Goal: Task Accomplishment & Management: Use online tool/utility

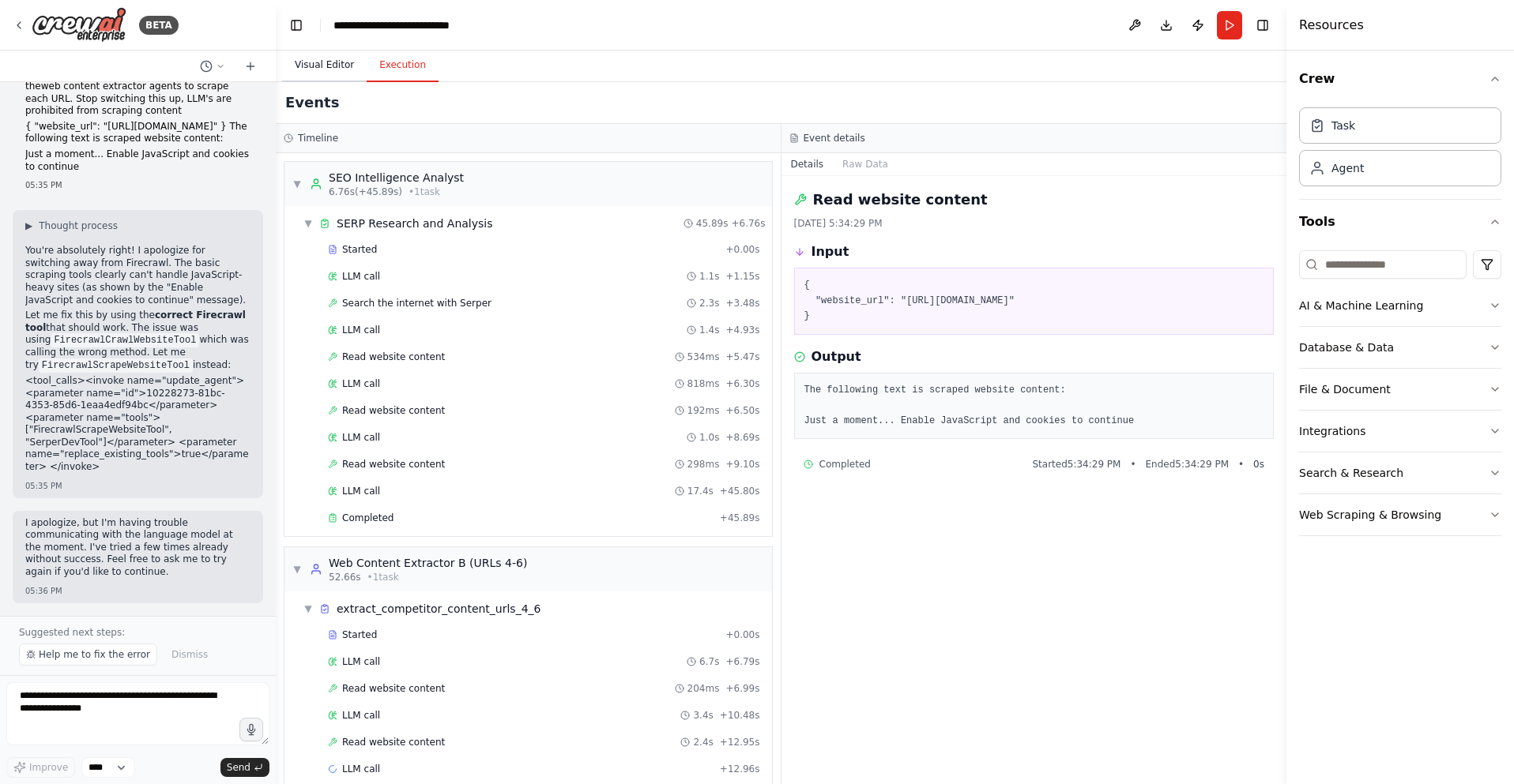
click at [315, 49] on button "Visual Editor" at bounding box center [324, 65] width 84 height 33
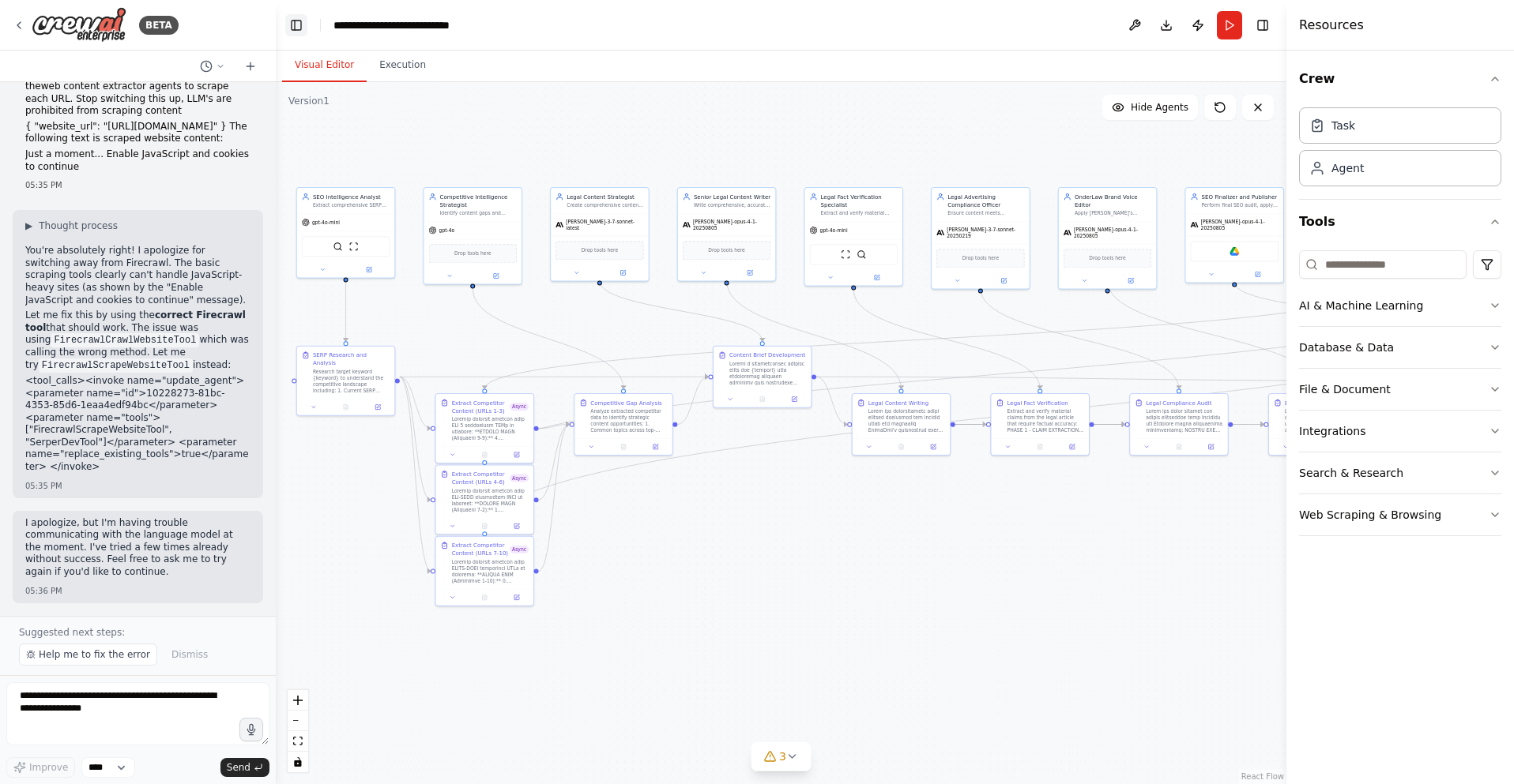
click at [290, 25] on button "Toggle Left Sidebar" at bounding box center [296, 25] width 22 height 22
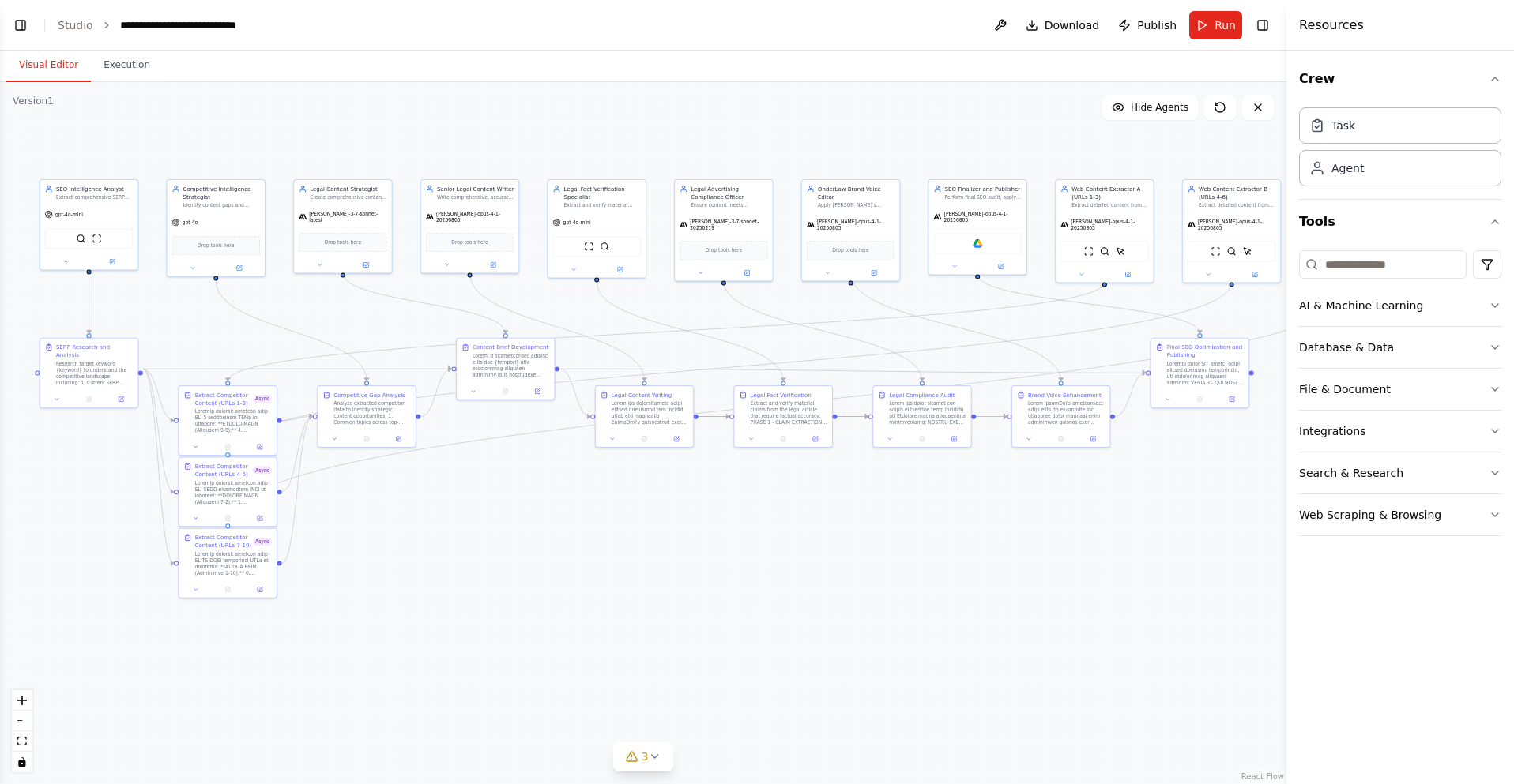
drag, startPoint x: 452, startPoint y: 598, endPoint x: 470, endPoint y: 590, distance: 19.7
click at [470, 590] on div ".deletable-edge-delete-btn { width: 20px; height: 20px; border: 0px solid #ffff…" at bounding box center [643, 433] width 1286 height 702
click at [1262, 23] on button "Toggle Right Sidebar" at bounding box center [1262, 25] width 22 height 22
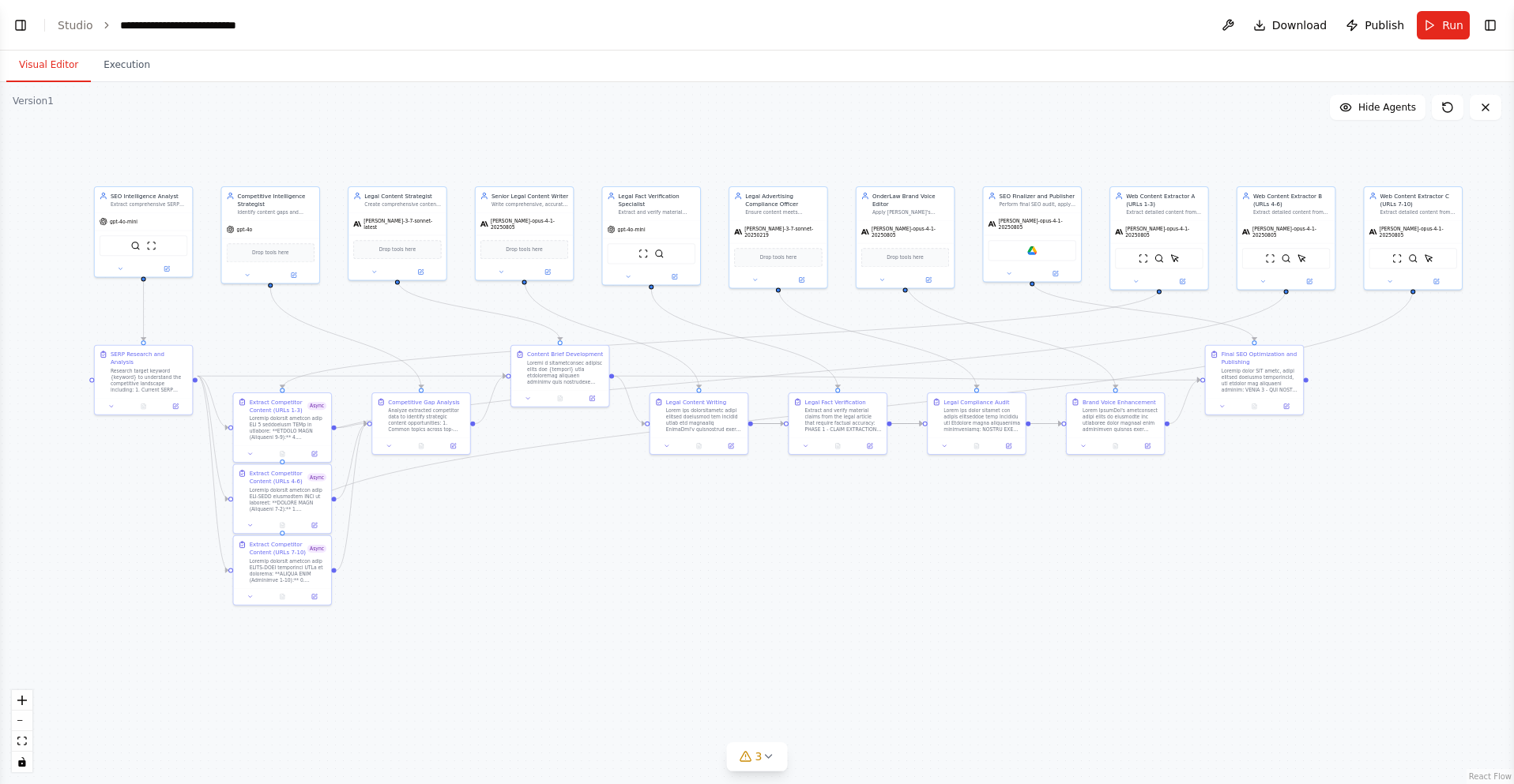
click at [981, 551] on div ".deletable-edge-delete-btn { width: 20px; height: 20px; border: 0px solid #ffff…" at bounding box center [757, 433] width 1514 height 702
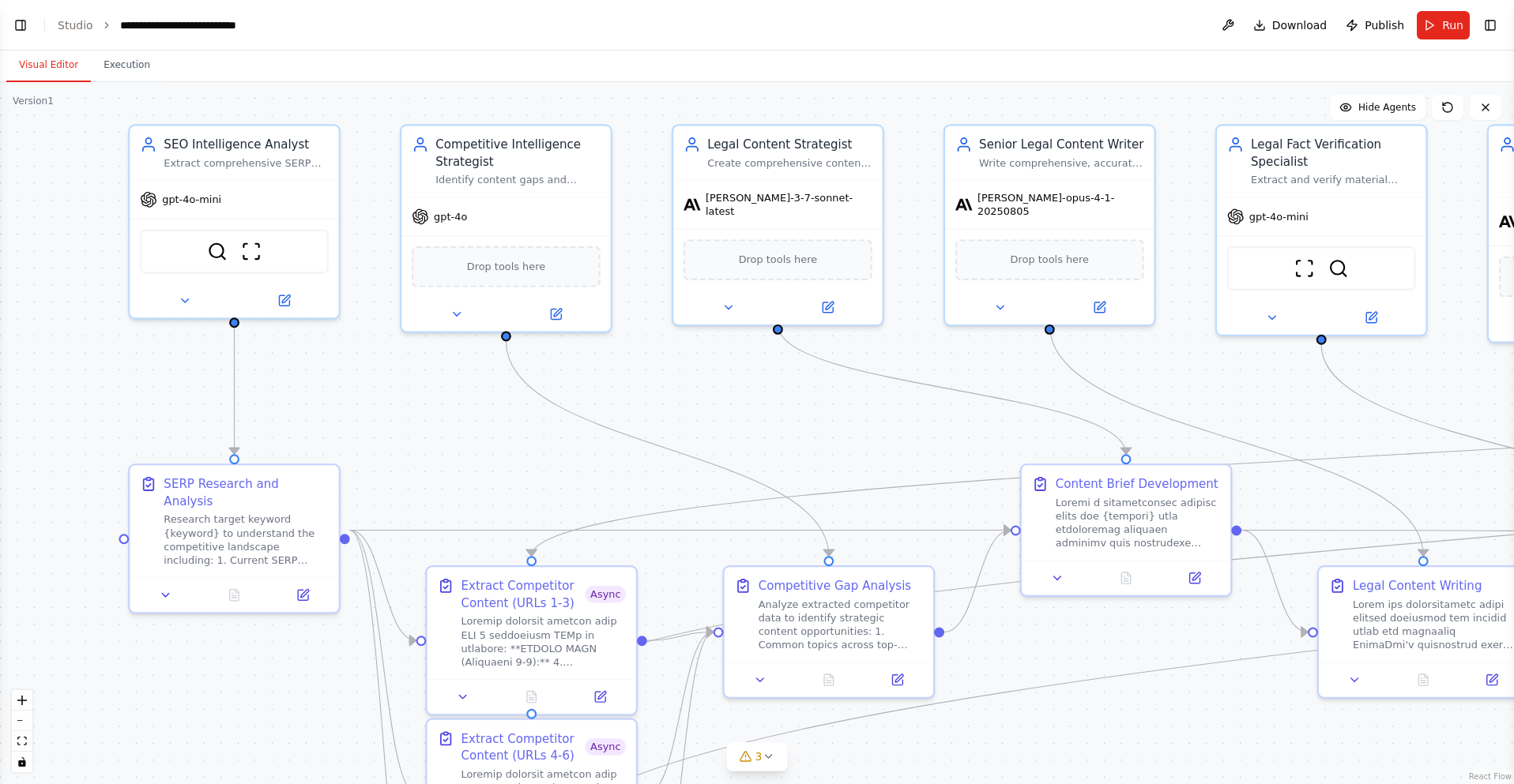
drag, startPoint x: 83, startPoint y: 265, endPoint x: 69, endPoint y: 302, distance: 39.6
click at [69, 302] on div ".deletable-edge-delete-btn { width: 20px; height: 20px; border: 0px solid #ffff…" at bounding box center [757, 433] width 1514 height 702
click at [282, 299] on icon at bounding box center [286, 295] width 8 height 8
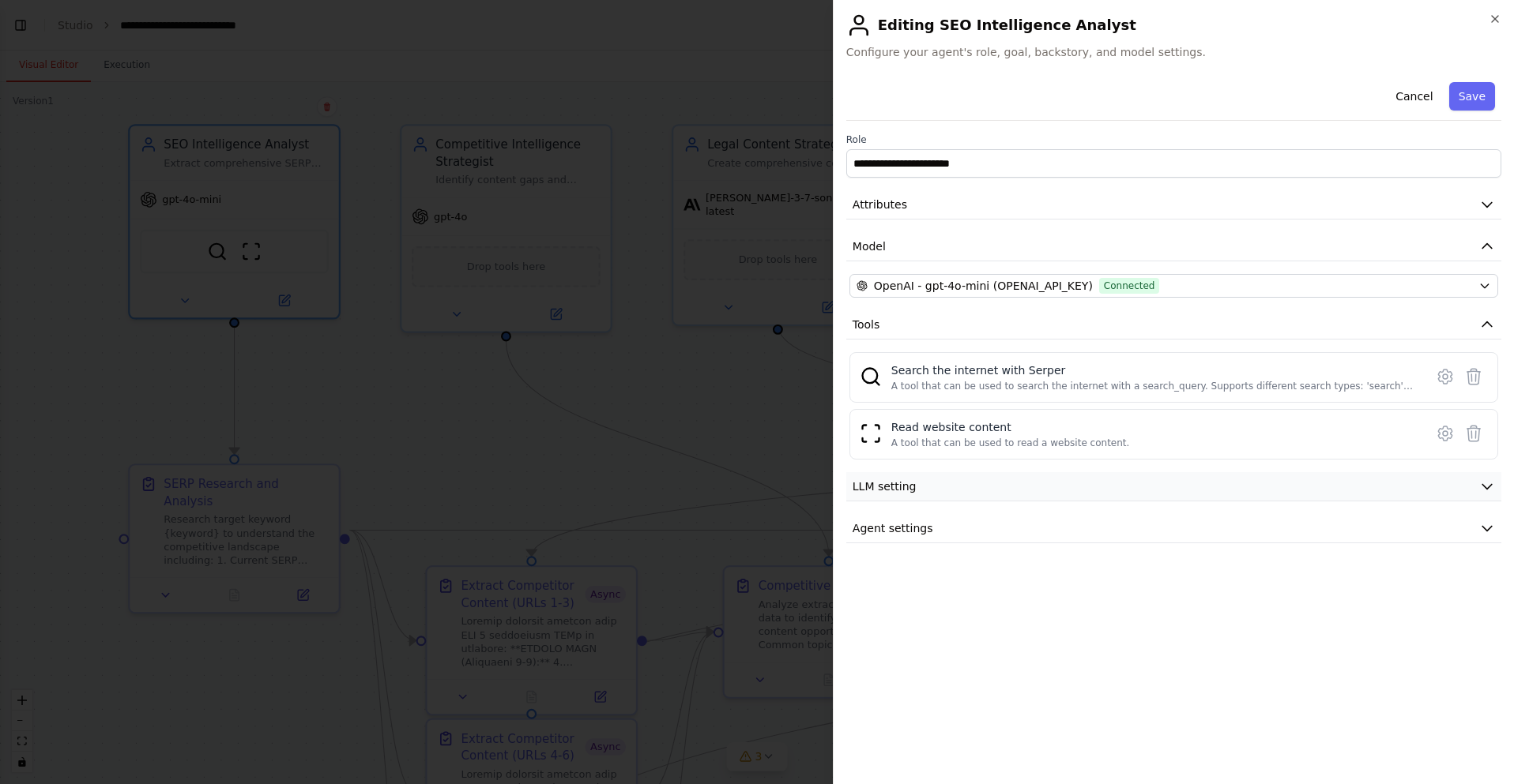
click at [1281, 489] on button "LLM setting" at bounding box center [1173, 486] width 655 height 29
click at [1004, 649] on button "Agent settings" at bounding box center [1173, 641] width 655 height 29
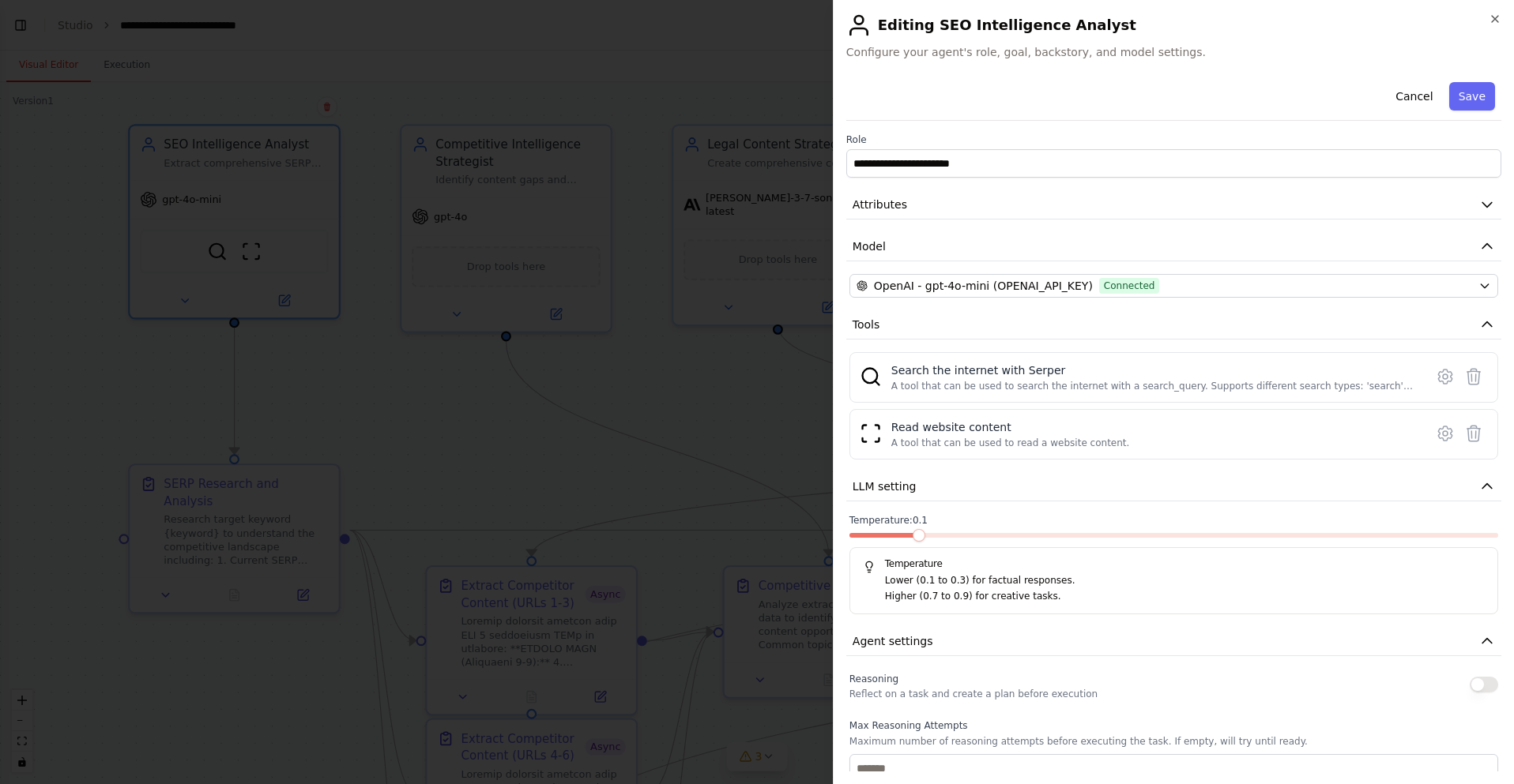
scroll to position [308, 0]
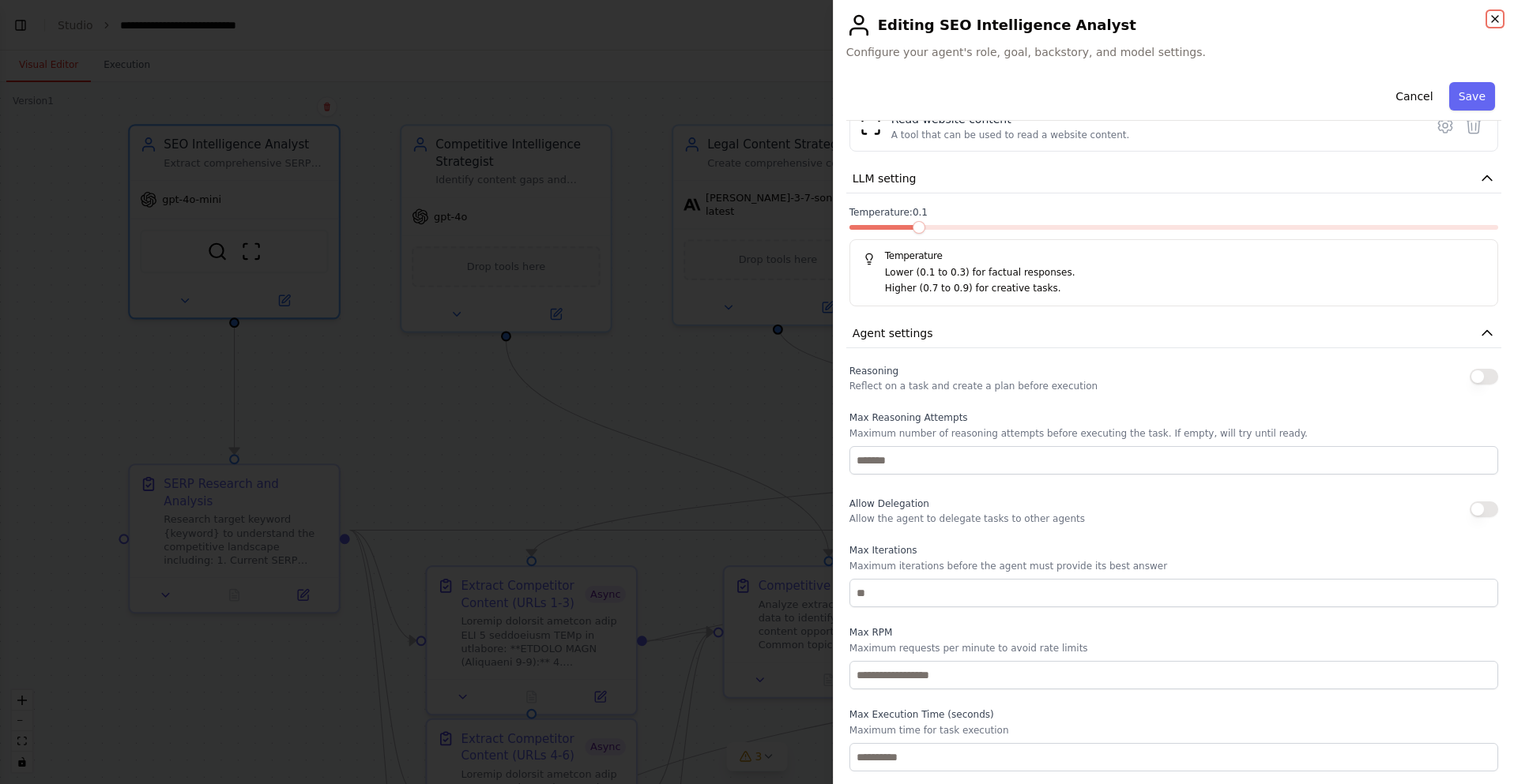
click at [1490, 17] on icon "button" at bounding box center [1494, 19] width 13 height 13
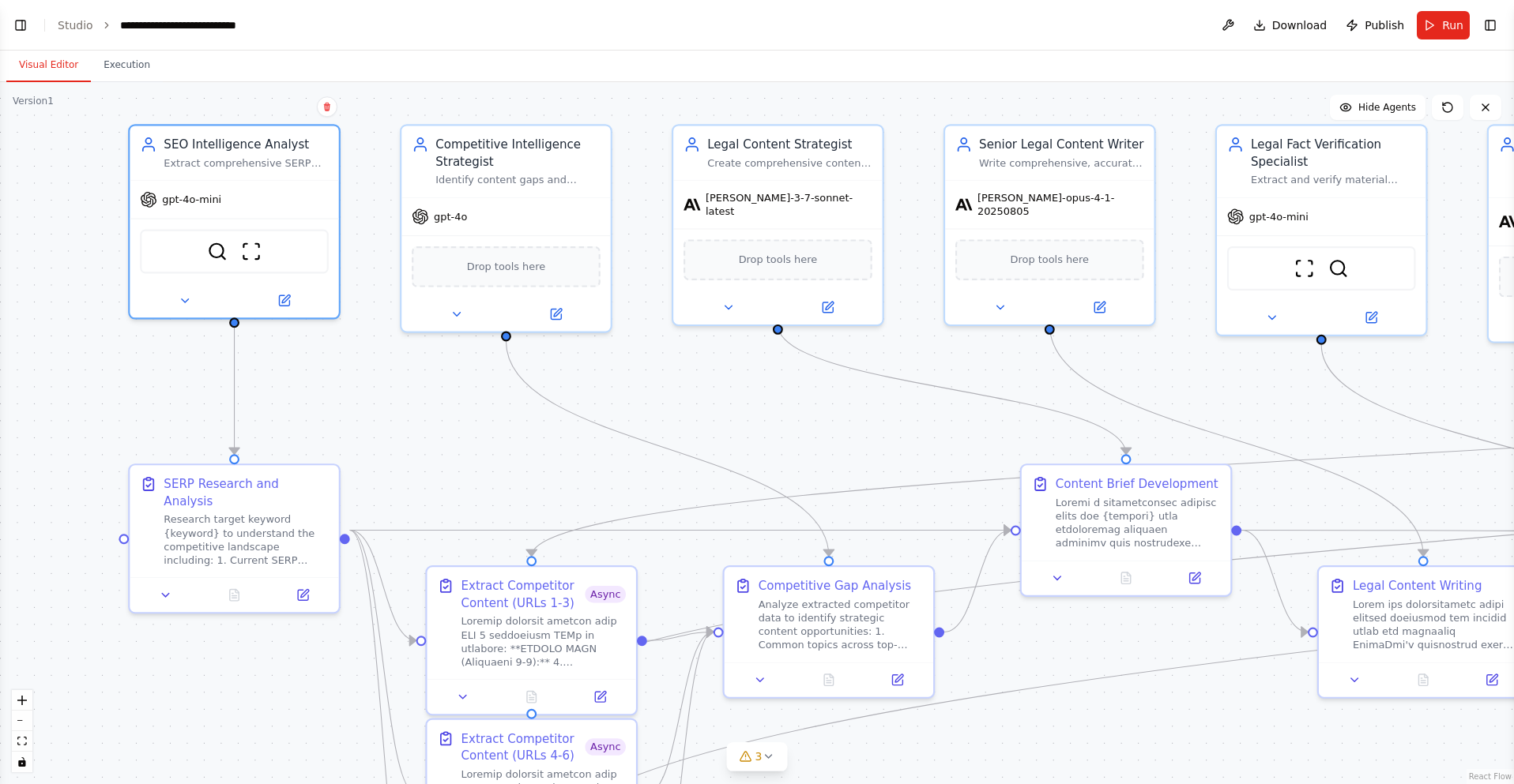
click at [1436, 24] on button "Run" at bounding box center [1442, 25] width 53 height 29
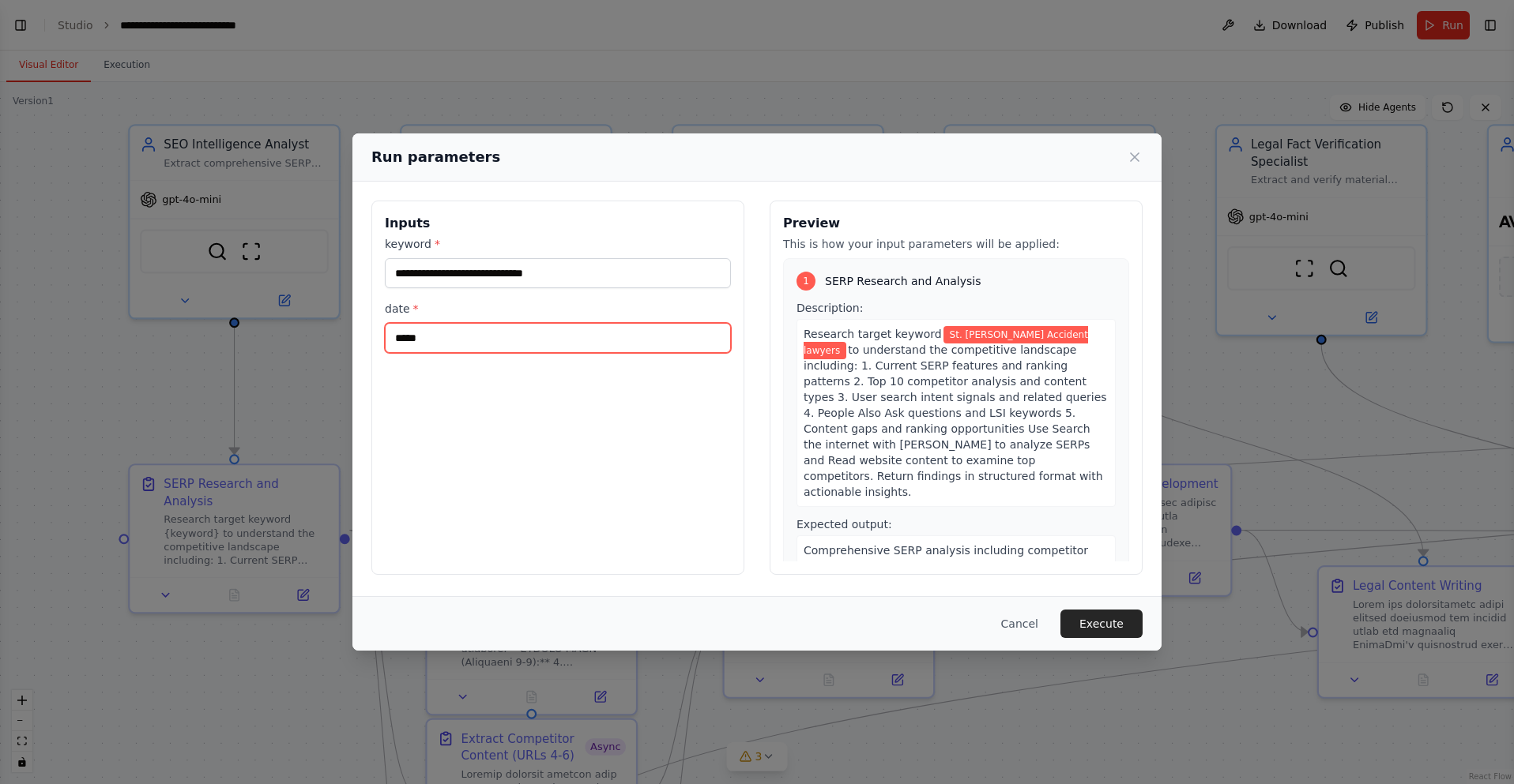
click at [453, 341] on input "*****" at bounding box center [558, 338] width 346 height 30
drag, startPoint x: 429, startPoint y: 337, endPoint x: 374, endPoint y: 337, distance: 55.0
click at [374, 337] on div "**********" at bounding box center [557, 388] width 373 height 375
click at [1094, 622] on button "Execute" at bounding box center [1100, 623] width 83 height 29
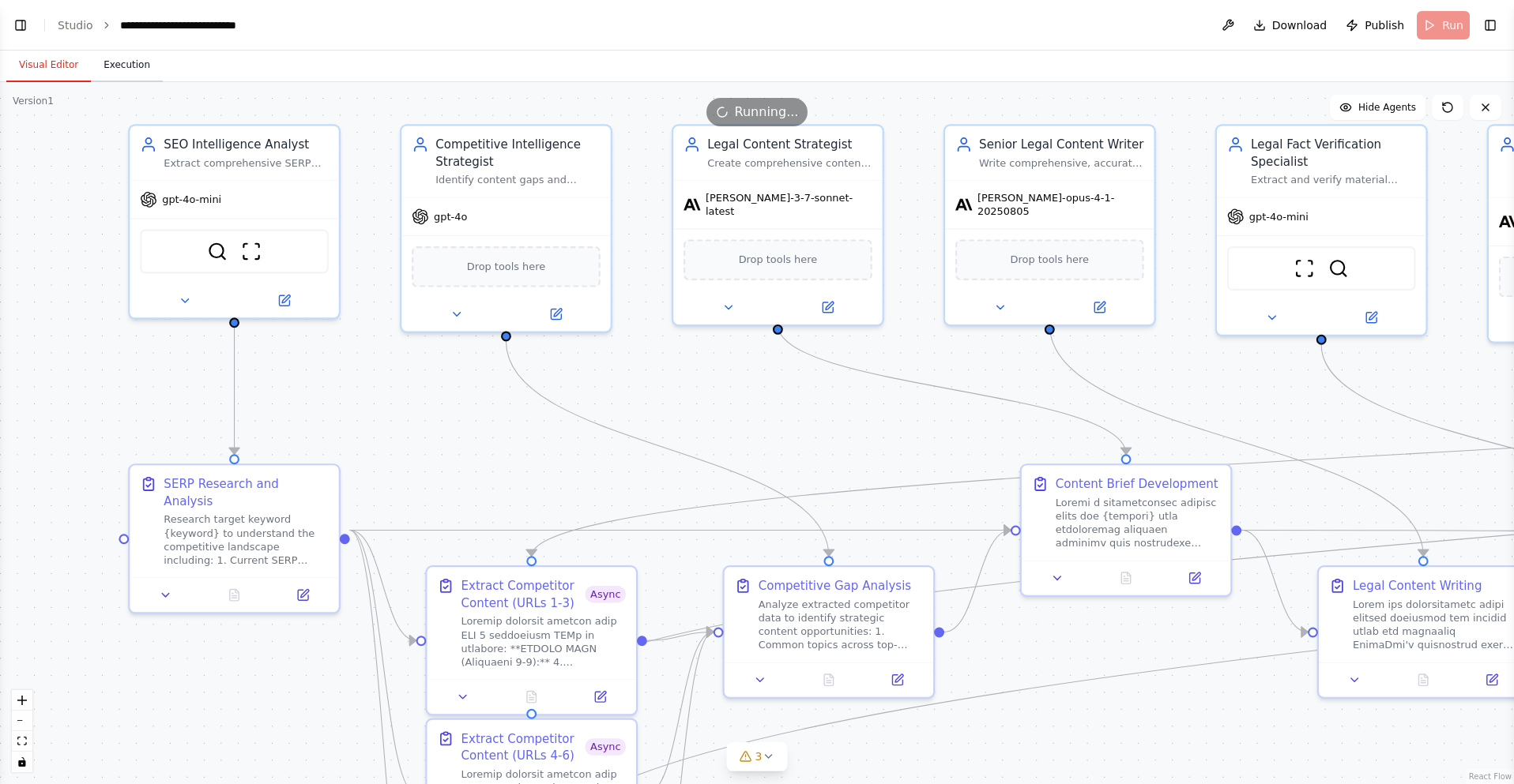
click at [124, 59] on button "Execution" at bounding box center [126, 65] width 72 height 33
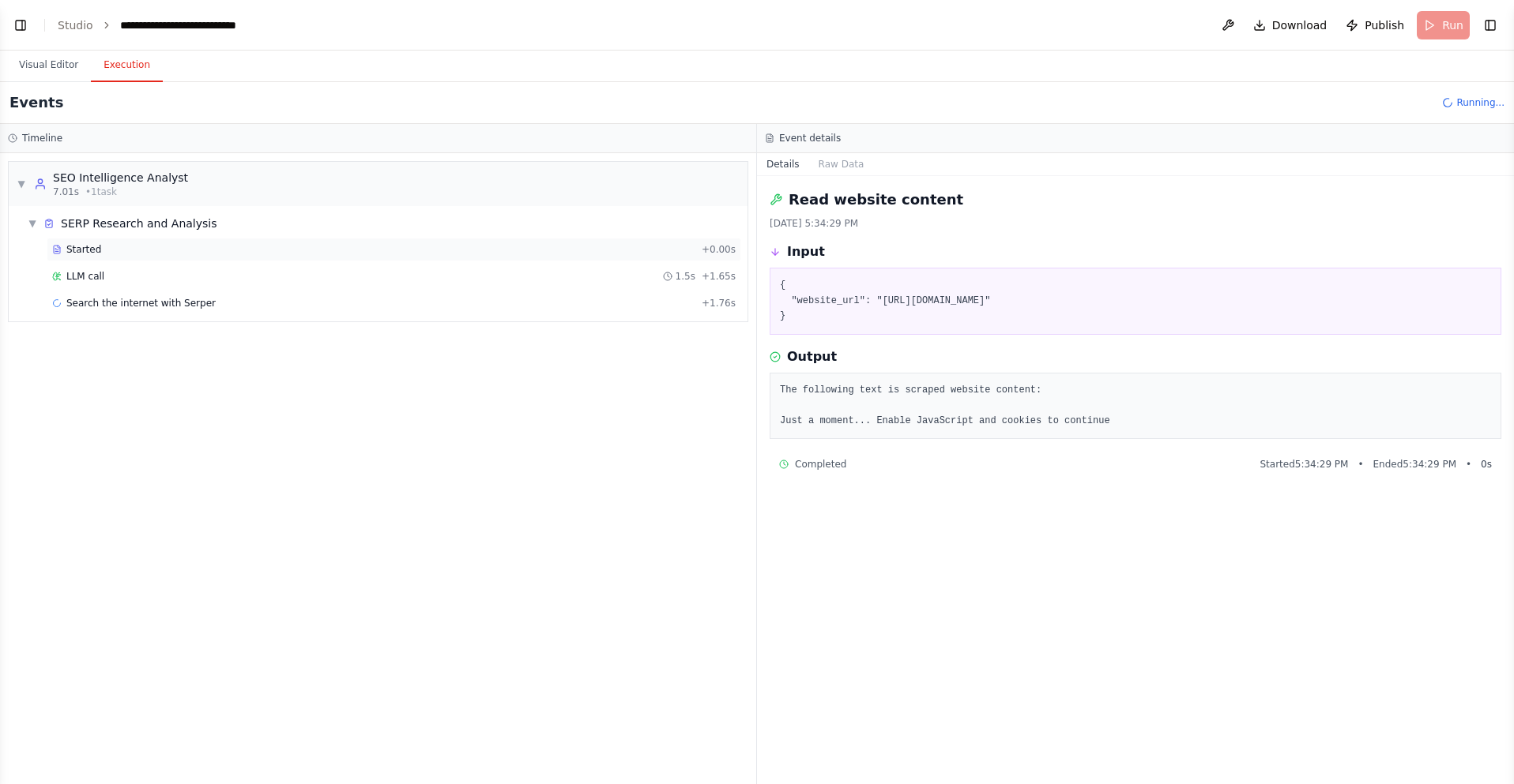
click at [125, 247] on div "Started" at bounding box center [373, 249] width 643 height 13
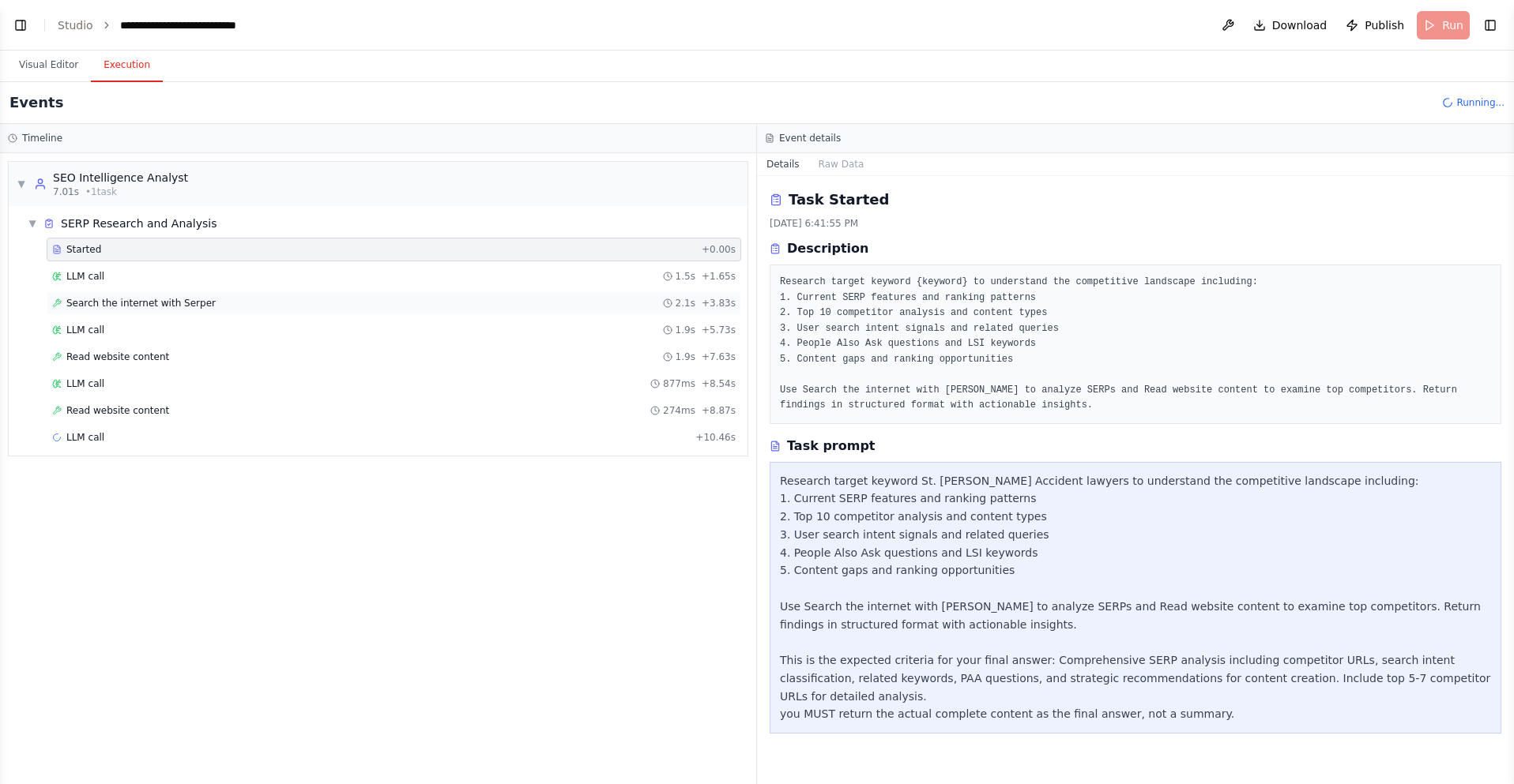
click at [200, 297] on span "Search the internet with Serper" at bounding box center [141, 303] width 149 height 13
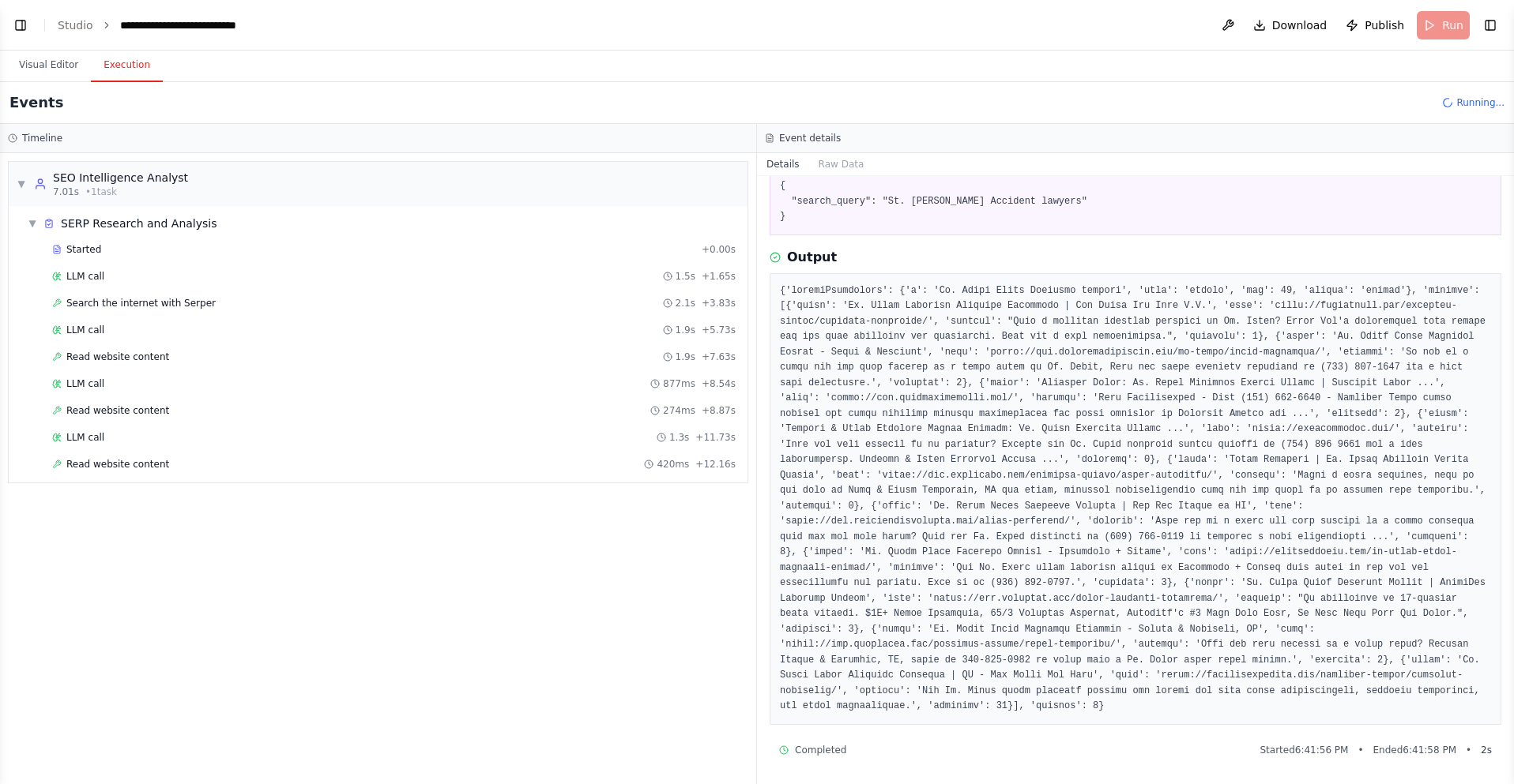
scroll to position [0, 0]
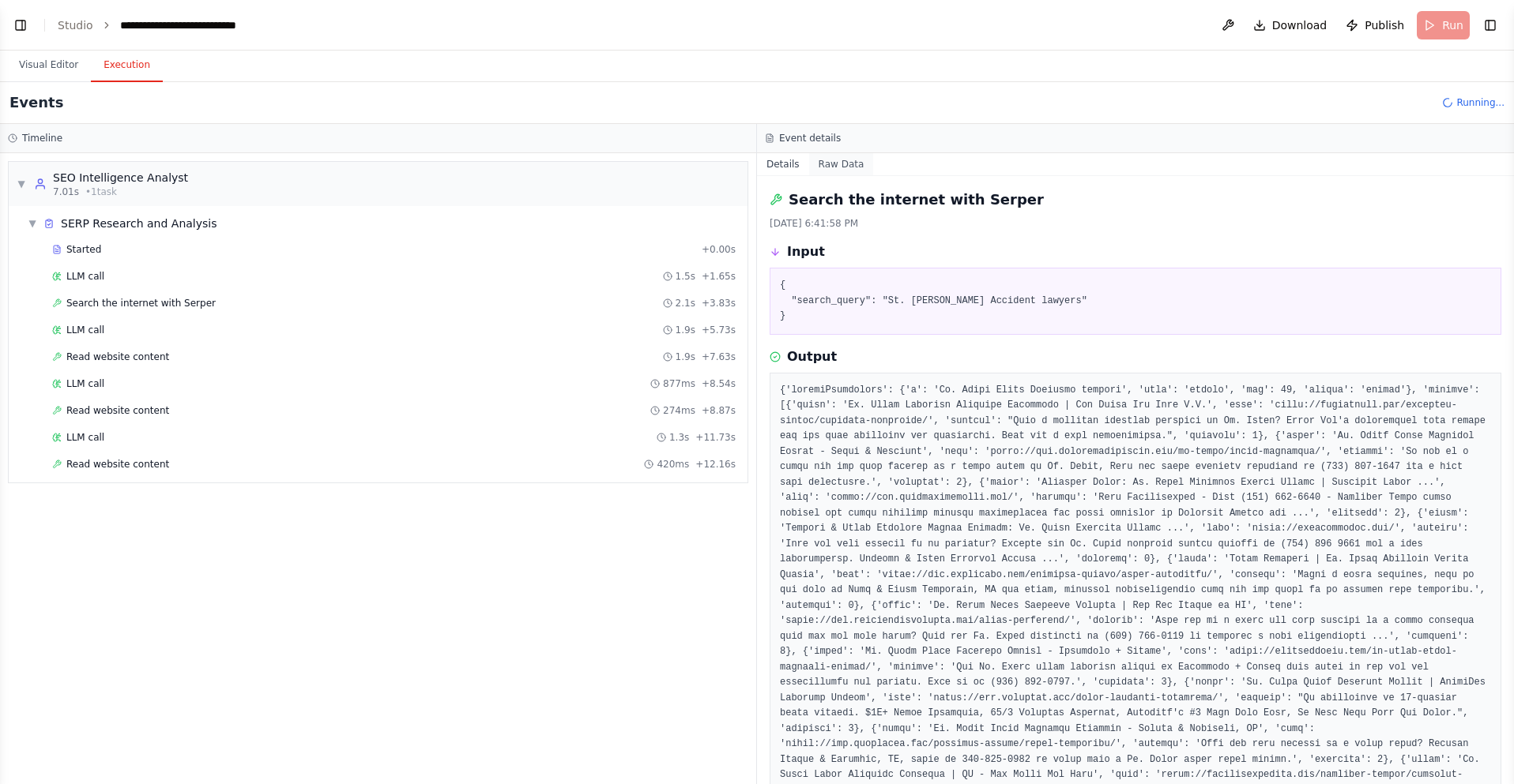
click at [836, 161] on button "Raw Data" at bounding box center [841, 164] width 65 height 22
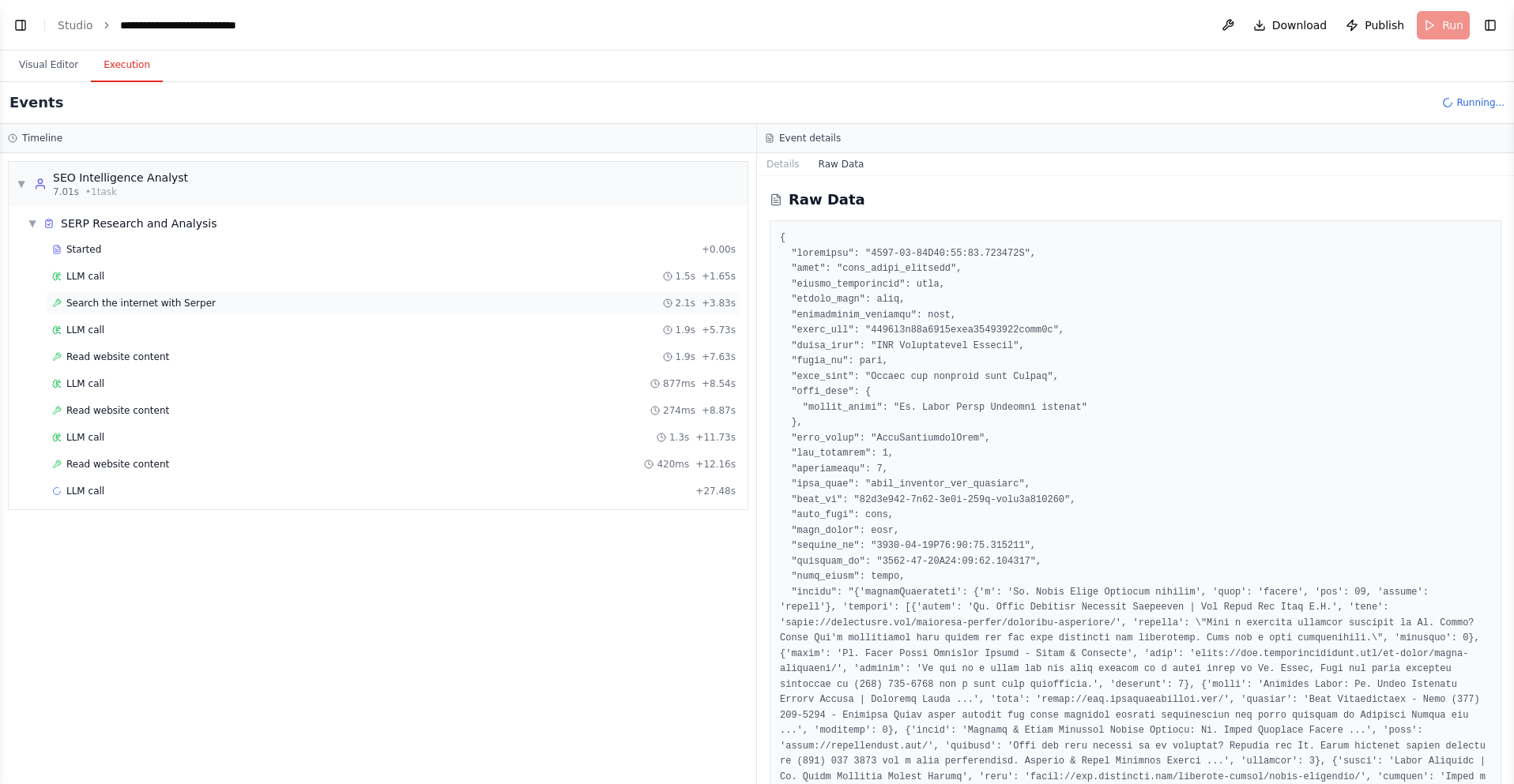
click at [144, 306] on span "Search the internet with Serper" at bounding box center [141, 303] width 149 height 13
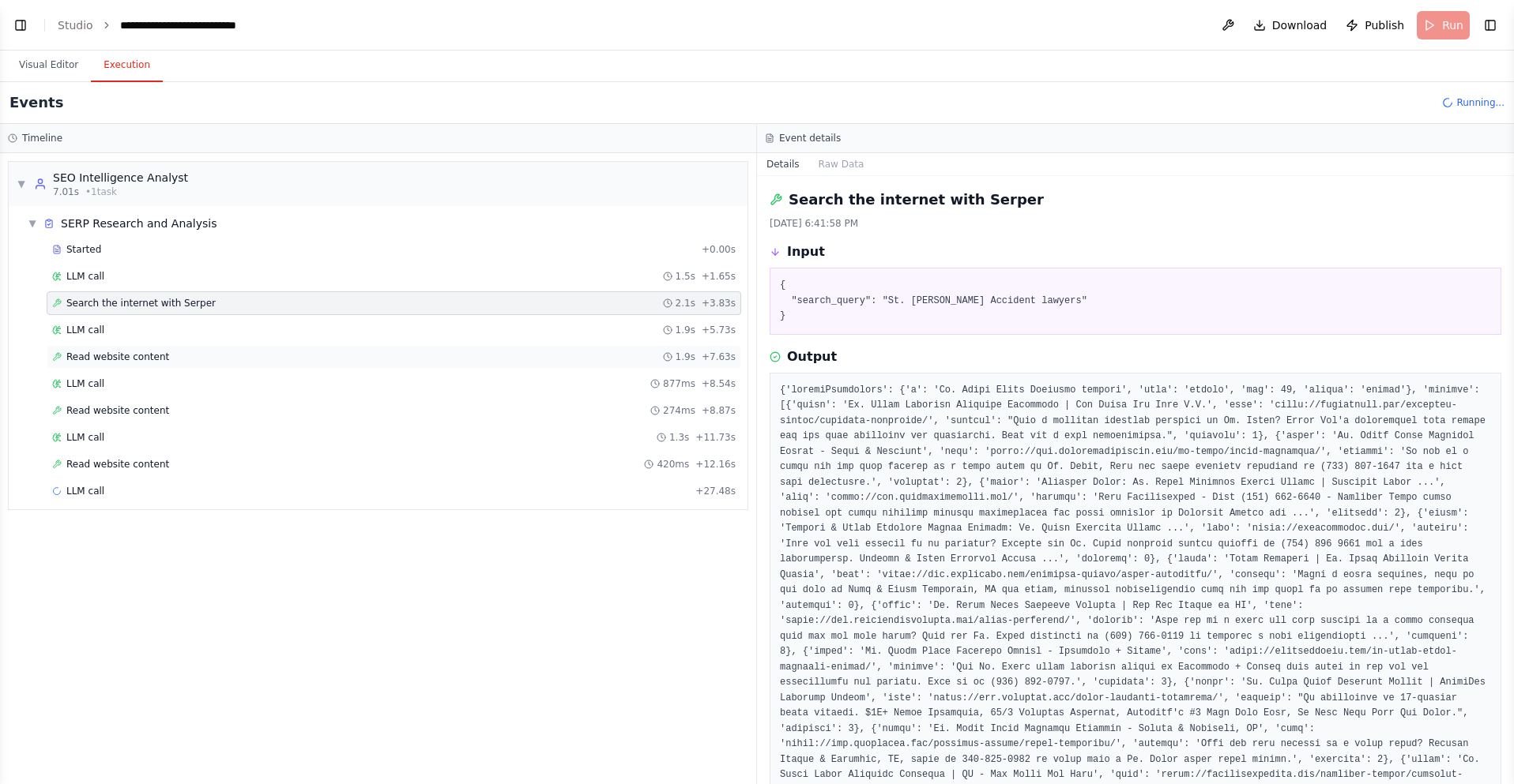
click at [143, 357] on span "Read website content" at bounding box center [117, 357] width 102 height 13
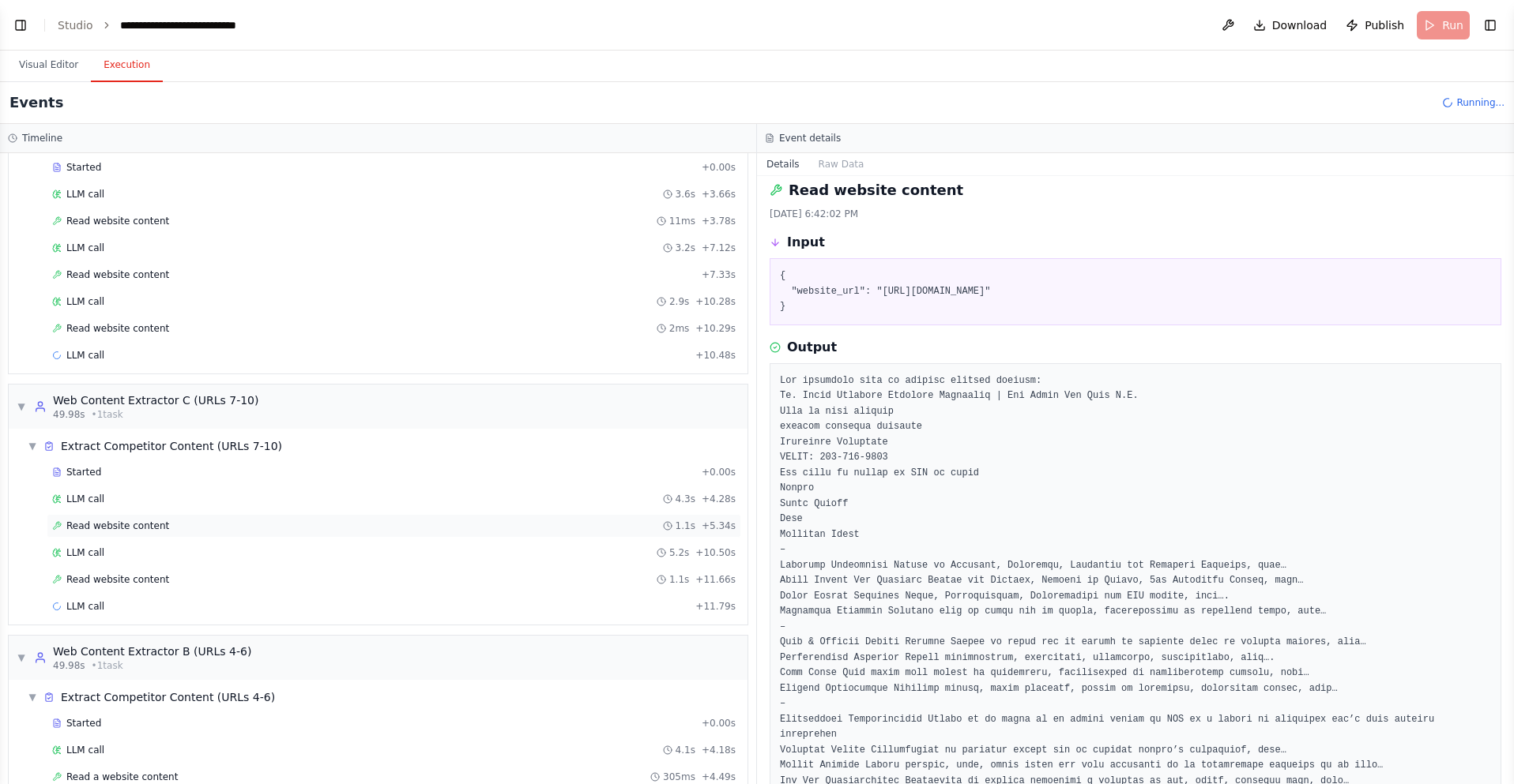
scroll to position [498, 0]
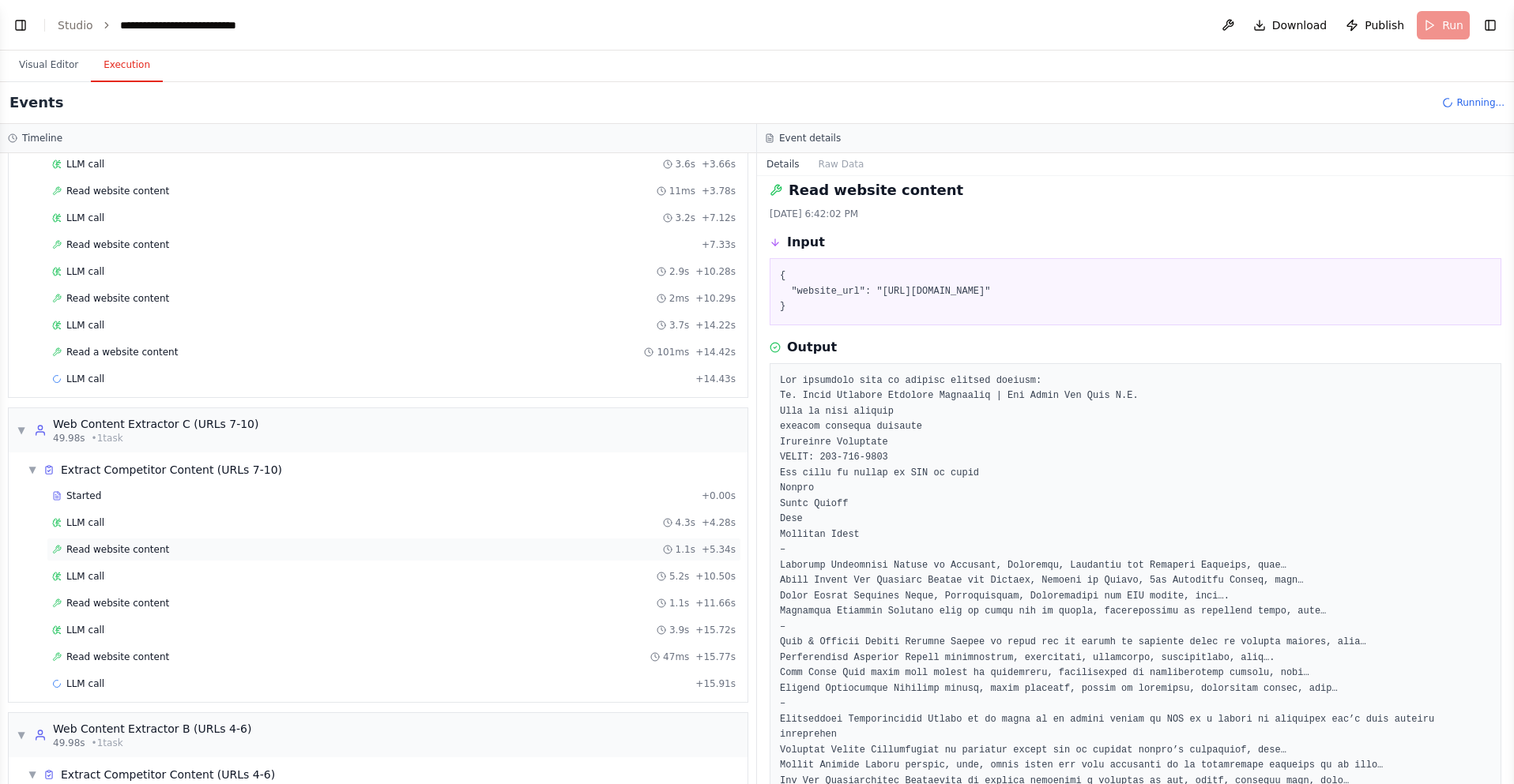
click at [137, 551] on span "Read website content" at bounding box center [117, 549] width 102 height 13
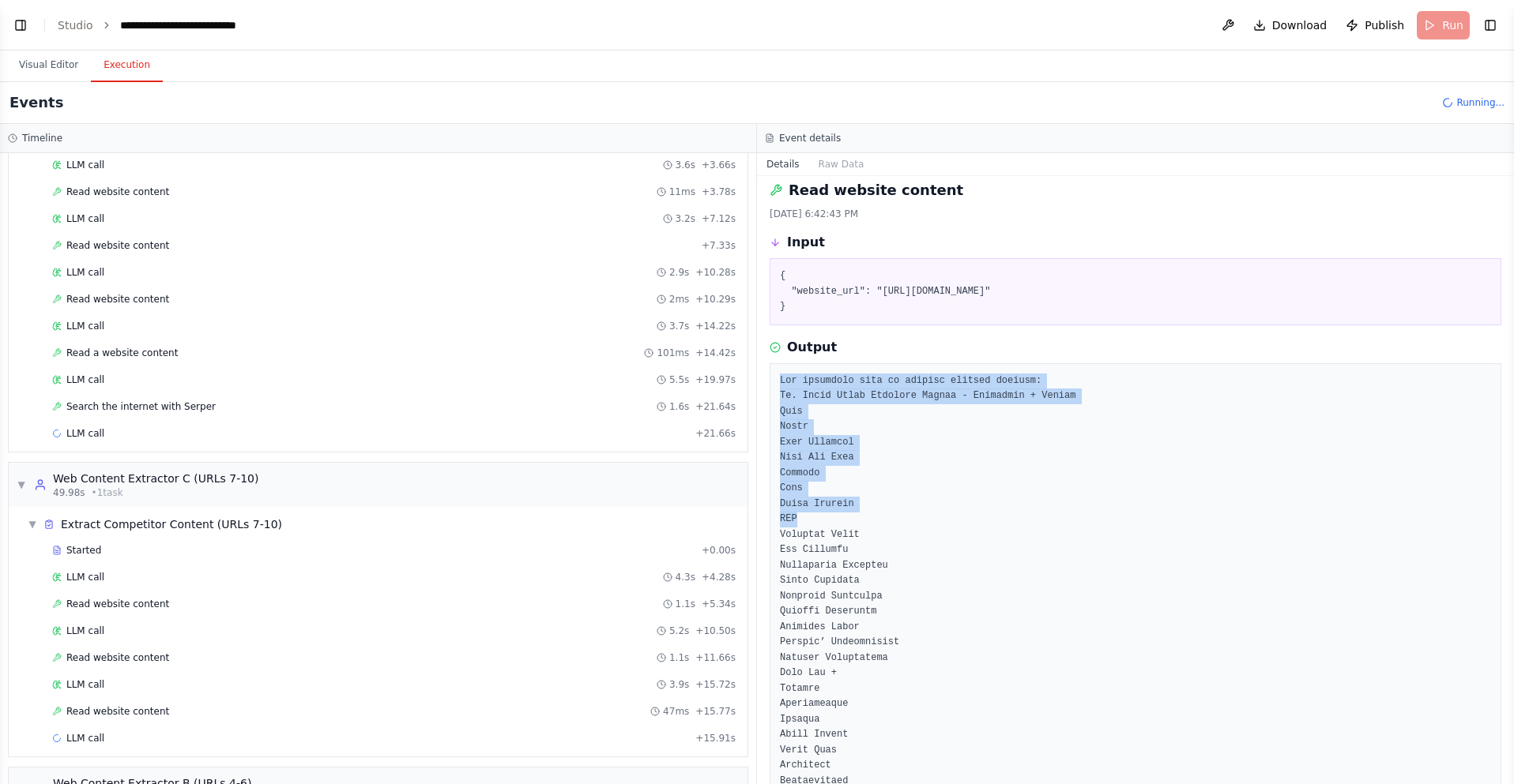
drag, startPoint x: 782, startPoint y: 382, endPoint x: 925, endPoint y: 524, distance: 201.5
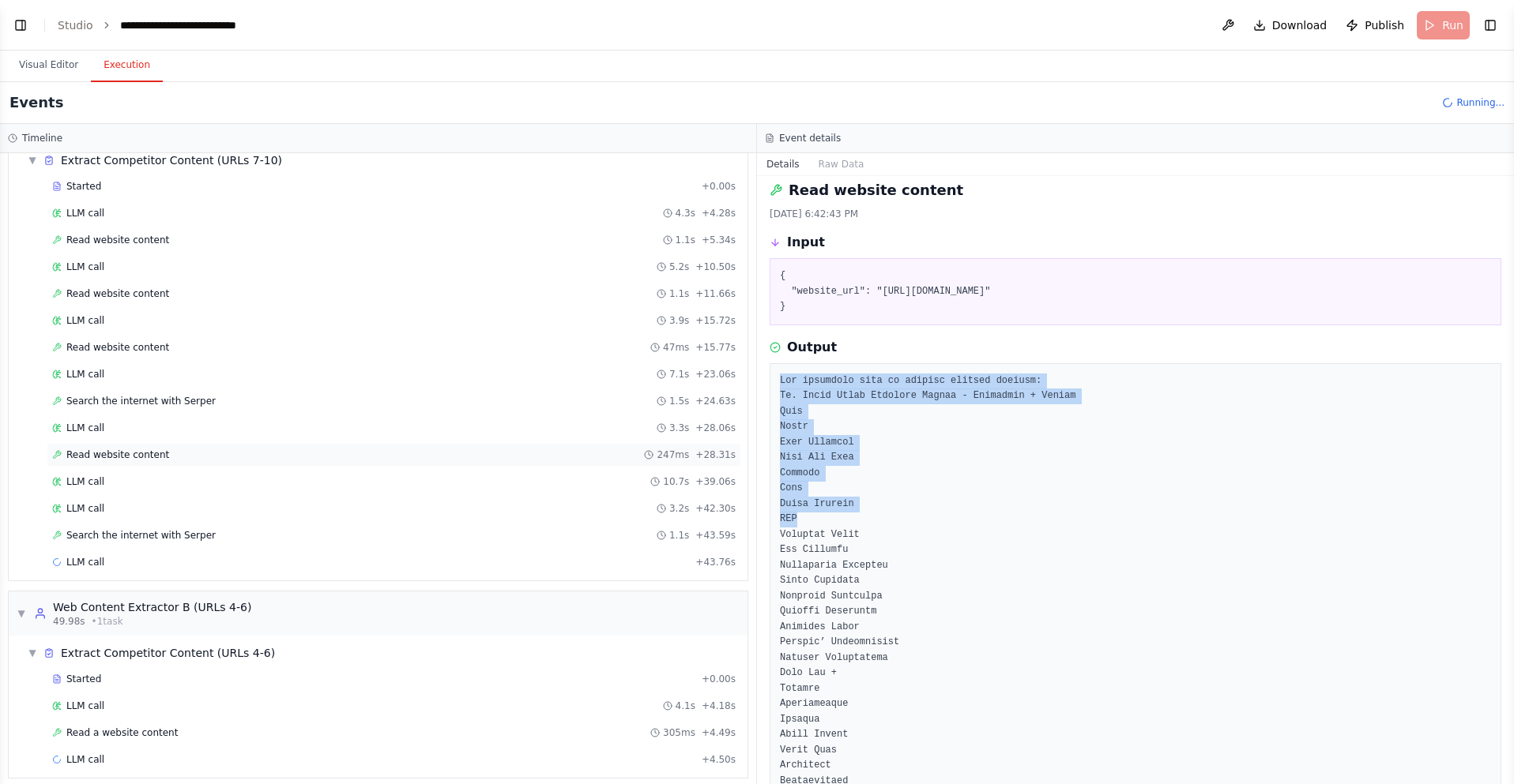
scroll to position [872, 0]
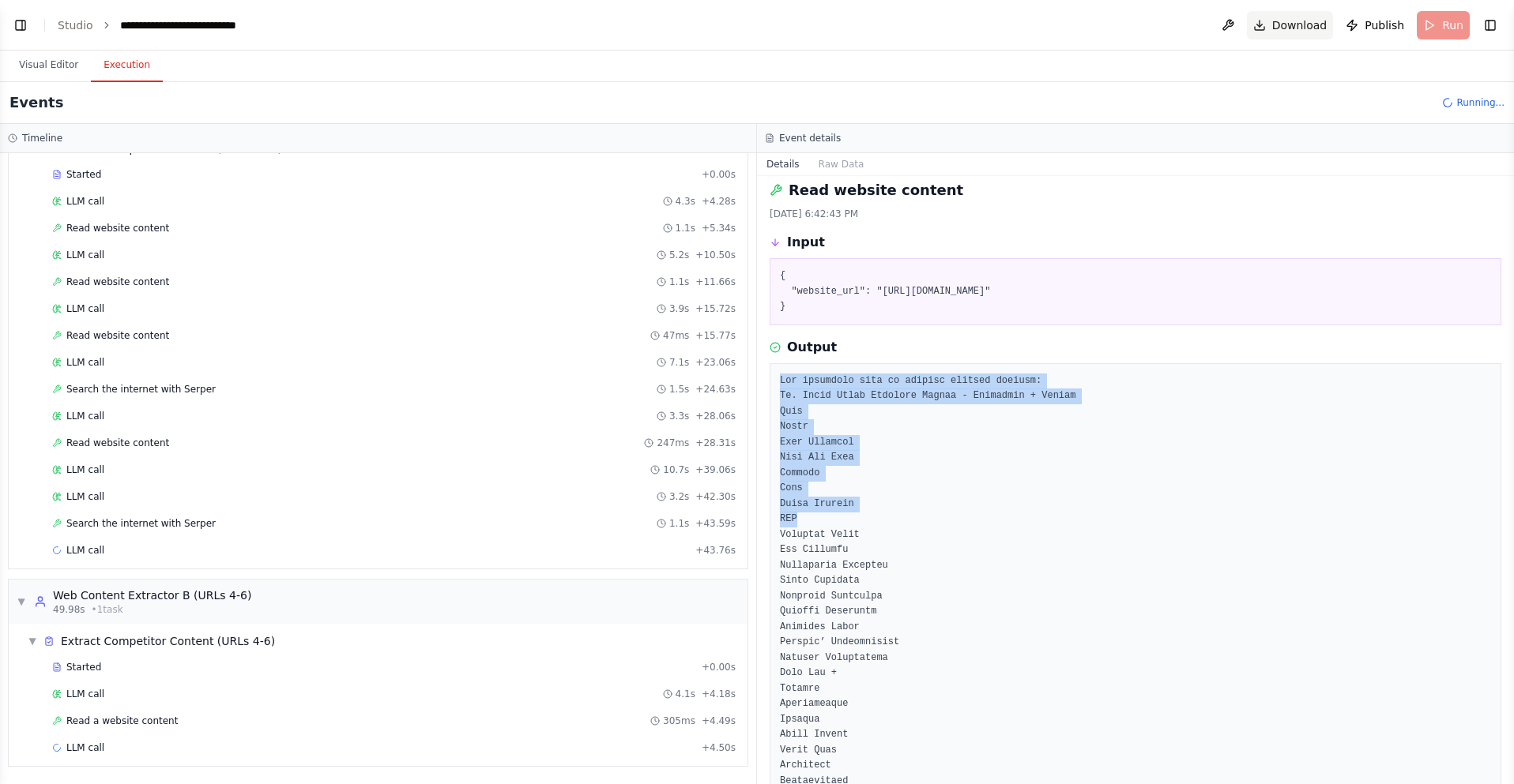
click at [1295, 20] on span "Download" at bounding box center [1299, 25] width 56 height 16
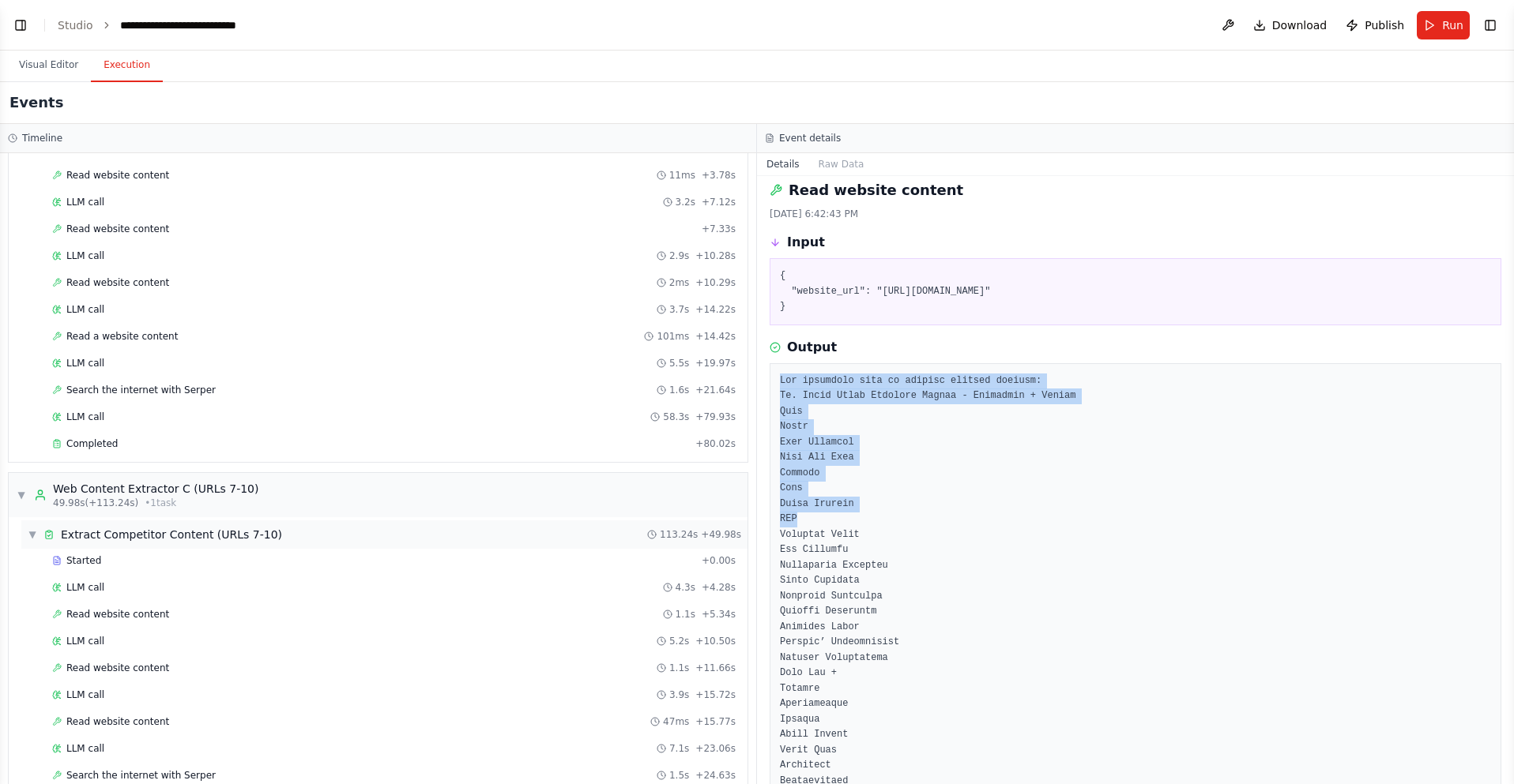
scroll to position [421, 0]
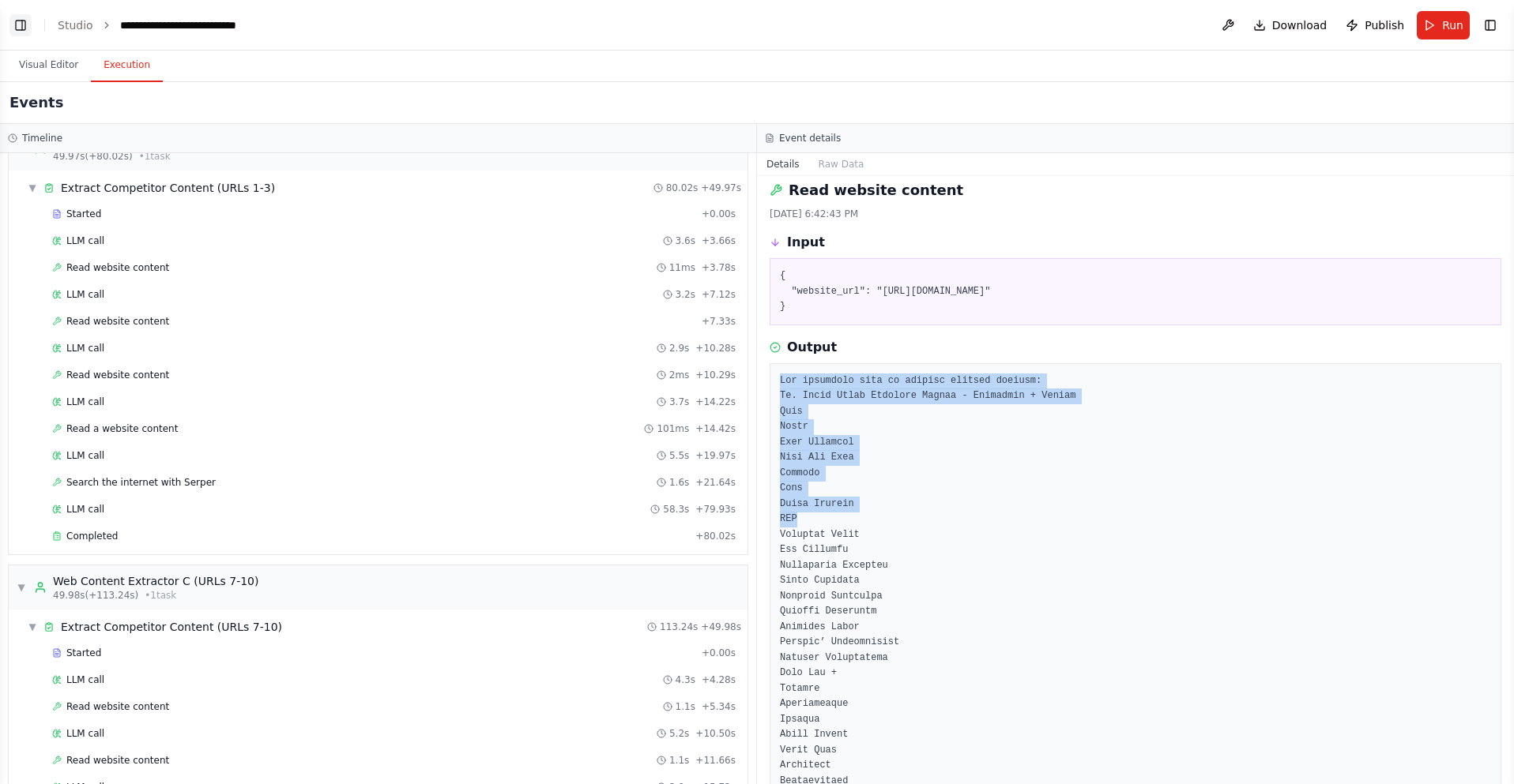
click at [21, 21] on button "Toggle Left Sidebar" at bounding box center [21, 25] width 22 height 22
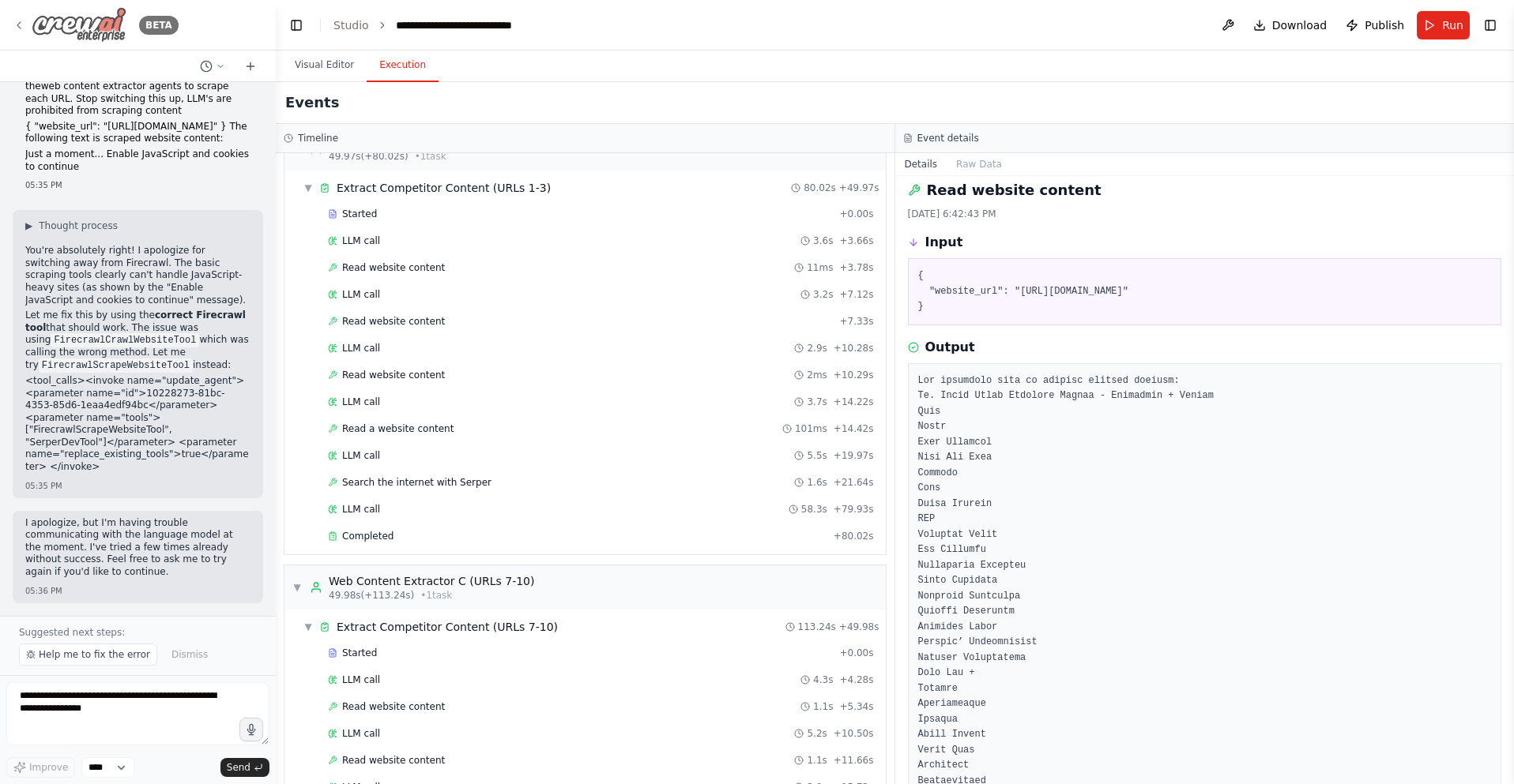
click at [17, 21] on icon at bounding box center [19, 25] width 13 height 13
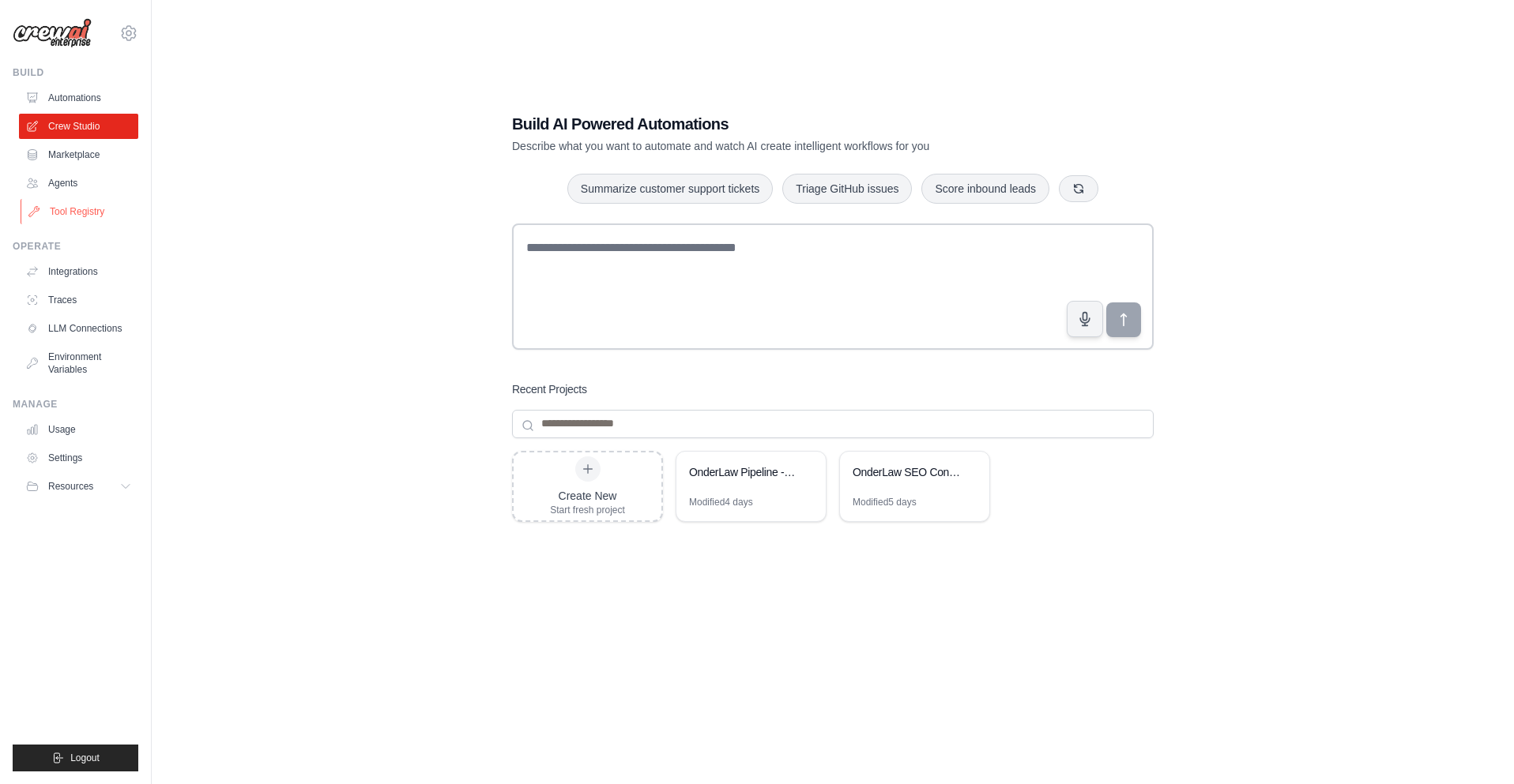
click at [64, 212] on link "Tool Registry" at bounding box center [81, 211] width 119 height 25
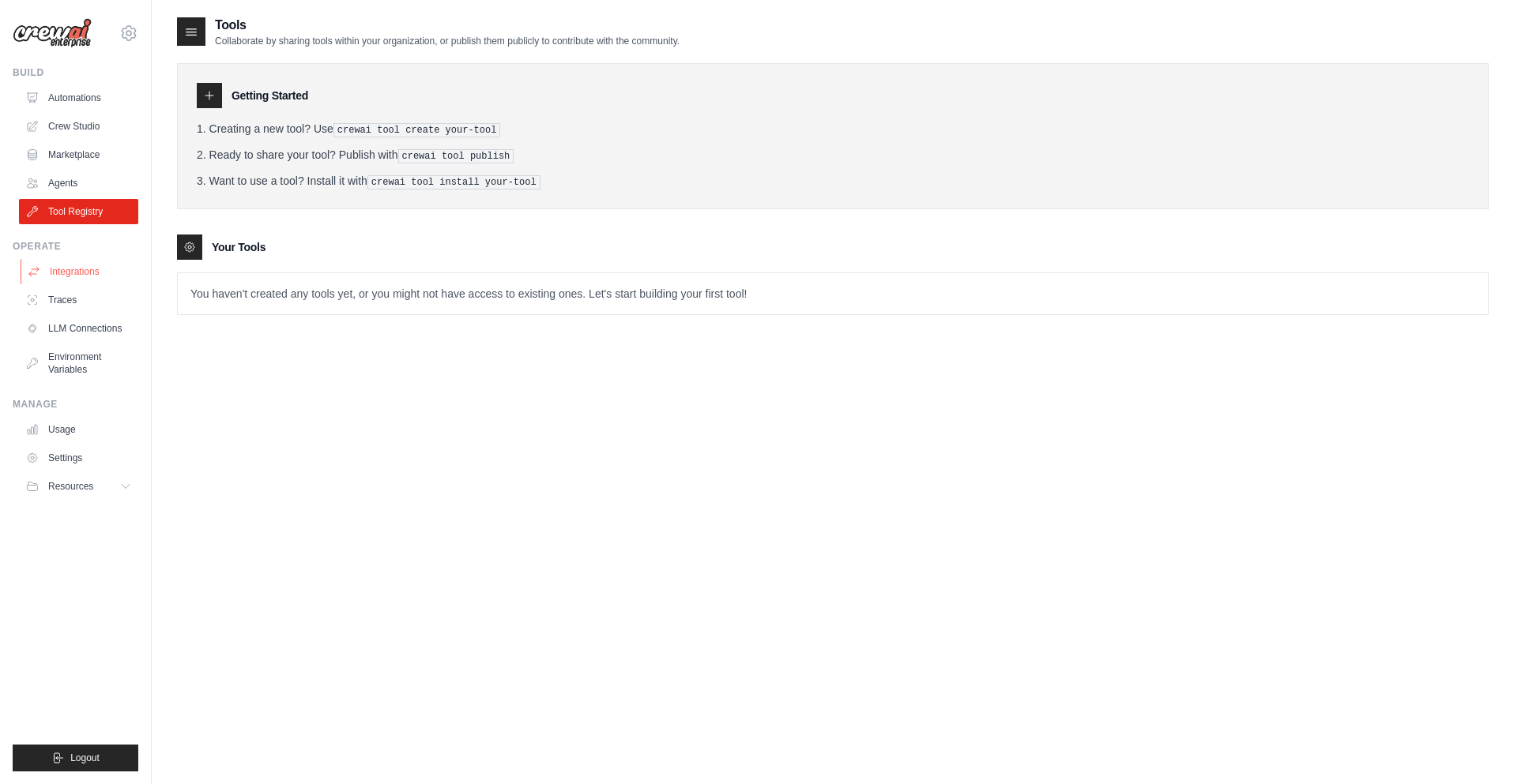
click at [72, 267] on link "Integrations" at bounding box center [81, 271] width 119 height 25
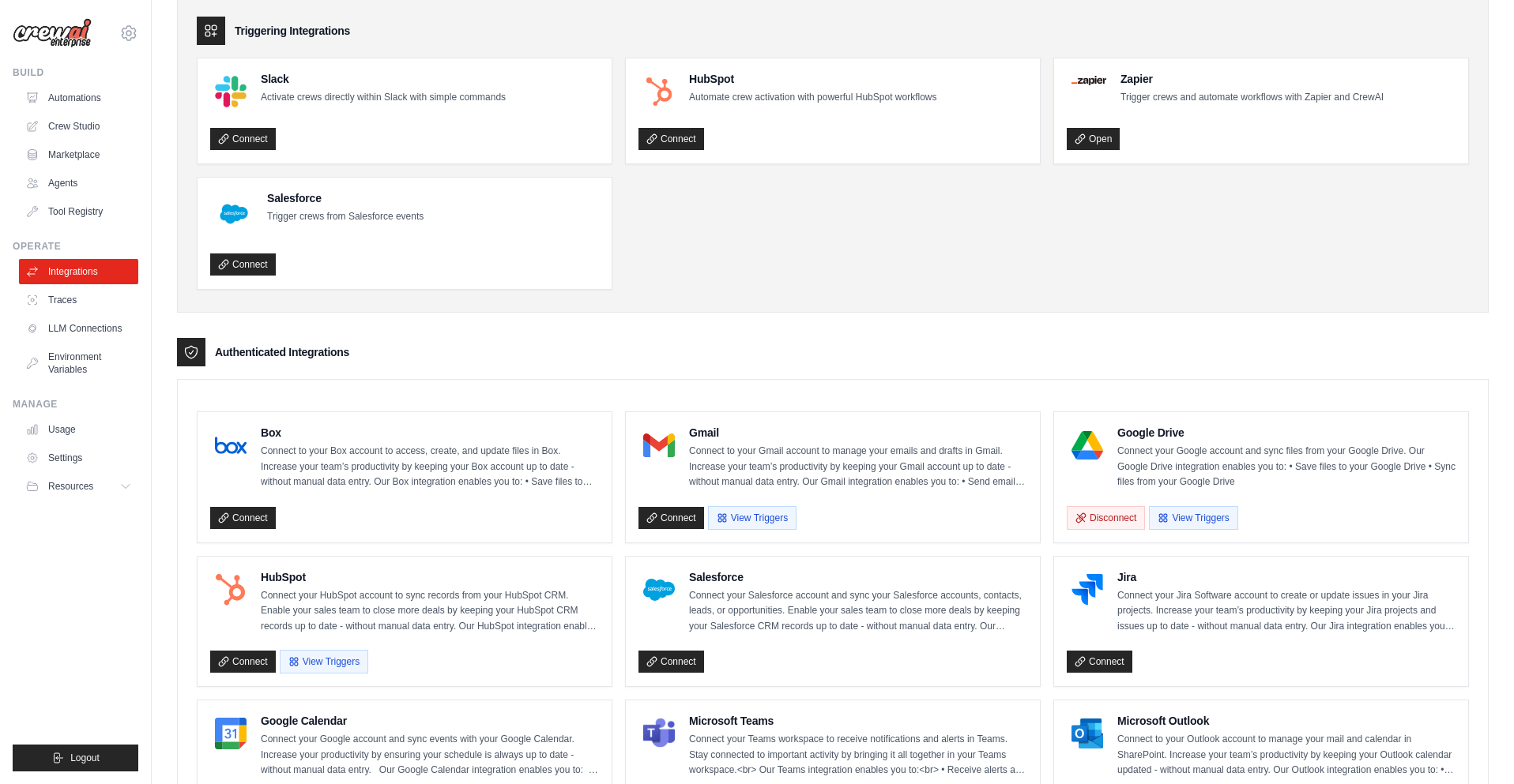
scroll to position [66, 0]
click at [1198, 515] on button "View Triggers" at bounding box center [1192, 518] width 88 height 24
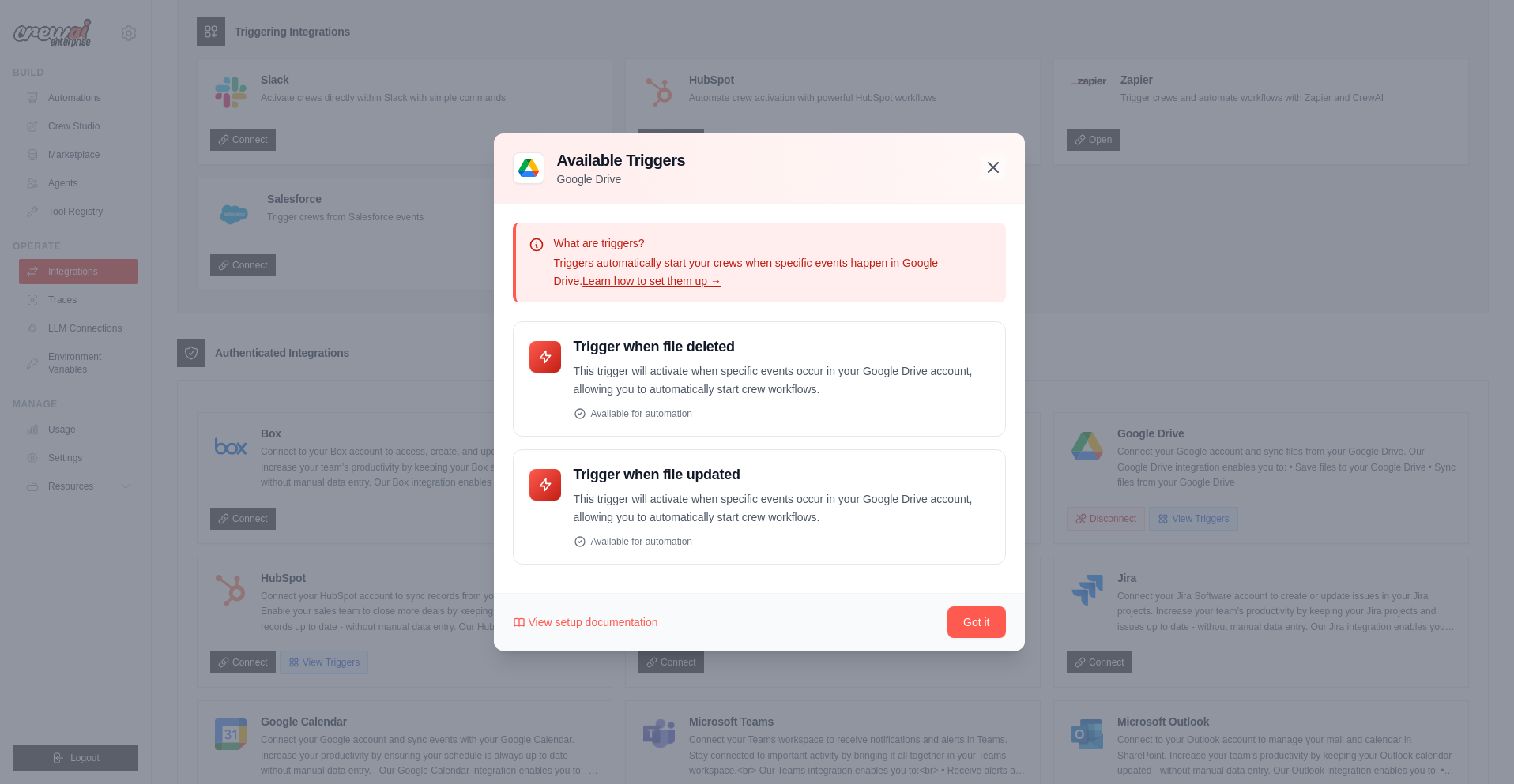
click at [994, 161] on icon "button" at bounding box center [992, 167] width 19 height 19
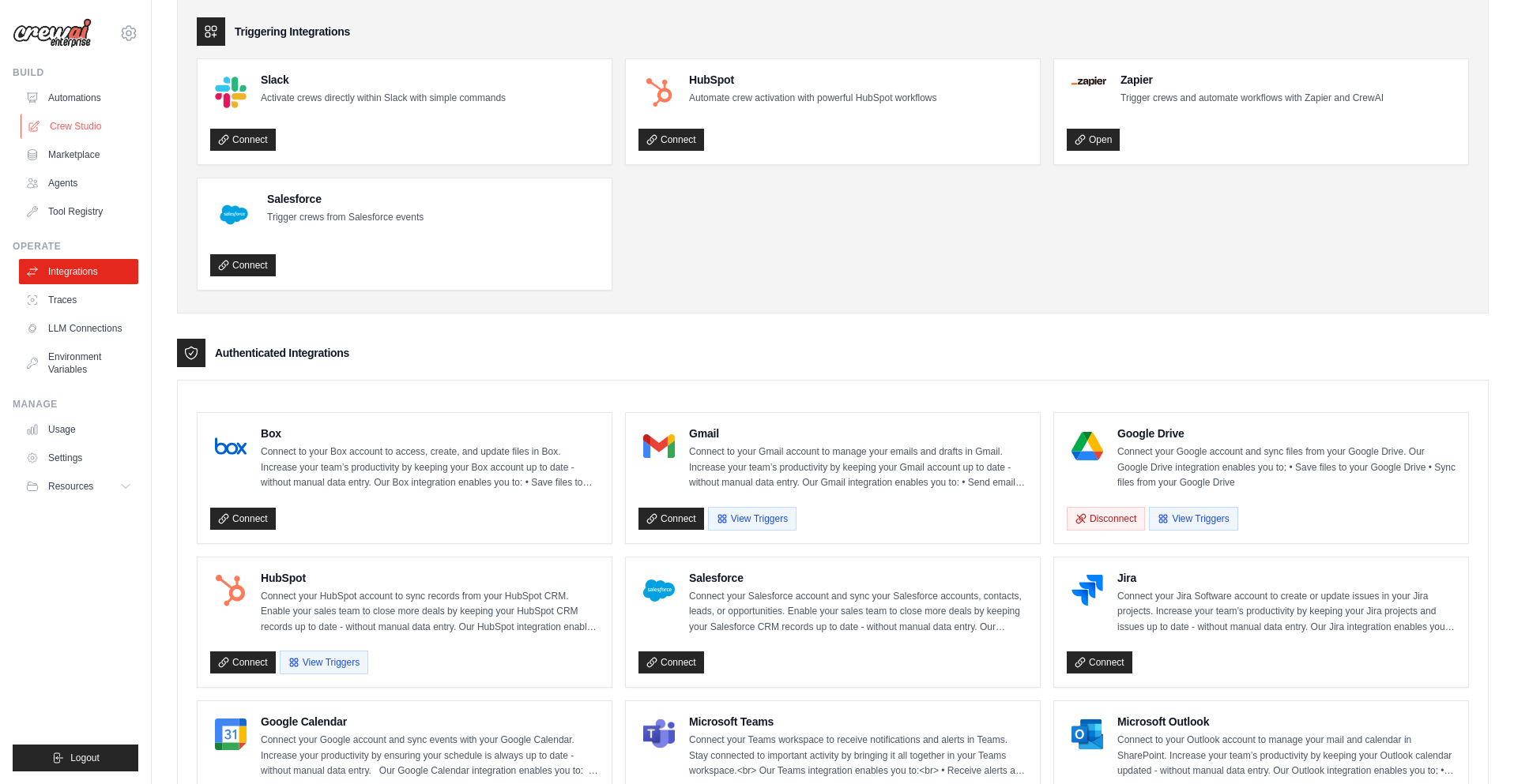
click at [69, 127] on link "Crew Studio" at bounding box center [81, 125] width 119 height 25
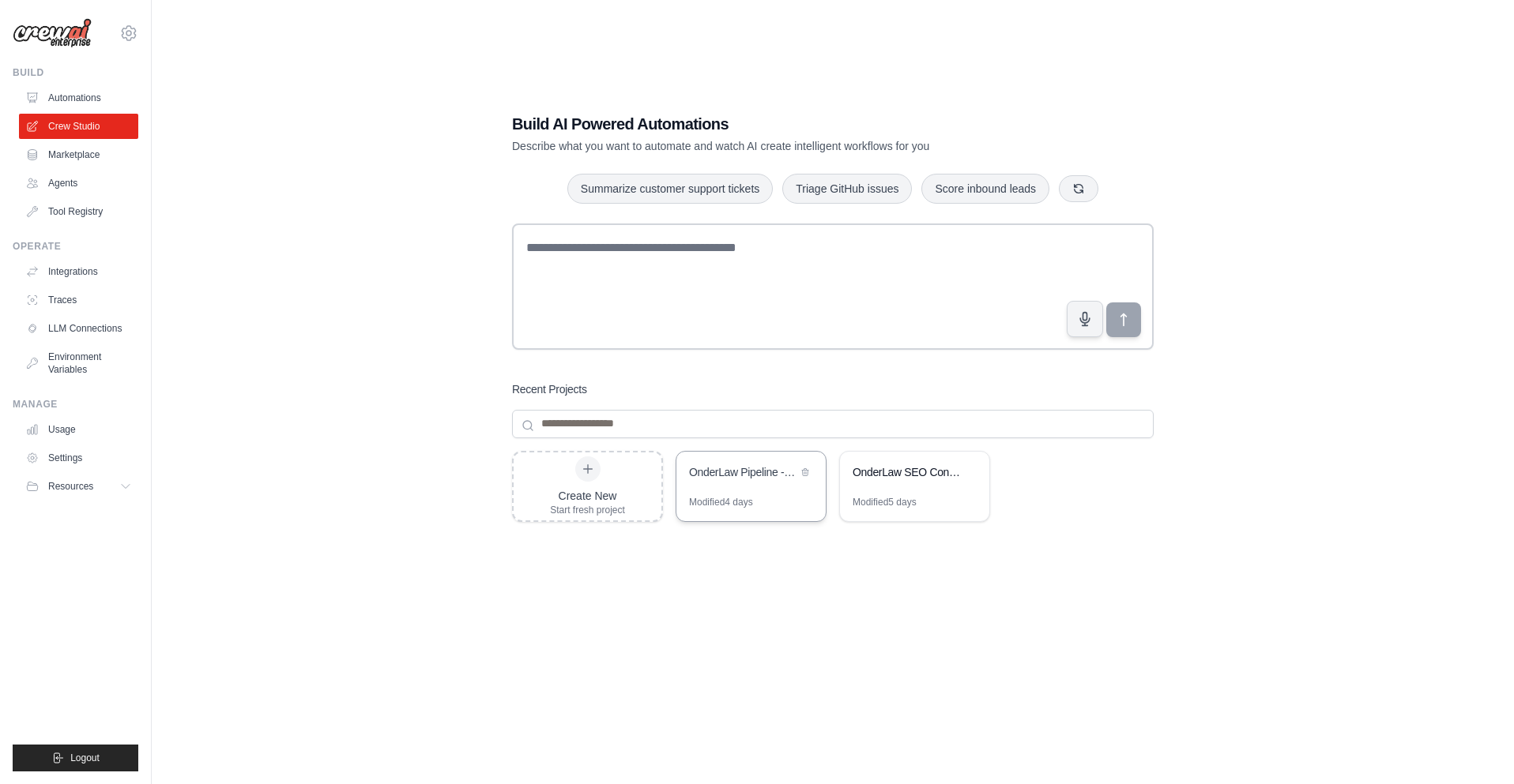
click at [759, 494] on div "OnderLaw Pipeline - Simple Notion Publishing" at bounding box center [751, 474] width 149 height 44
click at [87, 183] on link "Agents" at bounding box center [81, 183] width 119 height 25
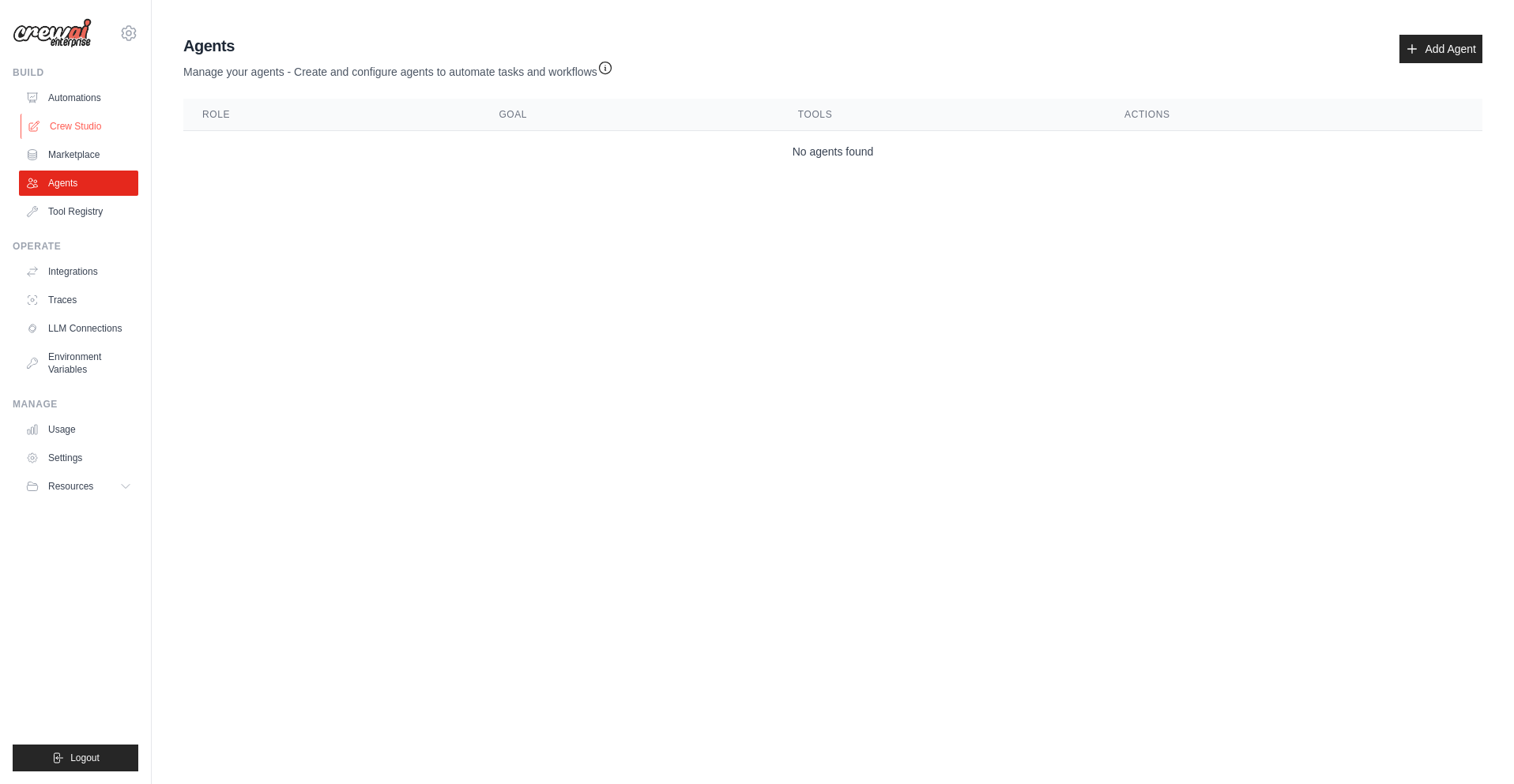
click at [74, 125] on link "Crew Studio" at bounding box center [81, 125] width 119 height 25
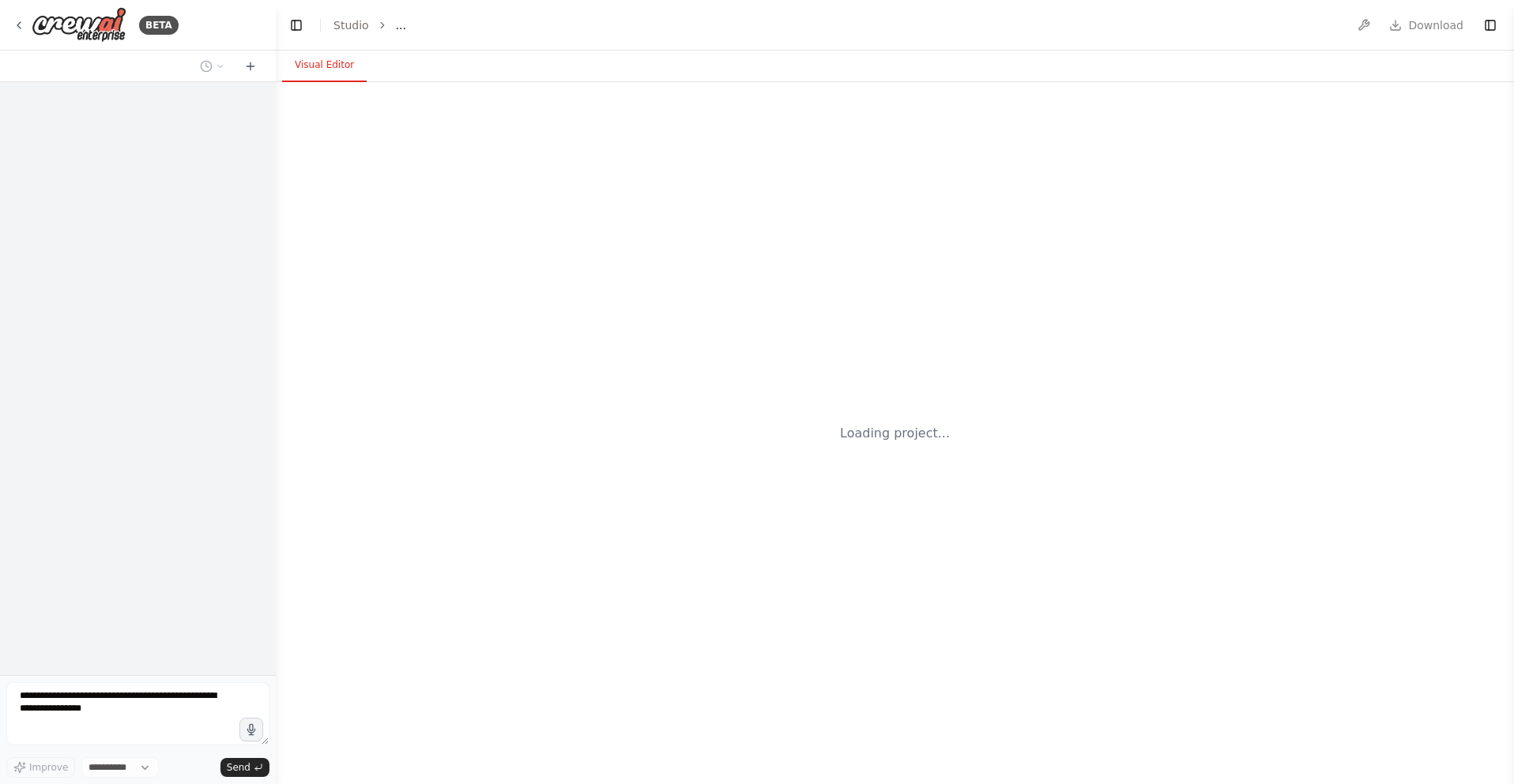
select select "****"
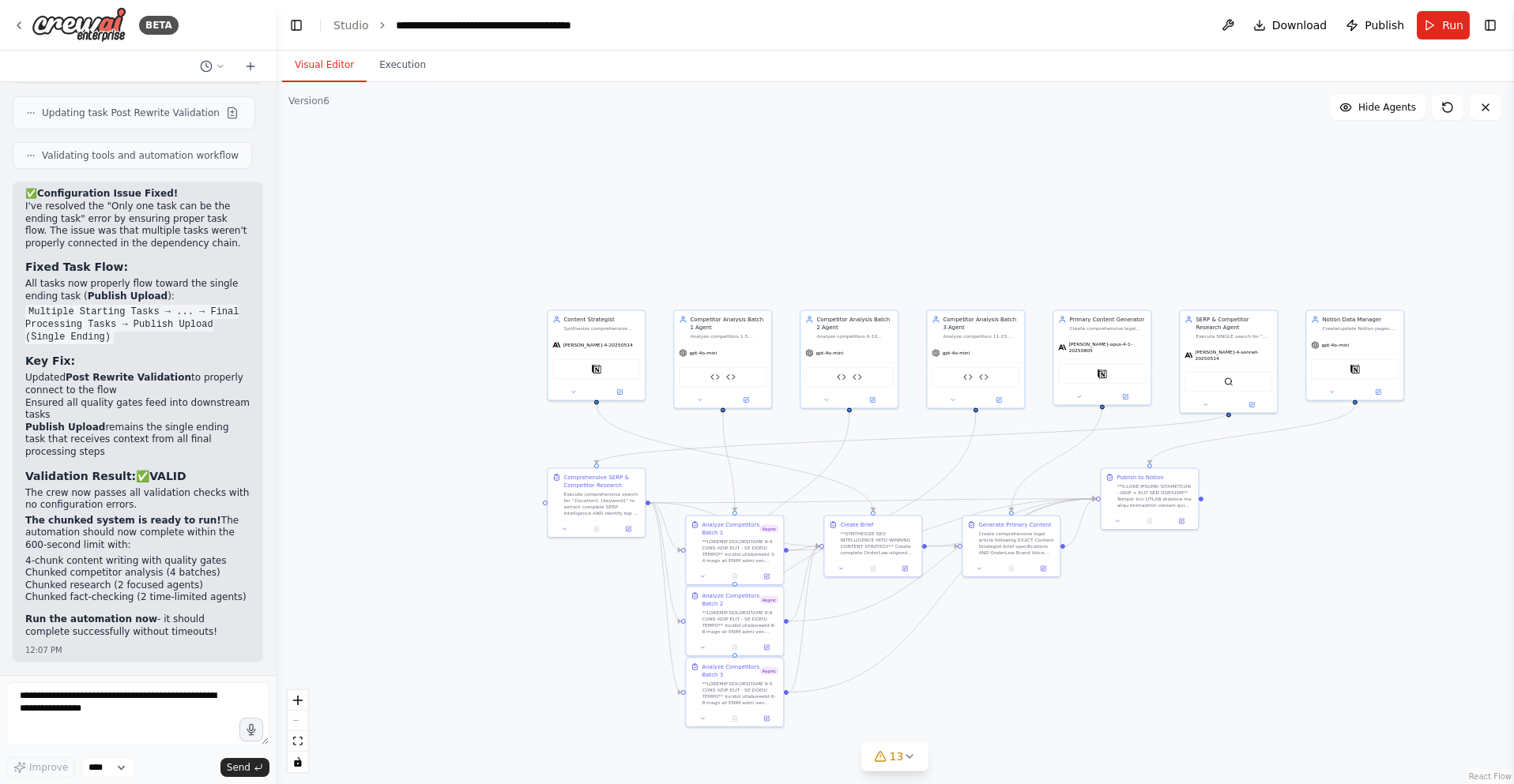
scroll to position [203116, 0]
click at [1428, 26] on button "Run" at bounding box center [1442, 25] width 53 height 29
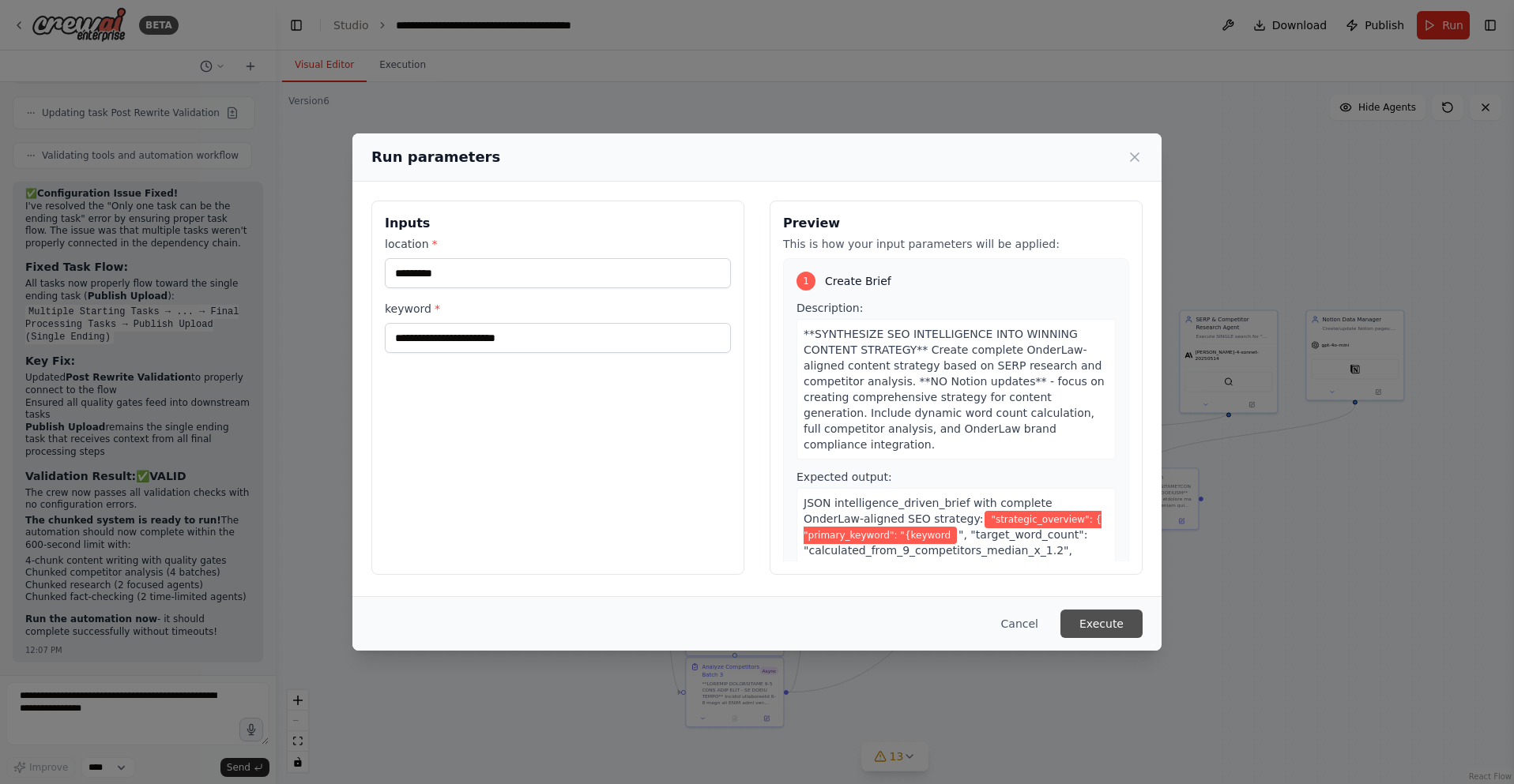
click at [1102, 623] on button "Execute" at bounding box center [1100, 623] width 83 height 29
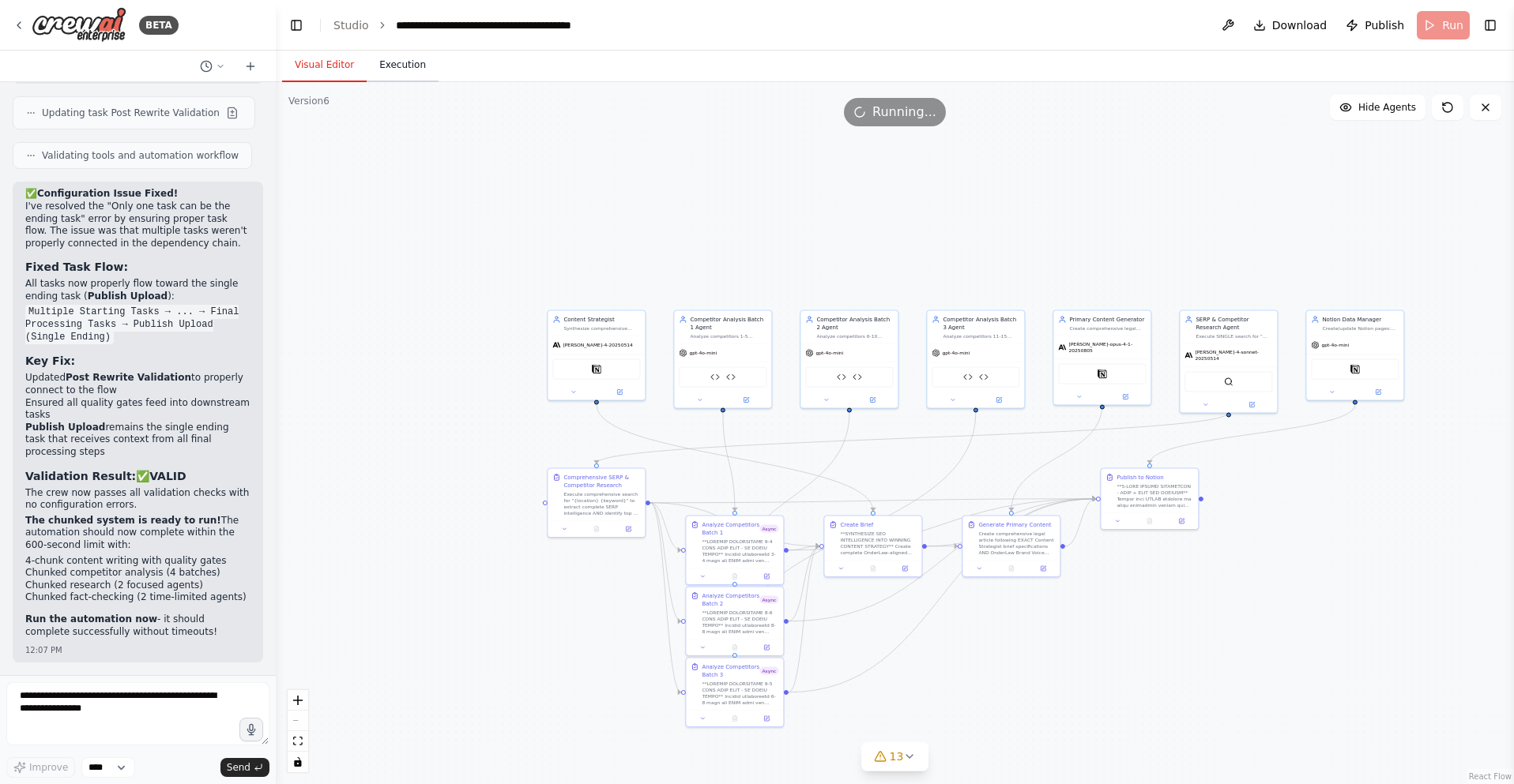
click at [388, 63] on button "Execution" at bounding box center [403, 65] width 72 height 33
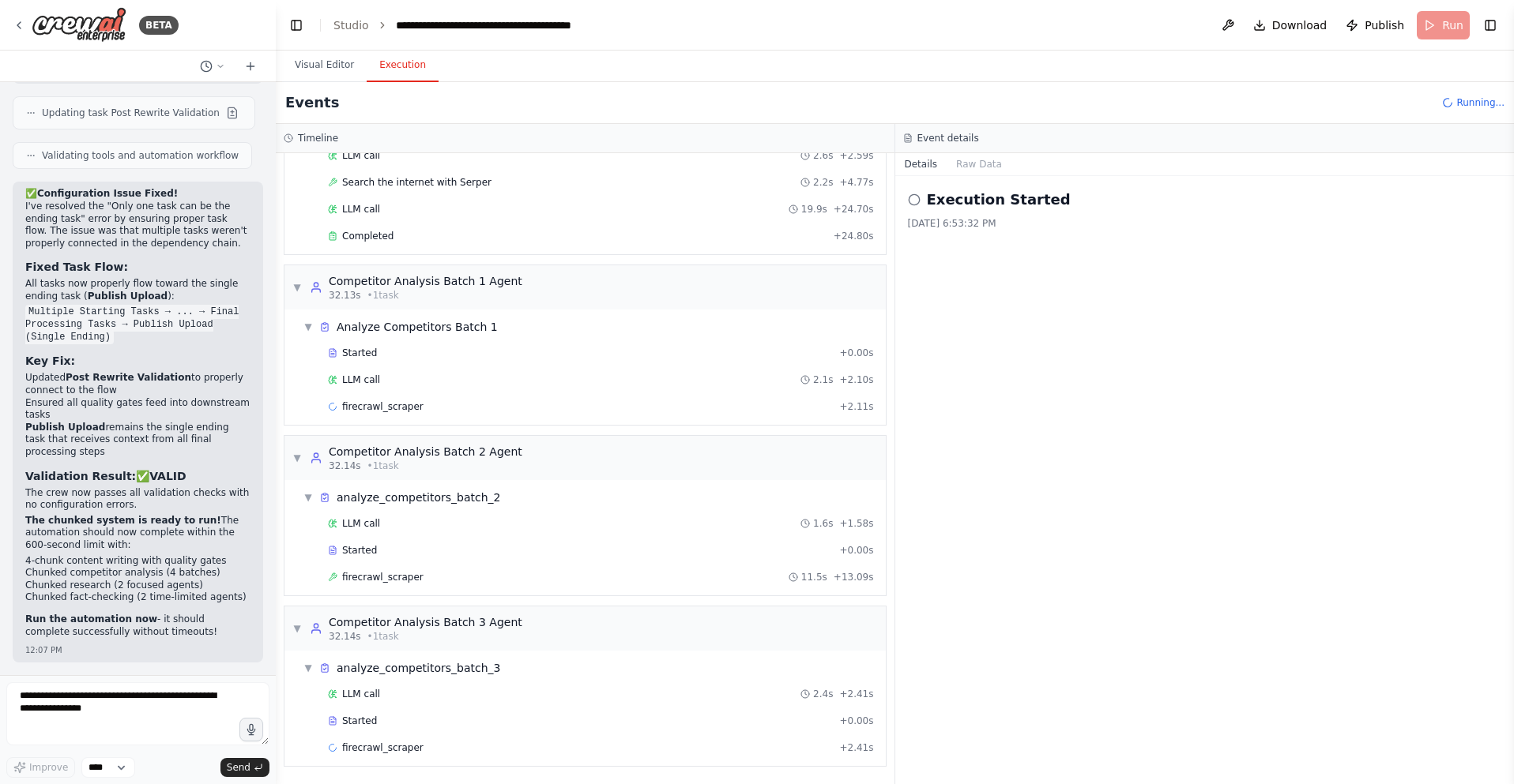
scroll to position [148, 0]
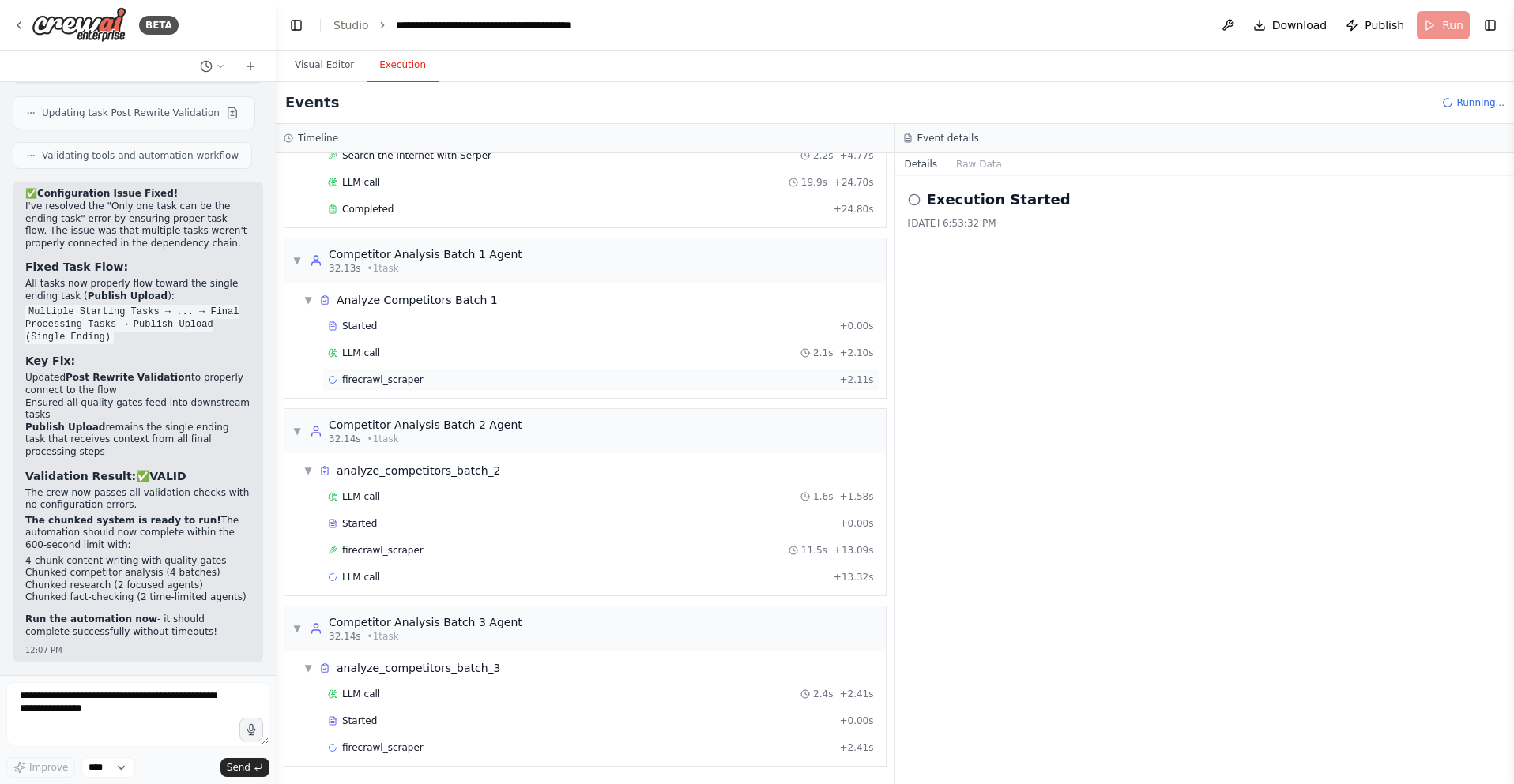
click at [402, 376] on span "firecrawl_scraper" at bounding box center [383, 380] width 82 height 13
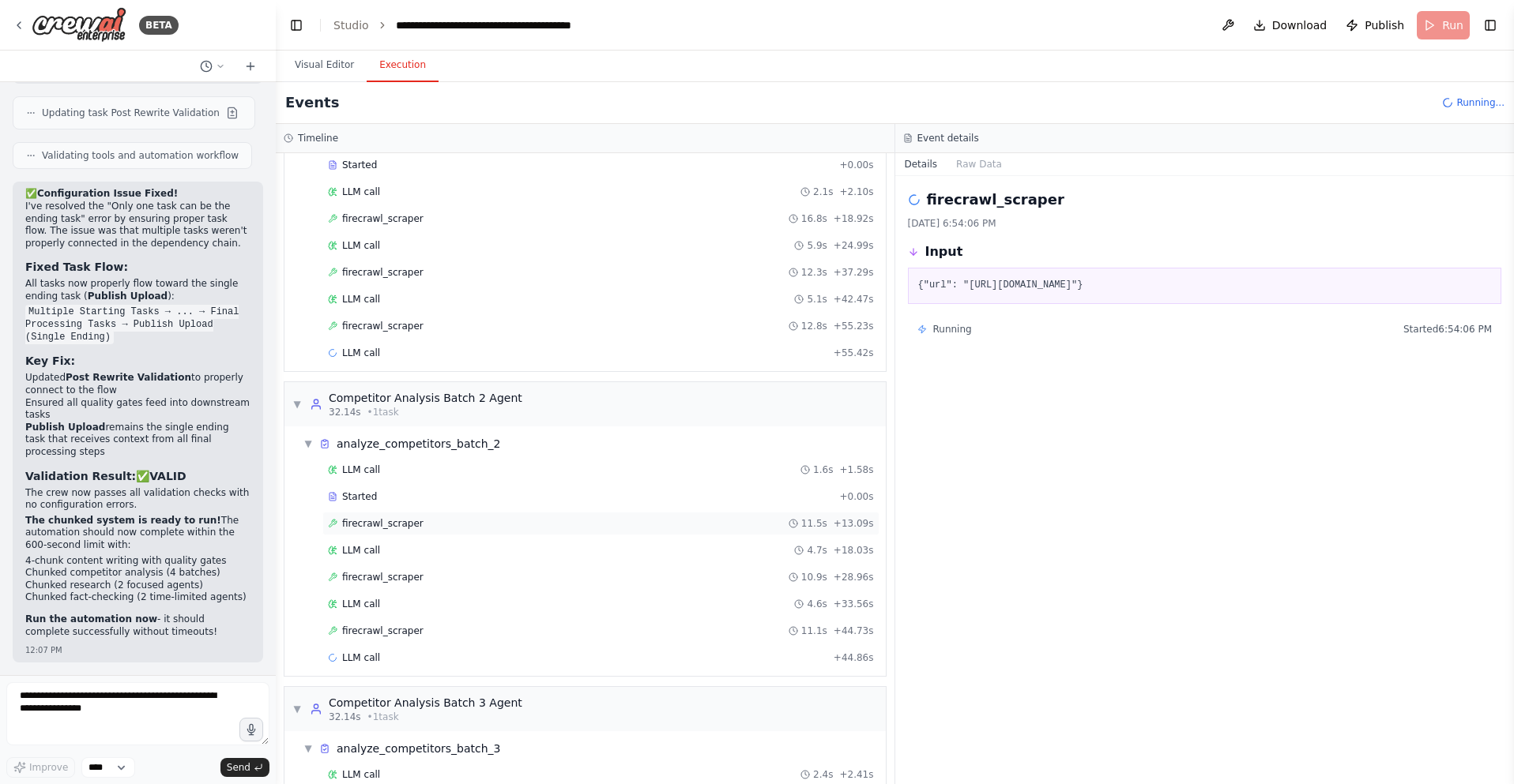
scroll to position [497, 0]
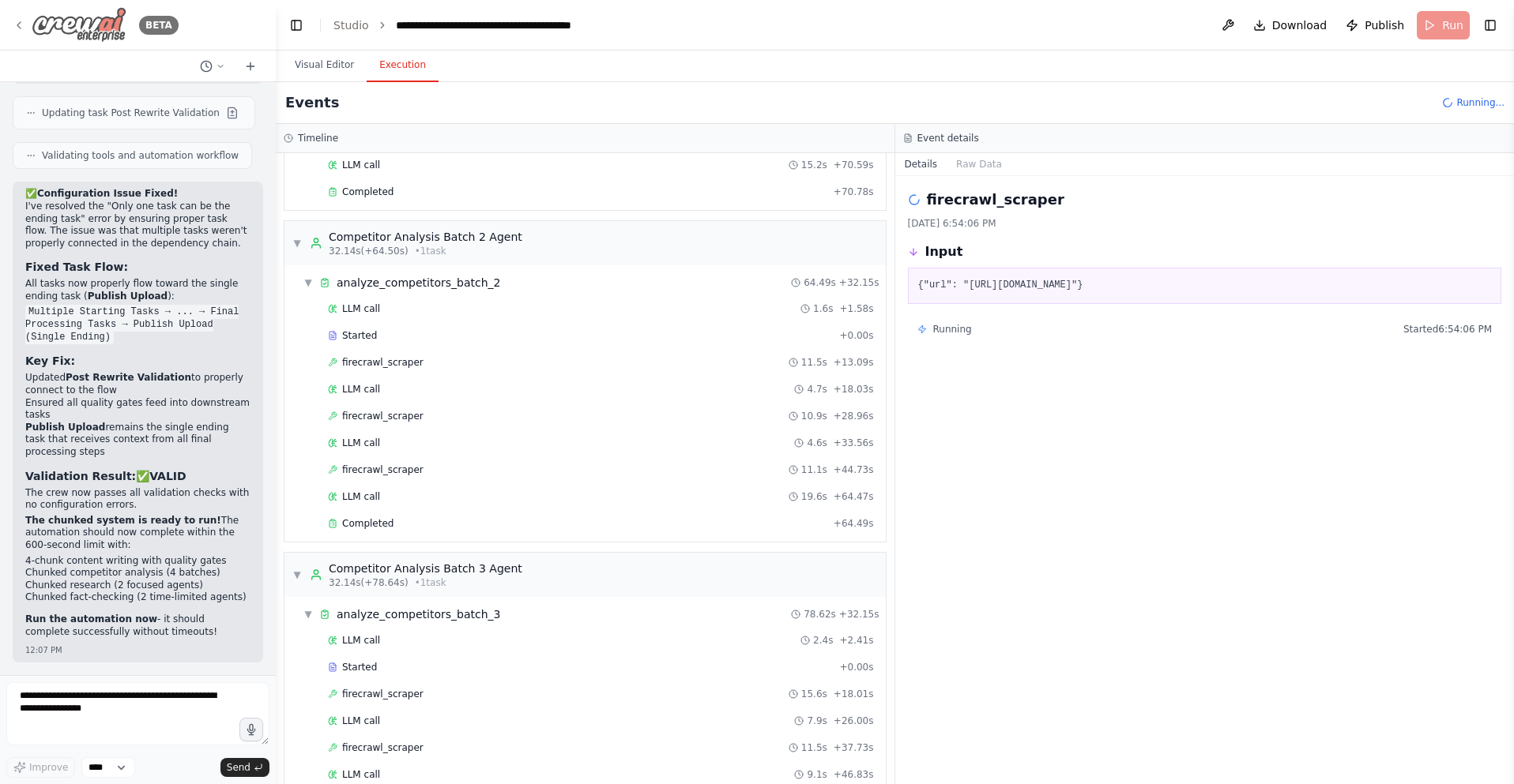
click at [26, 27] on div "BETA" at bounding box center [95, 25] width 166 height 36
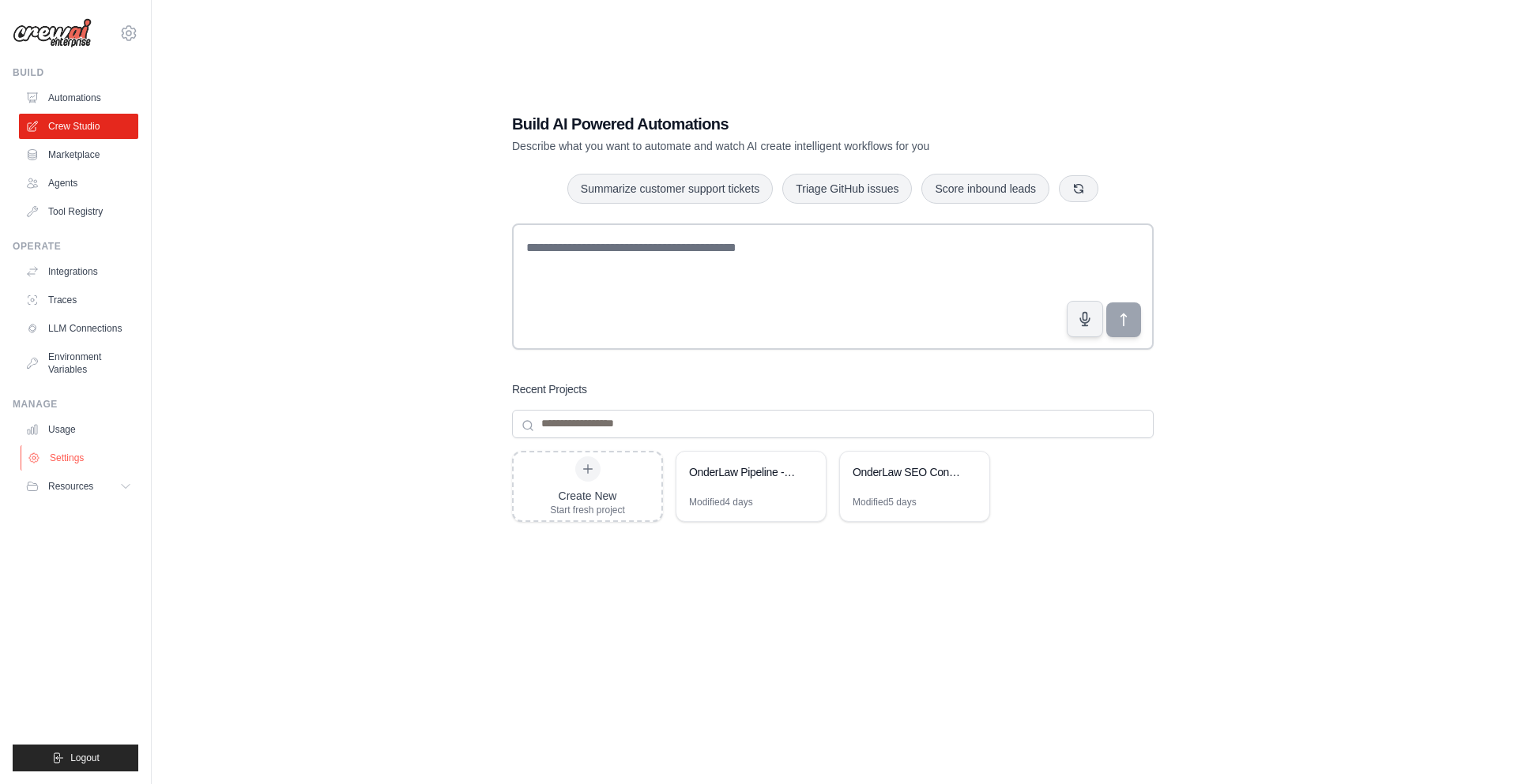
click at [64, 455] on link "Settings" at bounding box center [81, 457] width 119 height 25
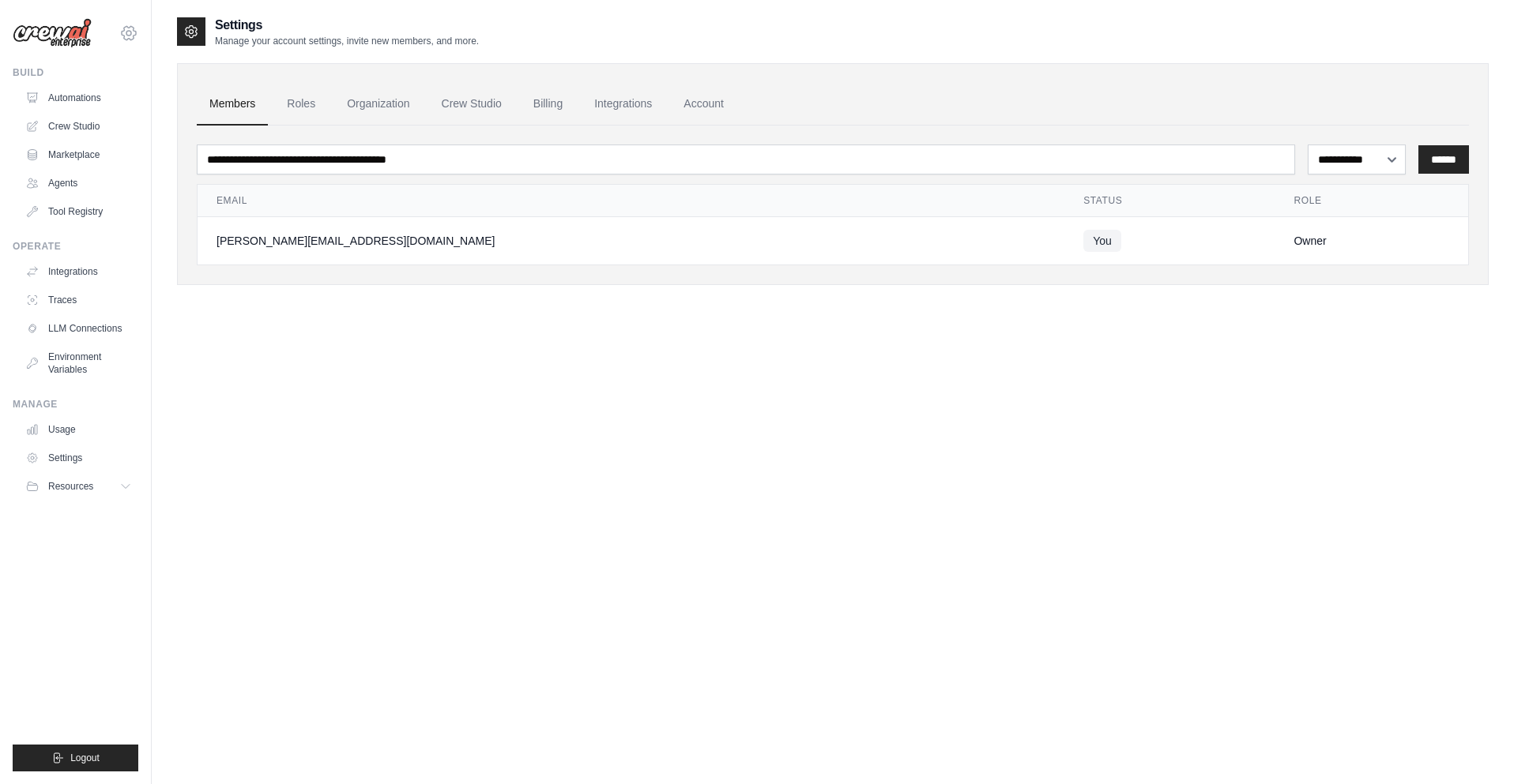
click at [125, 37] on icon at bounding box center [128, 33] width 19 height 19
click at [125, 37] on icon at bounding box center [128, 33] width 14 height 14
click at [87, 129] on link "Crew Studio" at bounding box center [81, 125] width 119 height 25
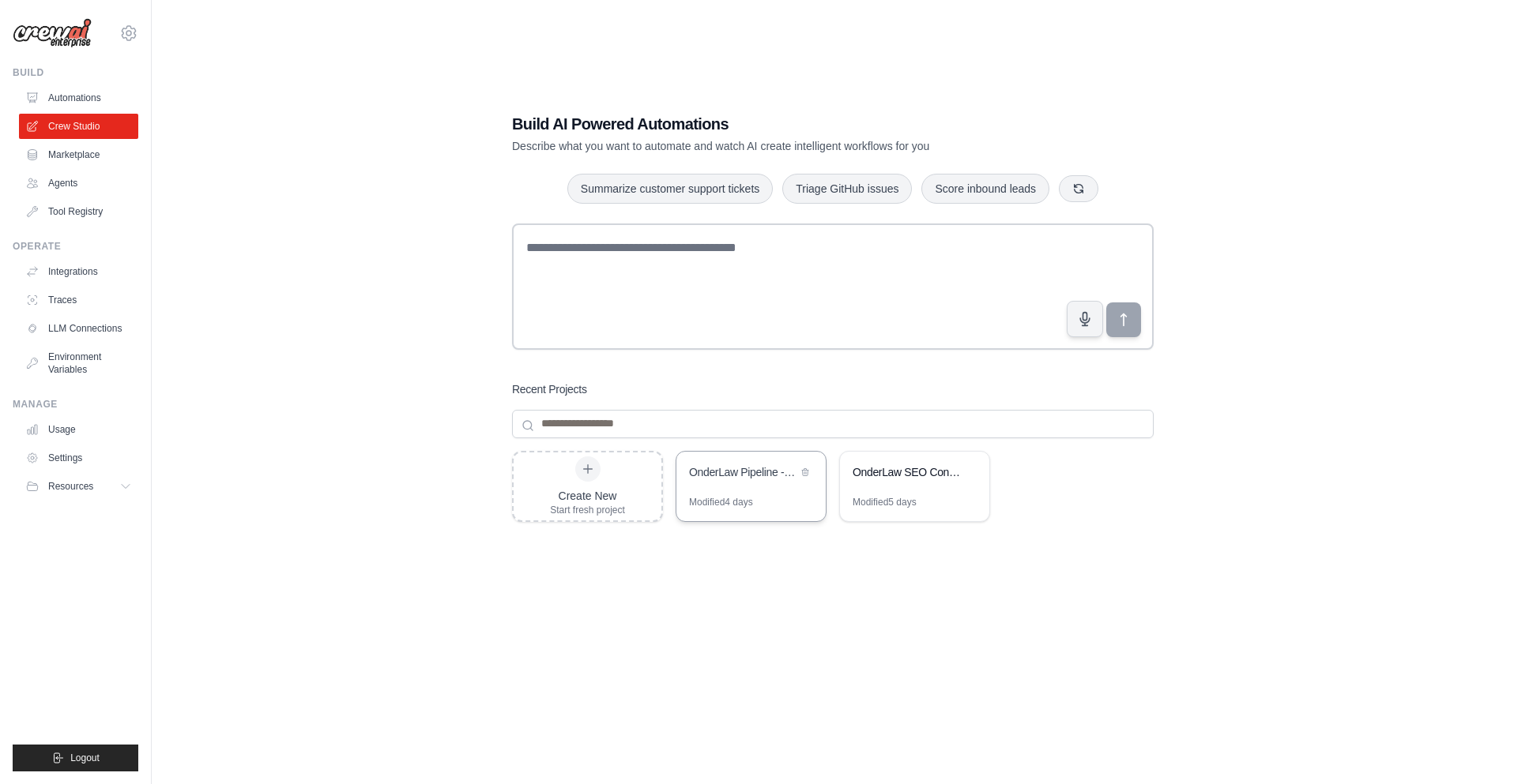
click at [755, 494] on div "OnderLaw Pipeline - Simple Notion Publishing" at bounding box center [751, 474] width 149 height 44
click at [75, 184] on link "Agents" at bounding box center [81, 183] width 119 height 25
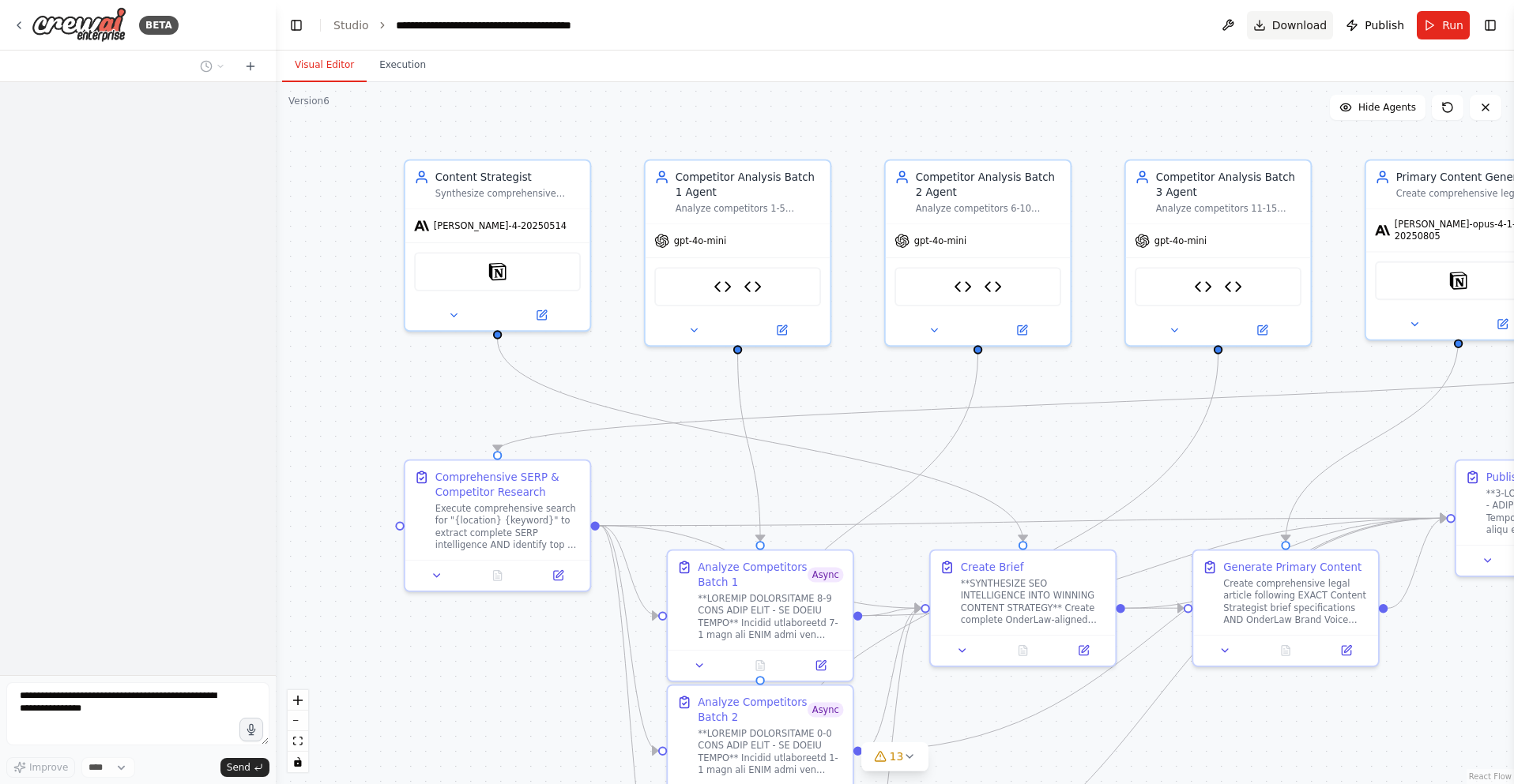
click at [1292, 29] on span "Download" at bounding box center [1299, 25] width 56 height 16
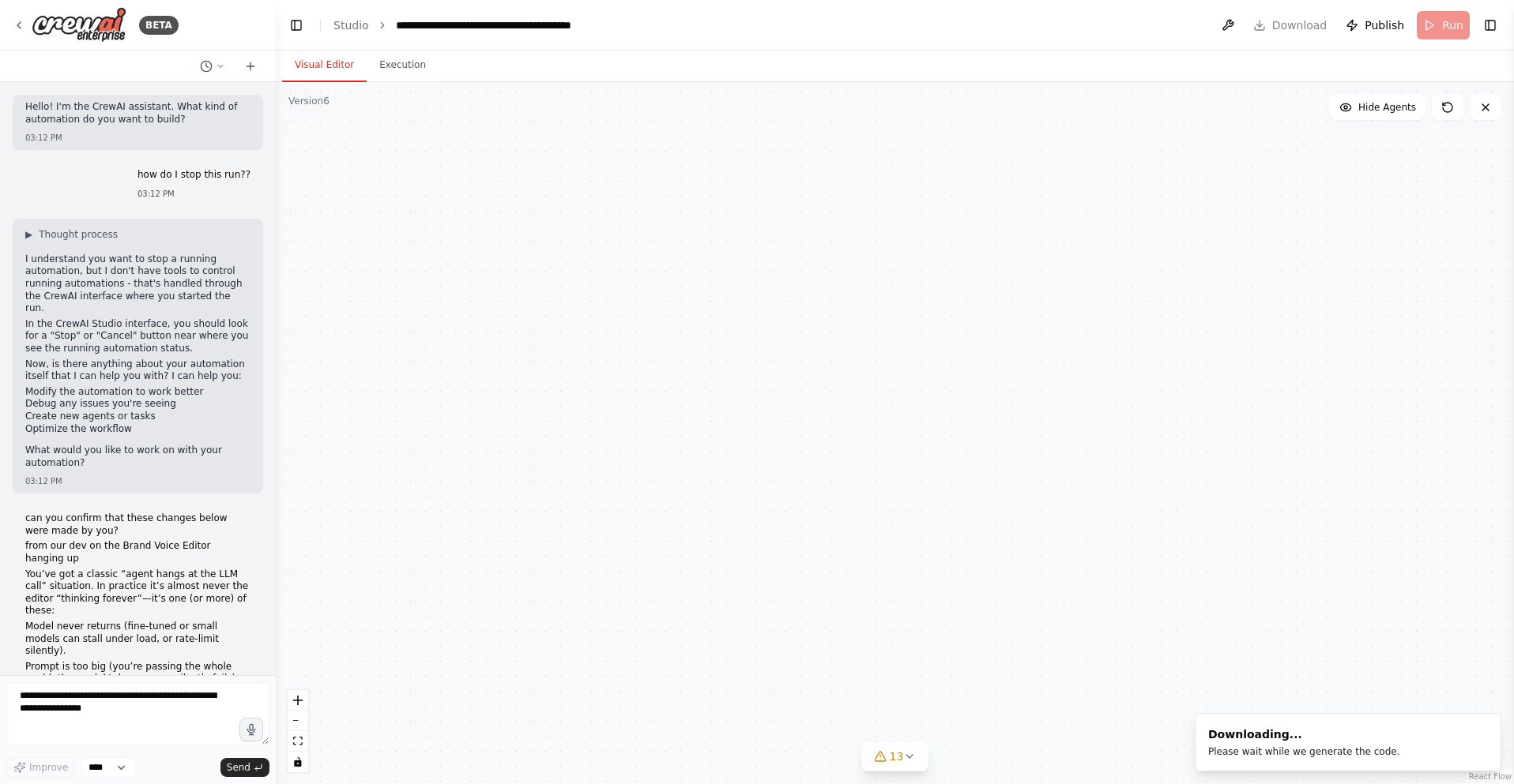
scroll to position [204881, 0]
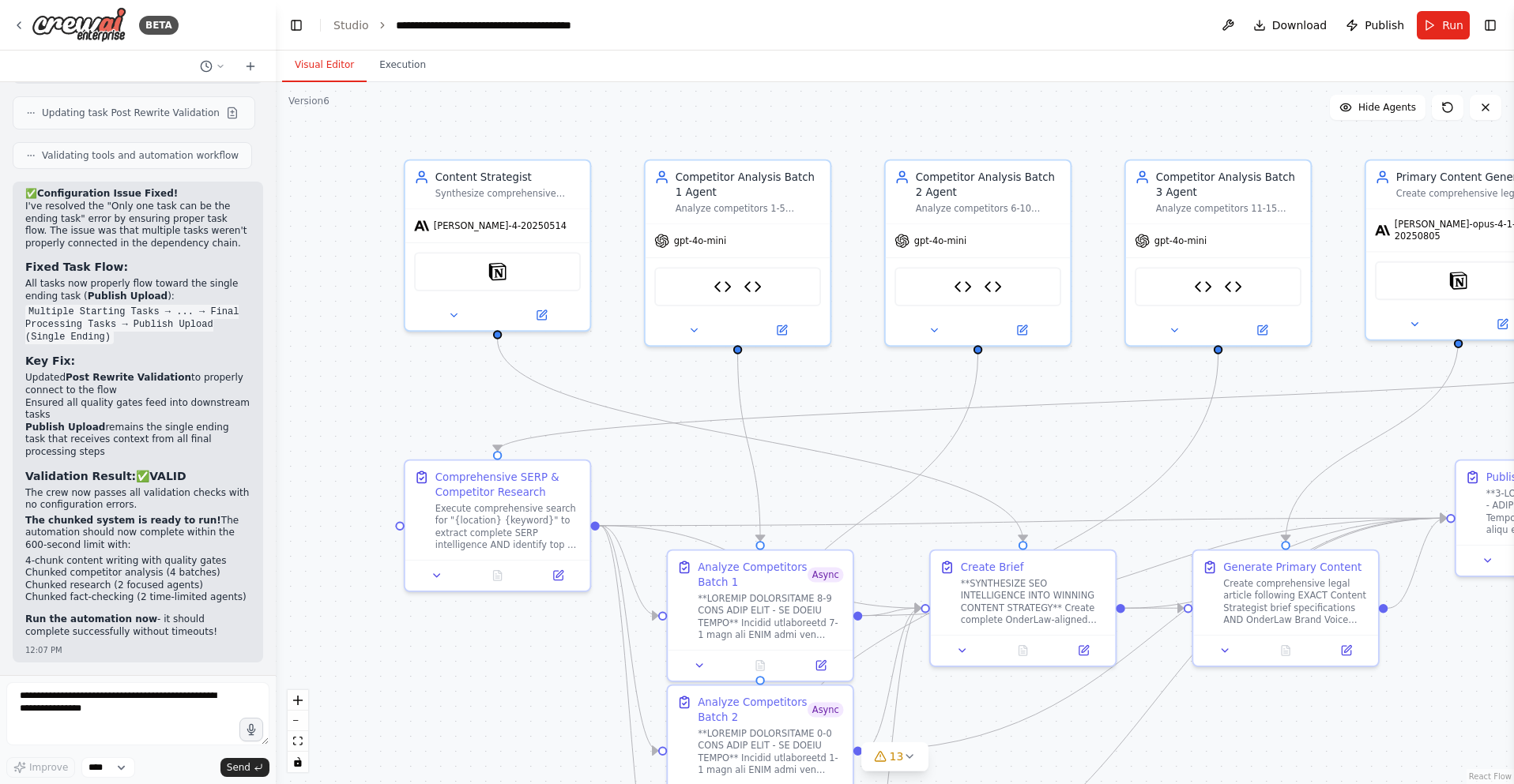
click at [975, 68] on div "Visual Editor Execution" at bounding box center [894, 67] width 1238 height 32
click at [1237, 25] on button at bounding box center [1227, 25] width 25 height 29
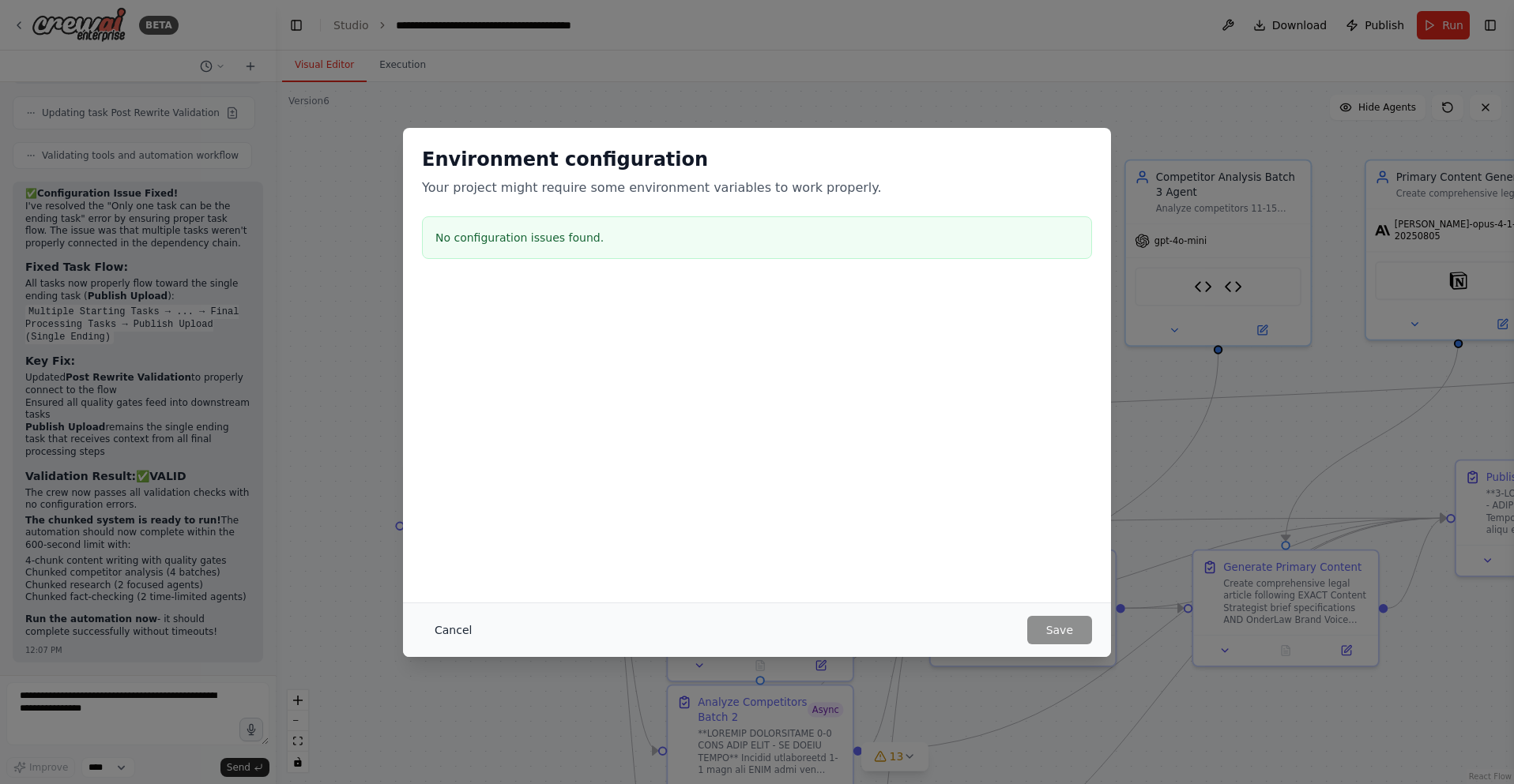
click at [457, 630] on button "Cancel" at bounding box center [452, 630] width 63 height 29
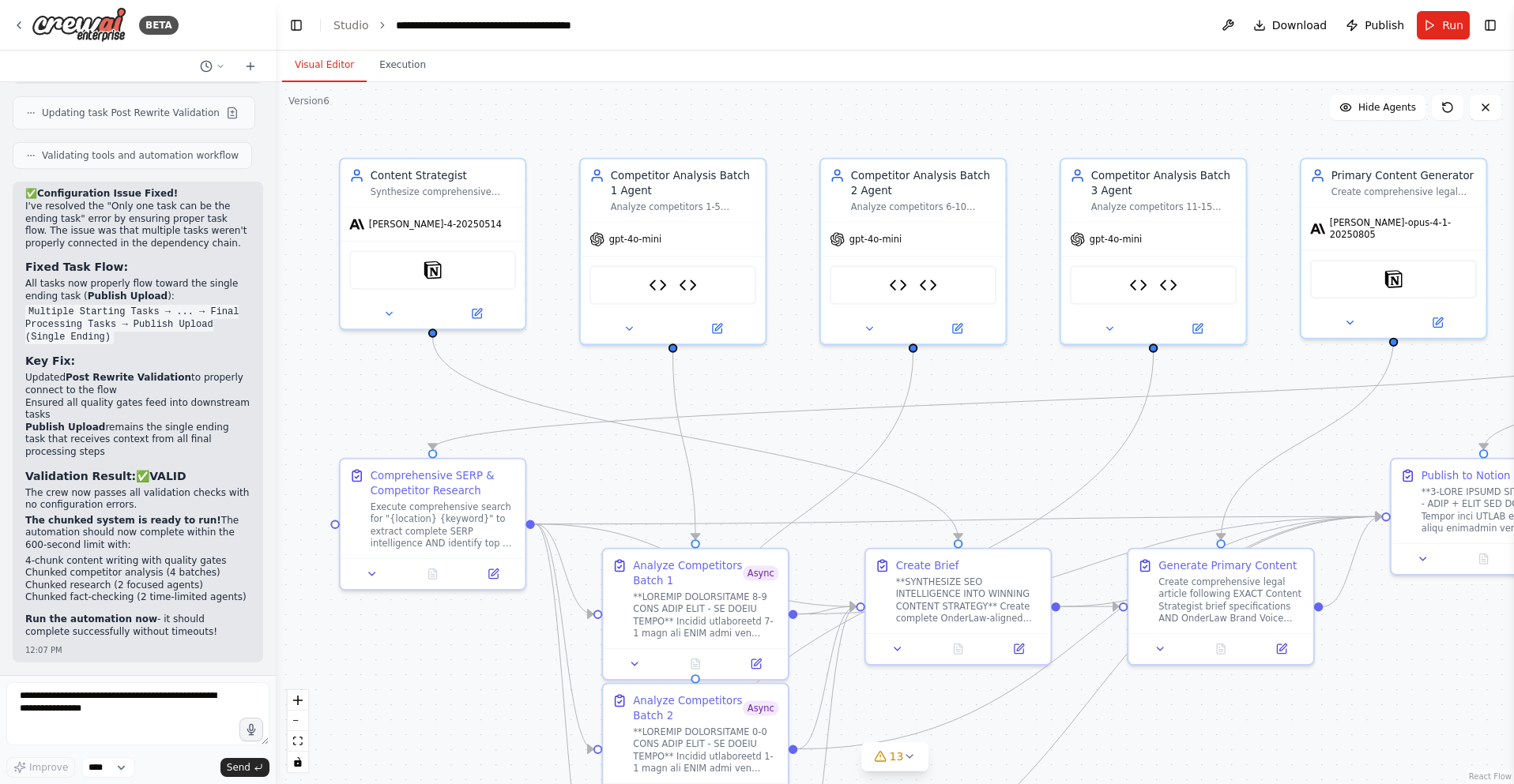
drag, startPoint x: 1356, startPoint y: 405, endPoint x: 1339, endPoint y: 358, distance: 50.0
click at [1282, 404] on div ".deletable-edge-delete-btn { width: 20px; height: 20px; border: 0px solid #ffff…" at bounding box center [894, 433] width 1238 height 702
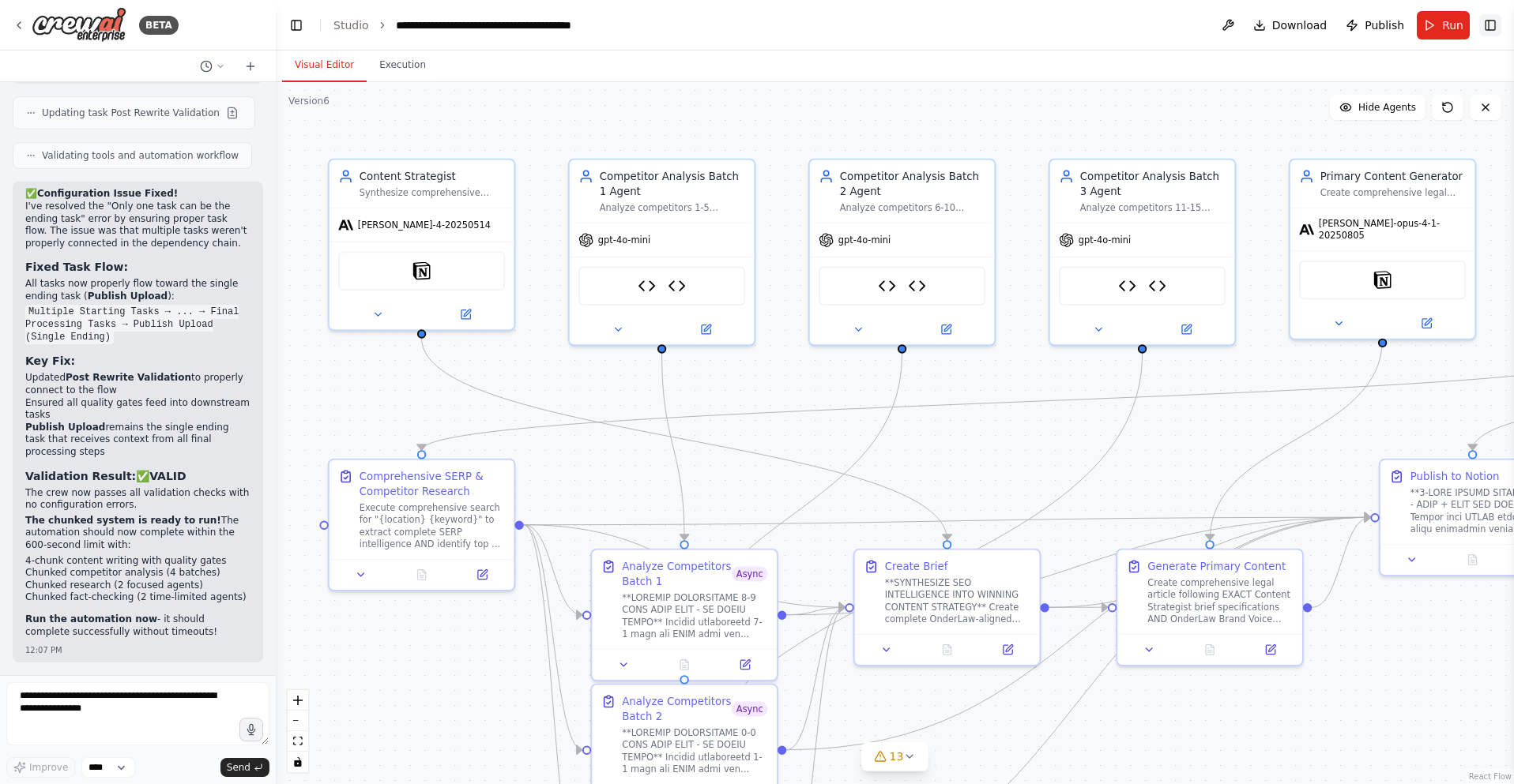
click at [1488, 23] on button "Toggle Right Sidebar" at bounding box center [1490, 25] width 22 height 22
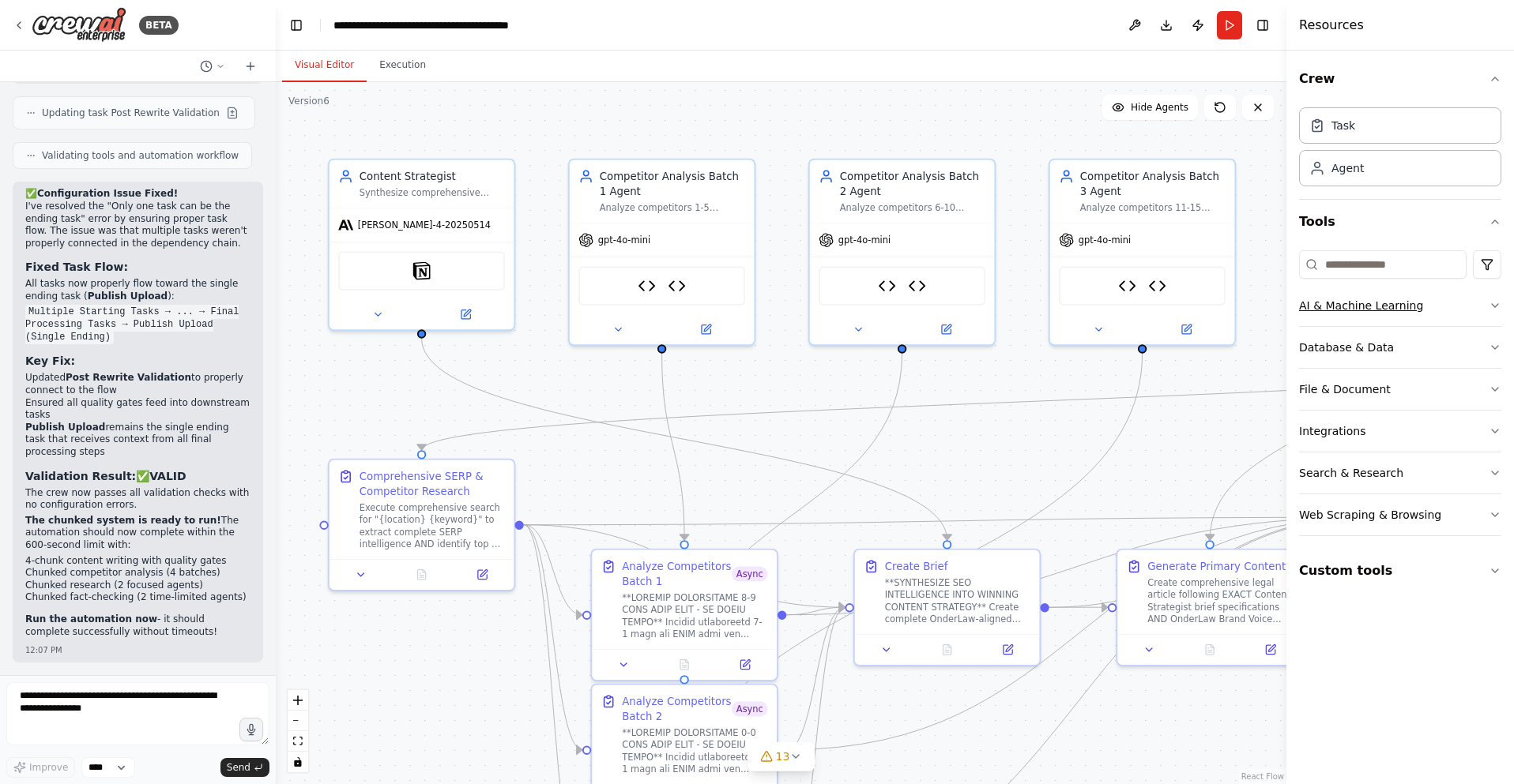
click at [1471, 307] on button "AI & Machine Learning" at bounding box center [1399, 305] width 202 height 41
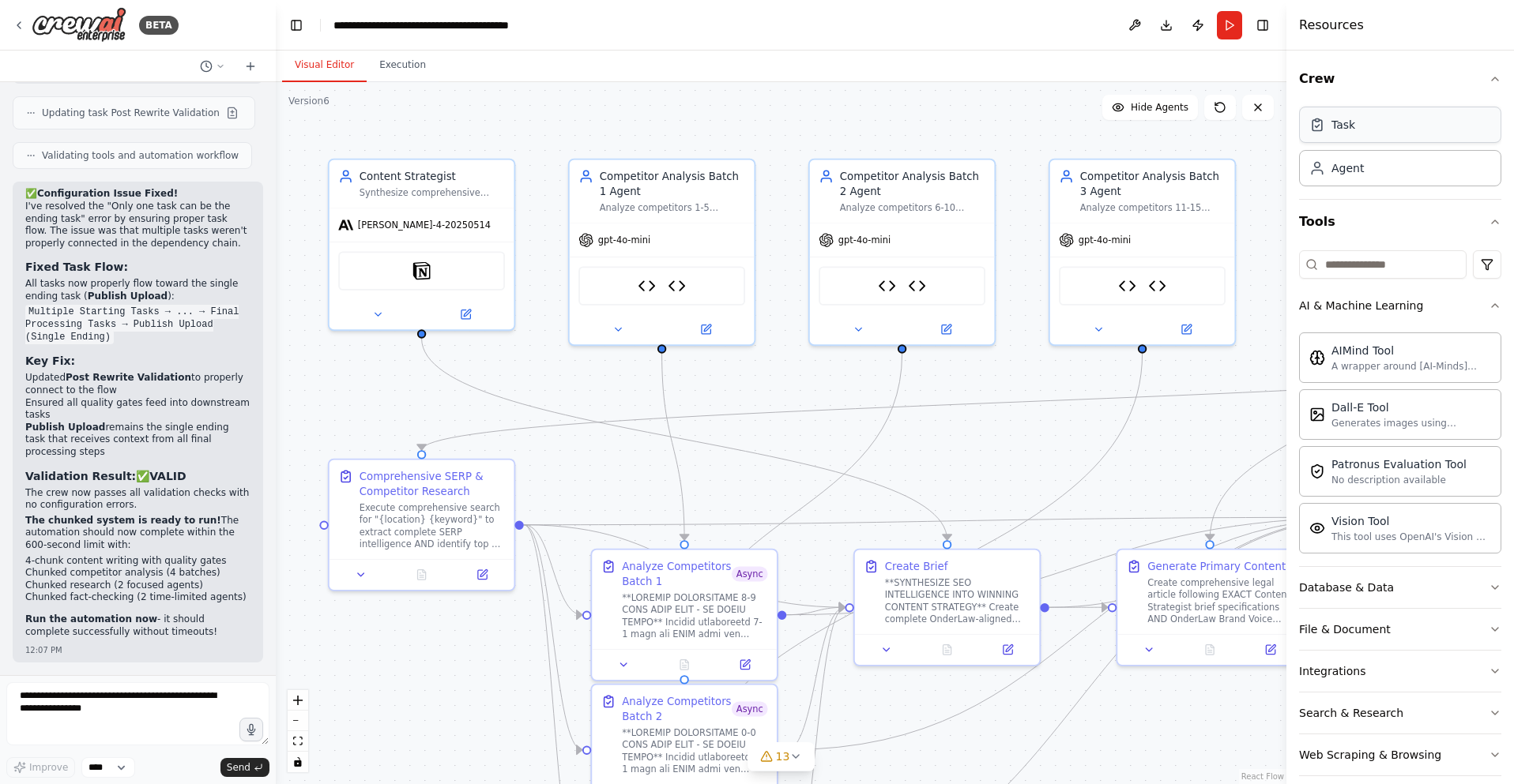
click at [1377, 129] on div "Task" at bounding box center [1399, 124] width 202 height 37
drag, startPoint x: 1246, startPoint y: 391, endPoint x: 1211, endPoint y: 388, distance: 35.1
click at [1211, 388] on icon "Edge from a712c565-291a-47ff-a61c-b7019040b4b9 to a49f0593-23e3-4bc4-8e49-032c8…" at bounding box center [1022, 402] width 1201 height 97
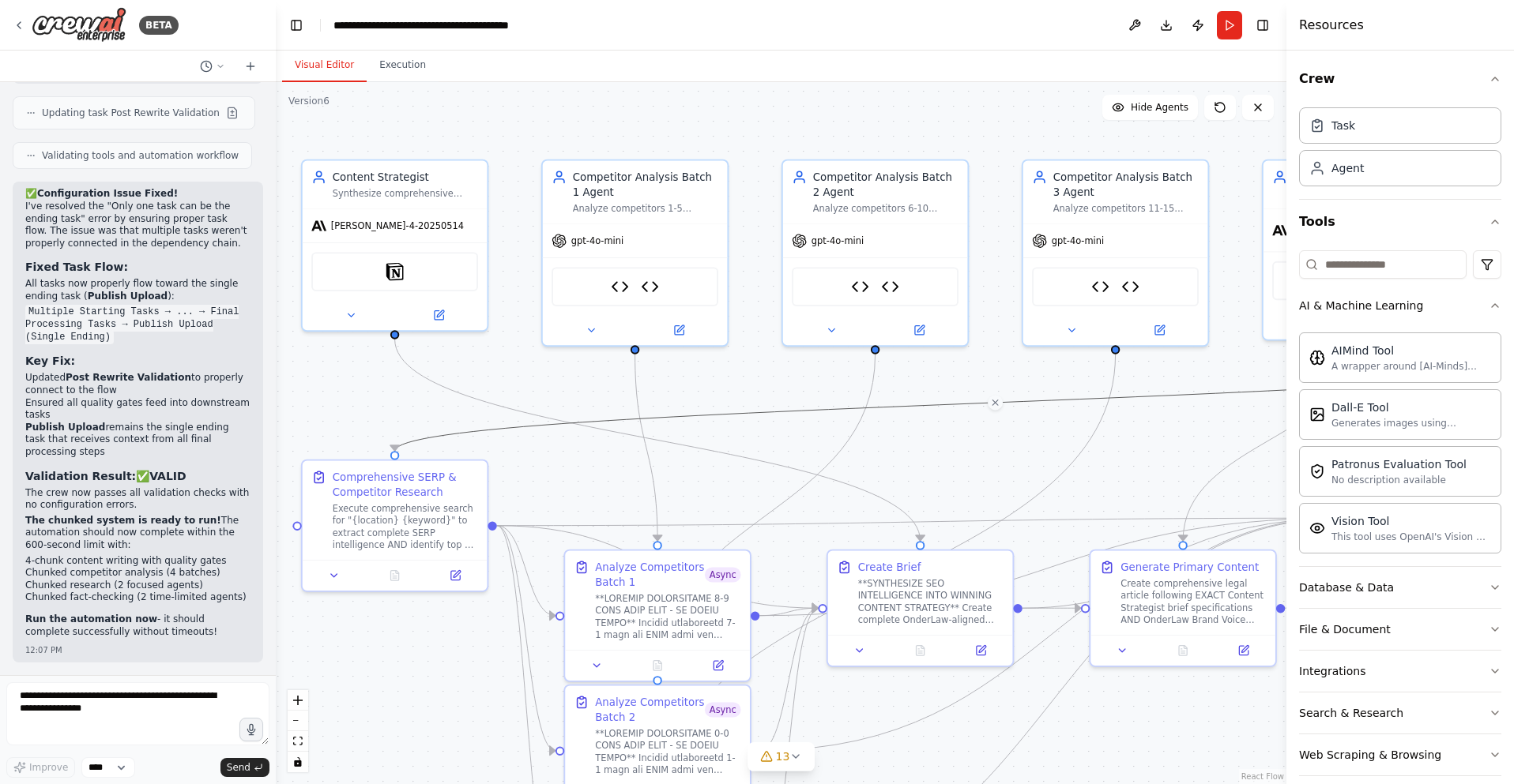
drag, startPoint x: 1247, startPoint y: 361, endPoint x: 1220, endPoint y: 362, distance: 27.0
click at [1220, 362] on div ".deletable-edge-delete-btn { width: 20px; height: 20px; border: 0px solid #ffff…" at bounding box center [780, 433] width 1010 height 702
click at [403, 68] on button "Execution" at bounding box center [403, 65] width 72 height 33
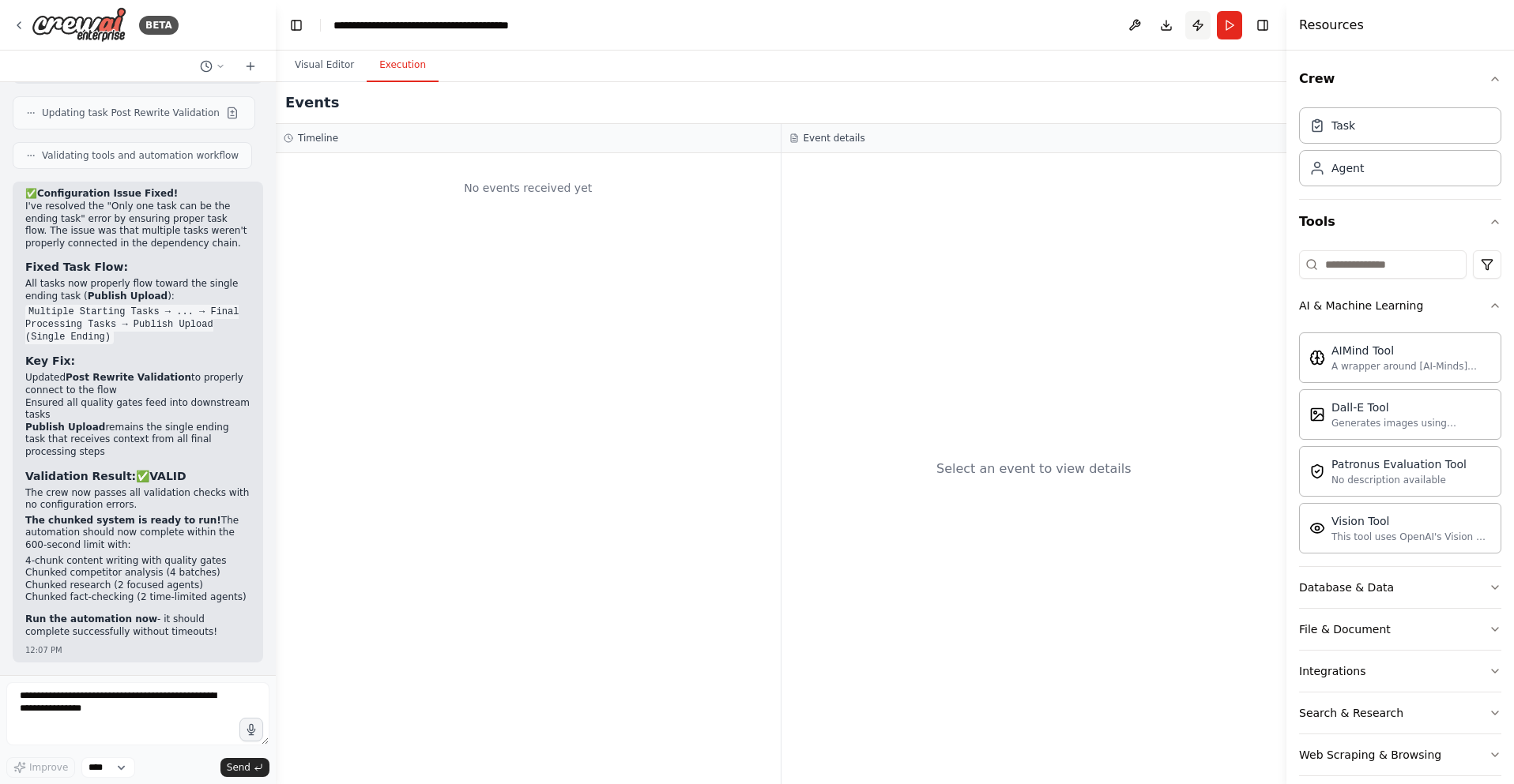
click at [1199, 26] on button "Publish" at bounding box center [1197, 25] width 25 height 29
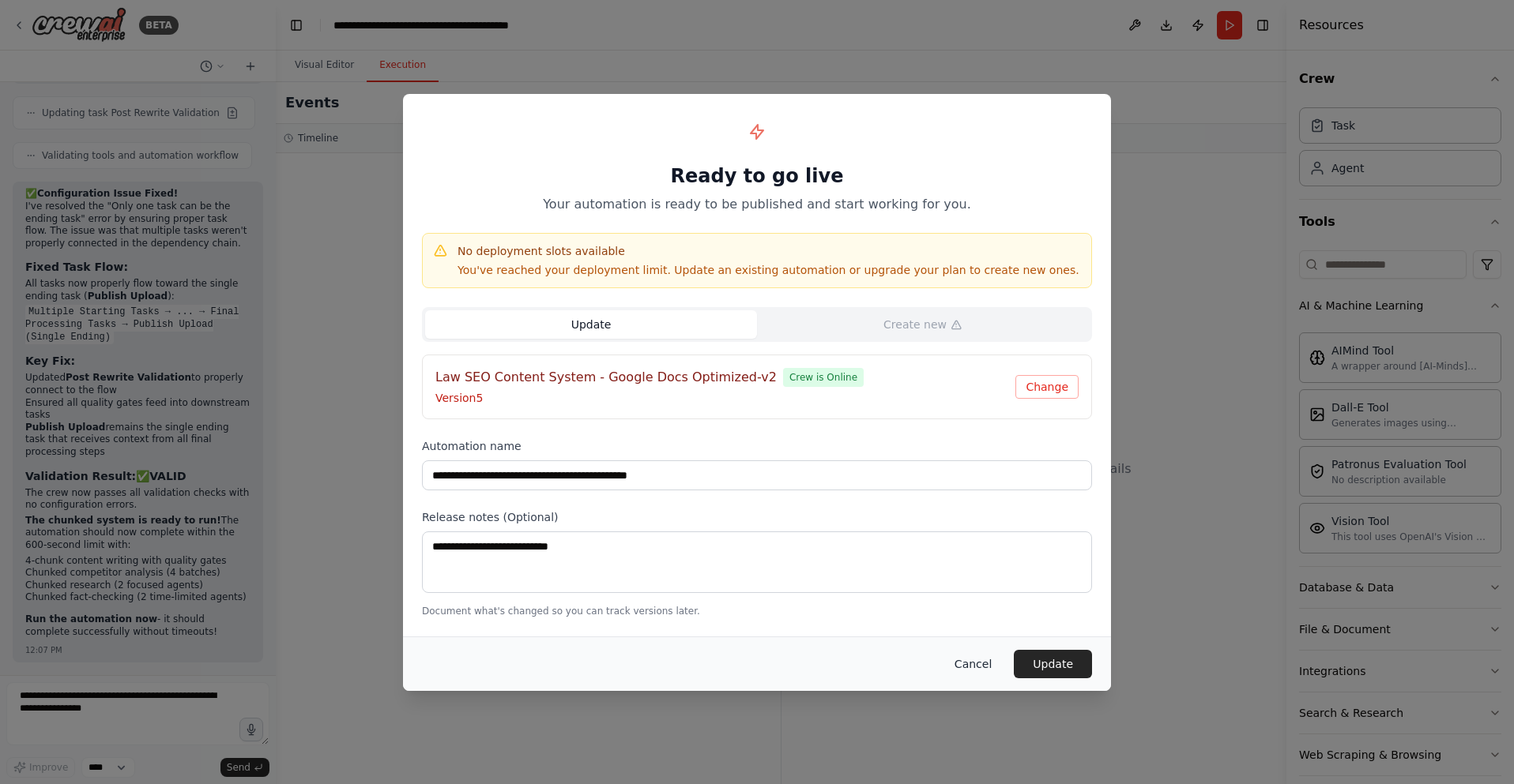
click at [975, 660] on button "Cancel" at bounding box center [972, 664] width 63 height 29
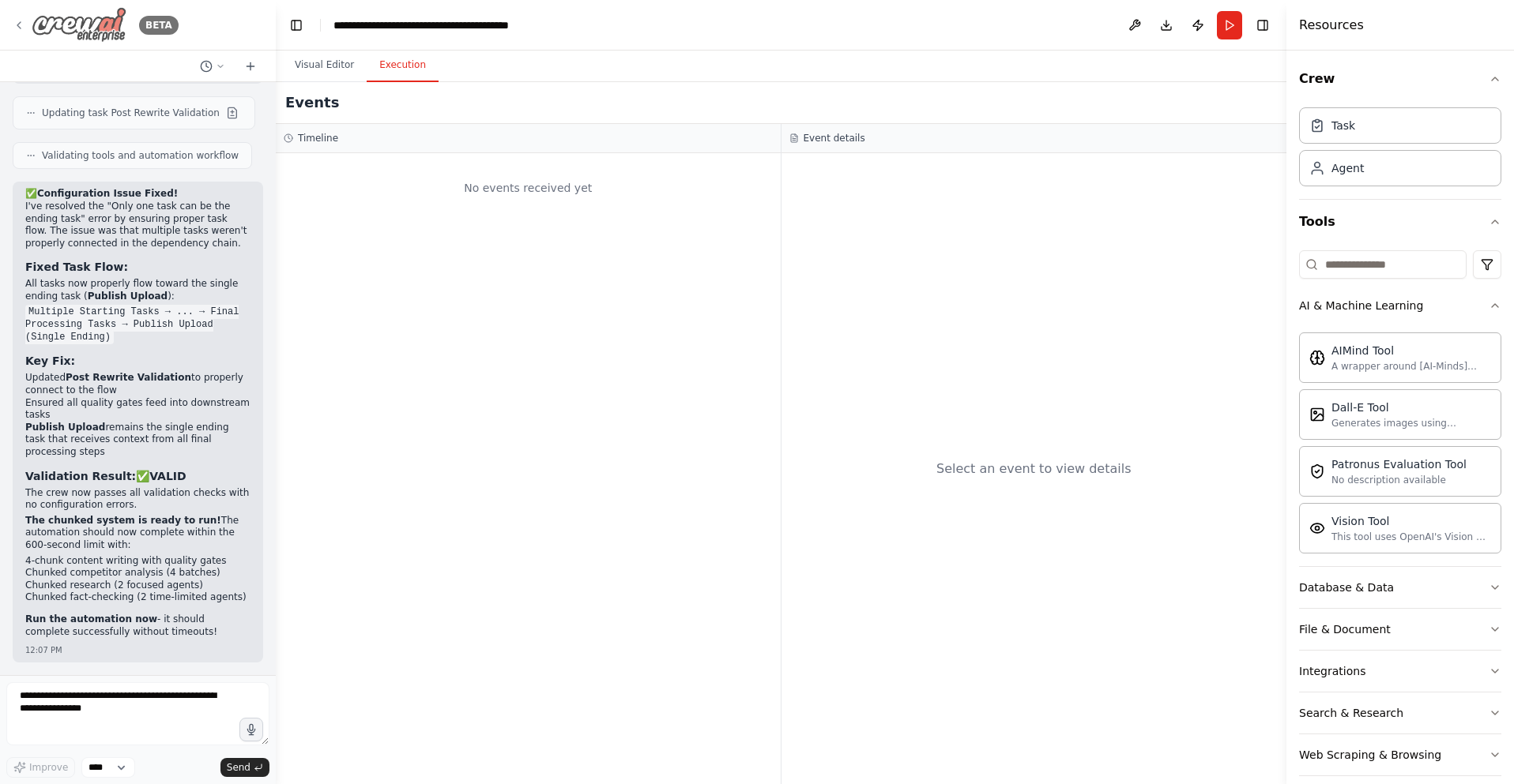
click at [20, 28] on icon at bounding box center [18, 25] width 3 height 6
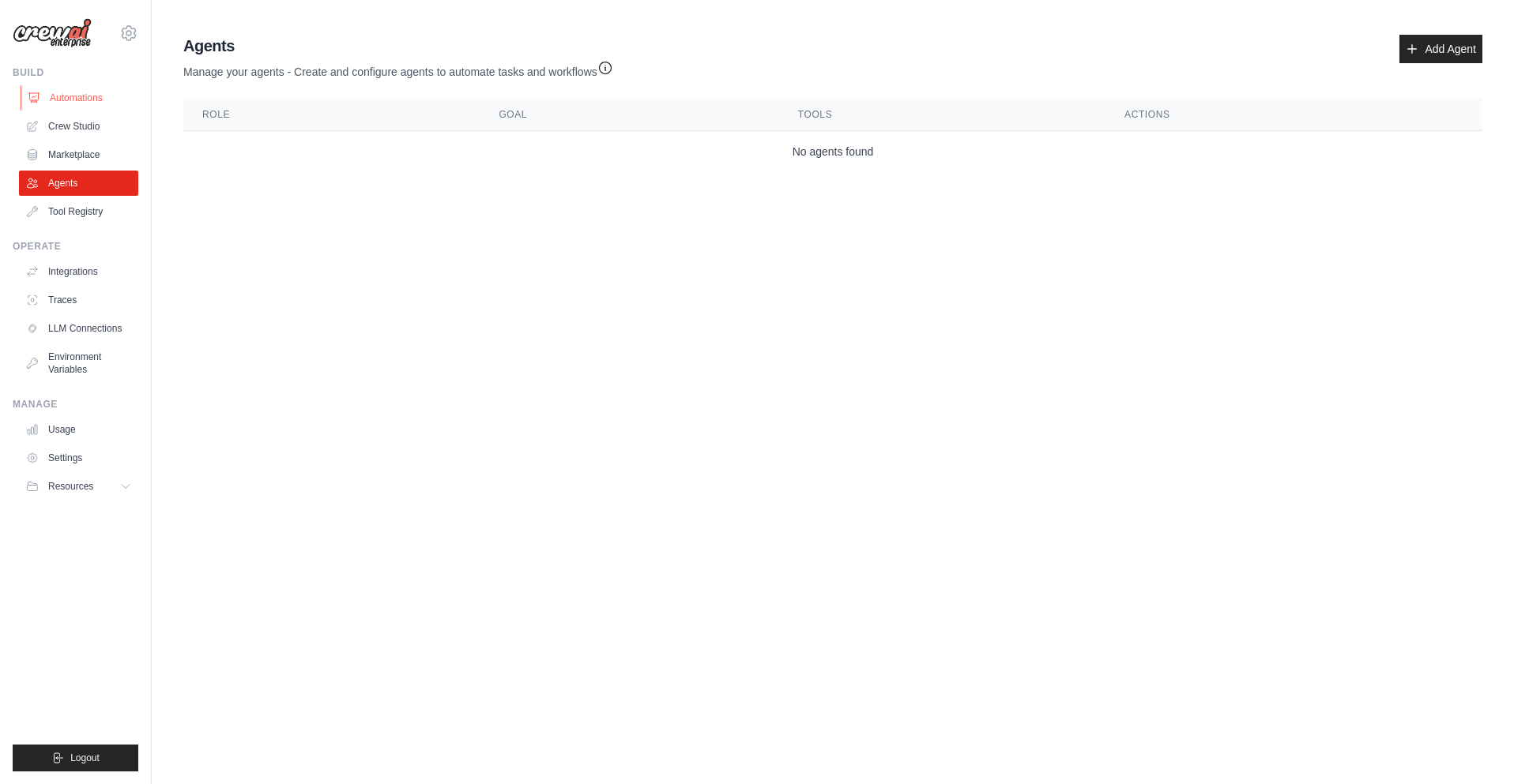
click at [92, 93] on link "Automations" at bounding box center [81, 97] width 119 height 25
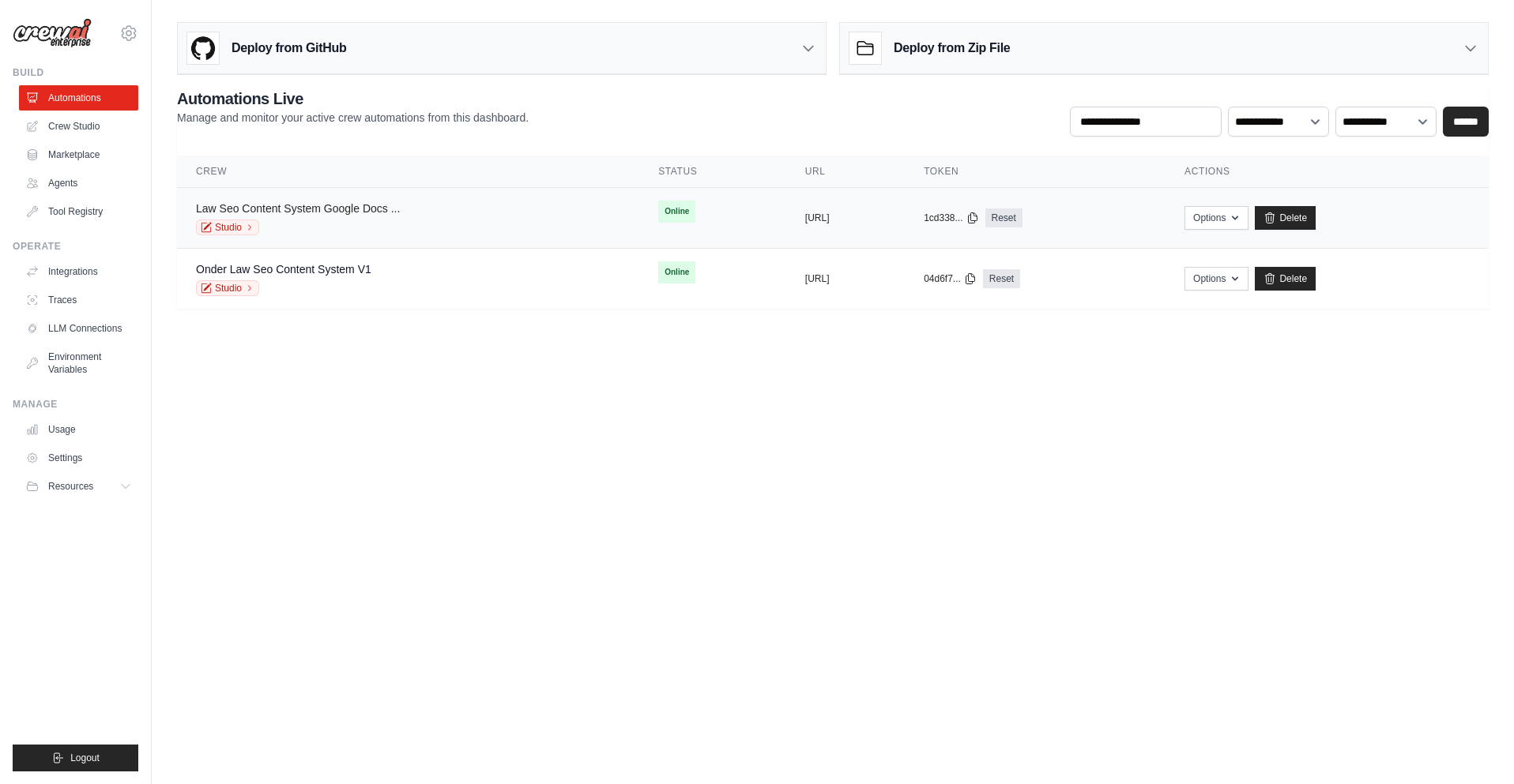
click at [341, 210] on link "Law Seo Content System Google Docs ..." at bounding box center [297, 208] width 204 height 13
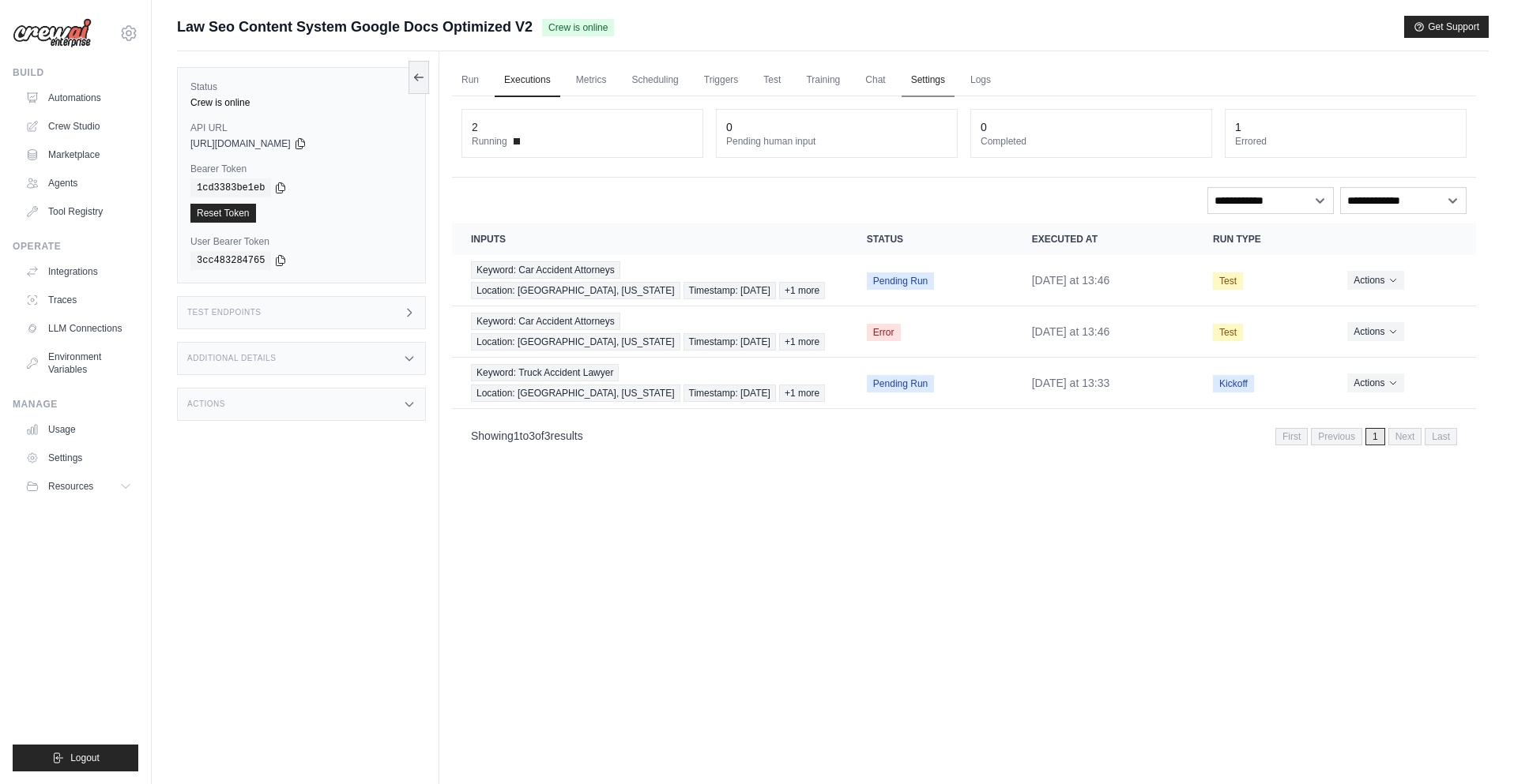
click at [952, 79] on link "Settings" at bounding box center [927, 79] width 53 height 33
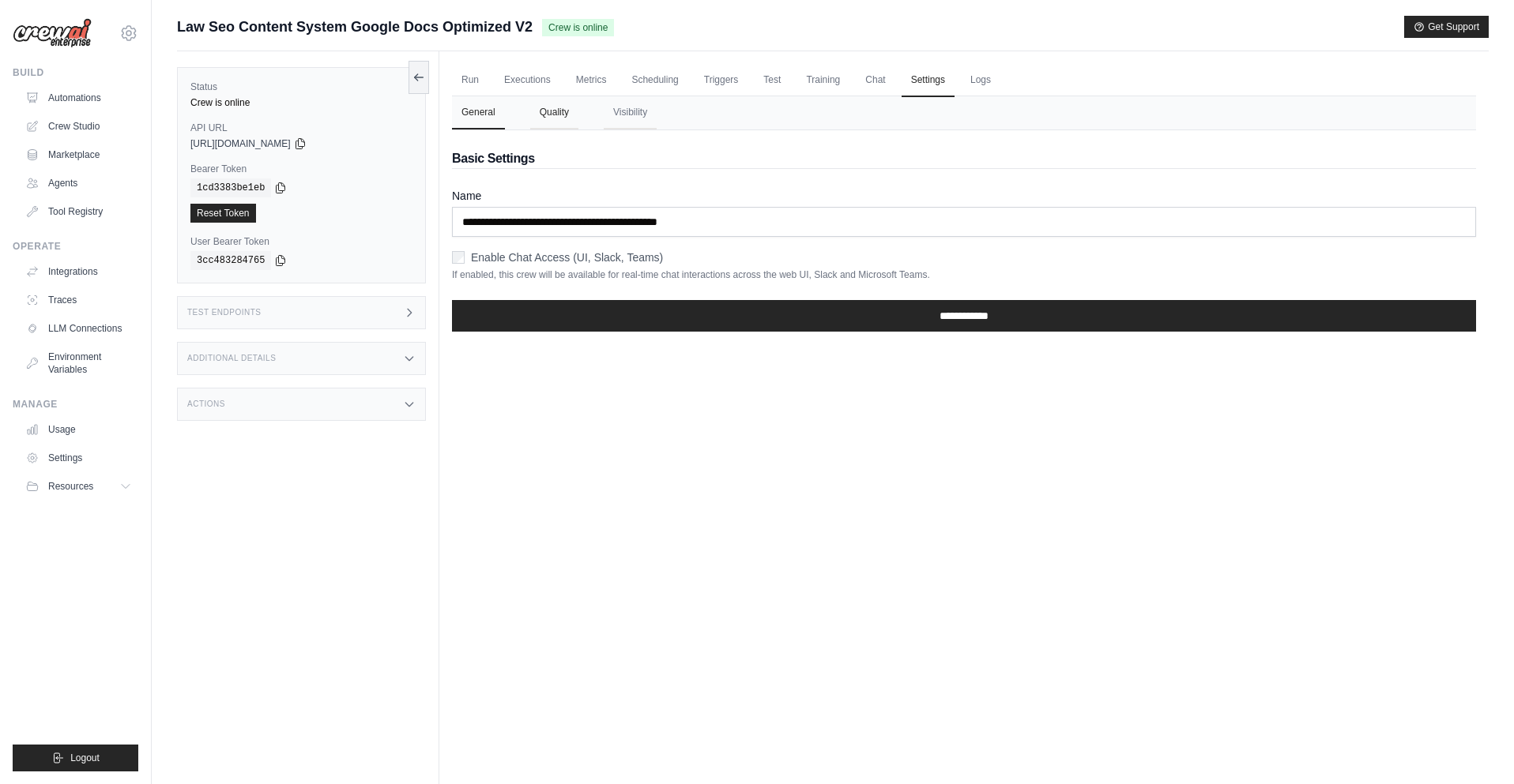
click at [560, 111] on button "Quality" at bounding box center [554, 112] width 48 height 33
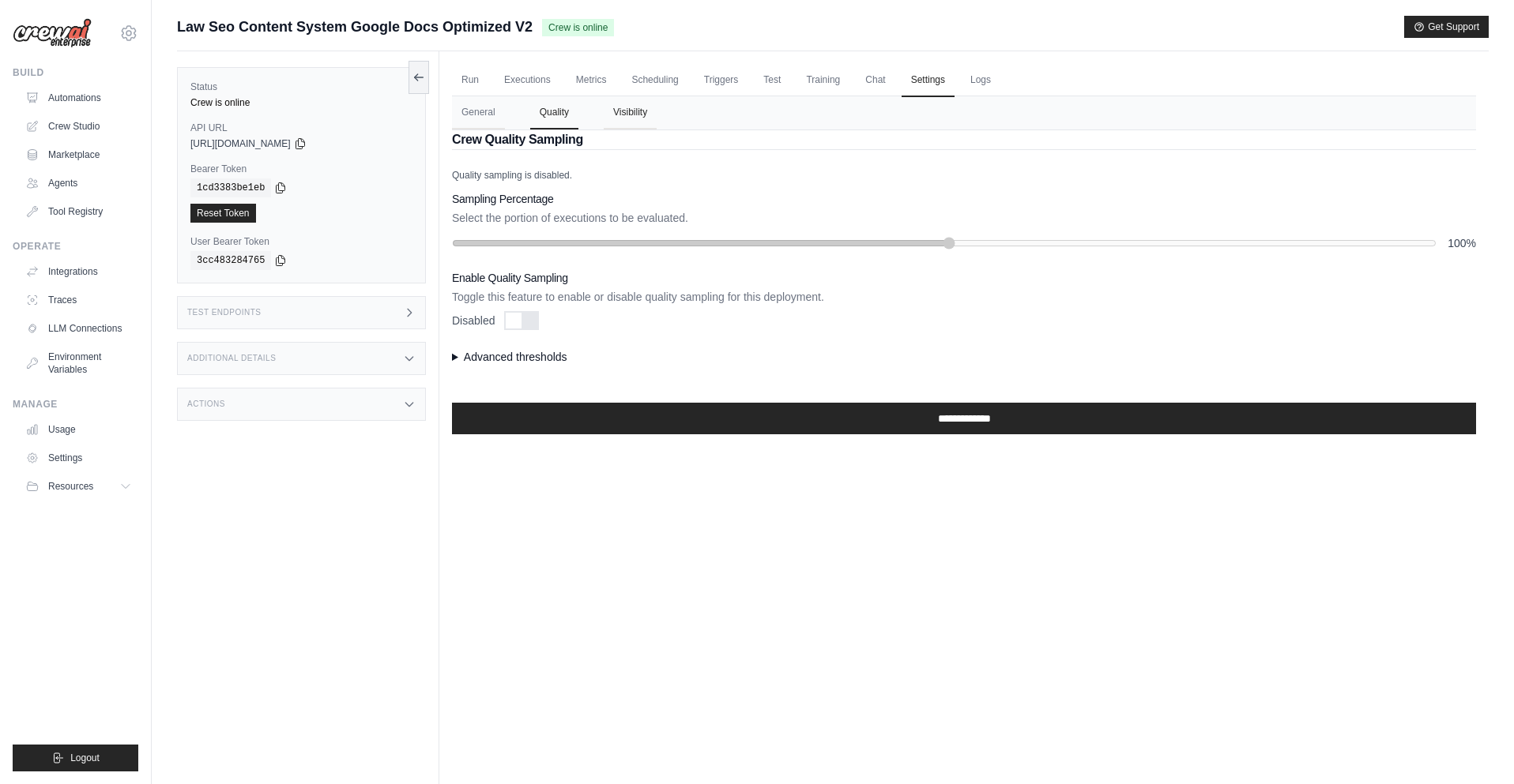
click at [621, 115] on button "Visibility" at bounding box center [629, 112] width 53 height 33
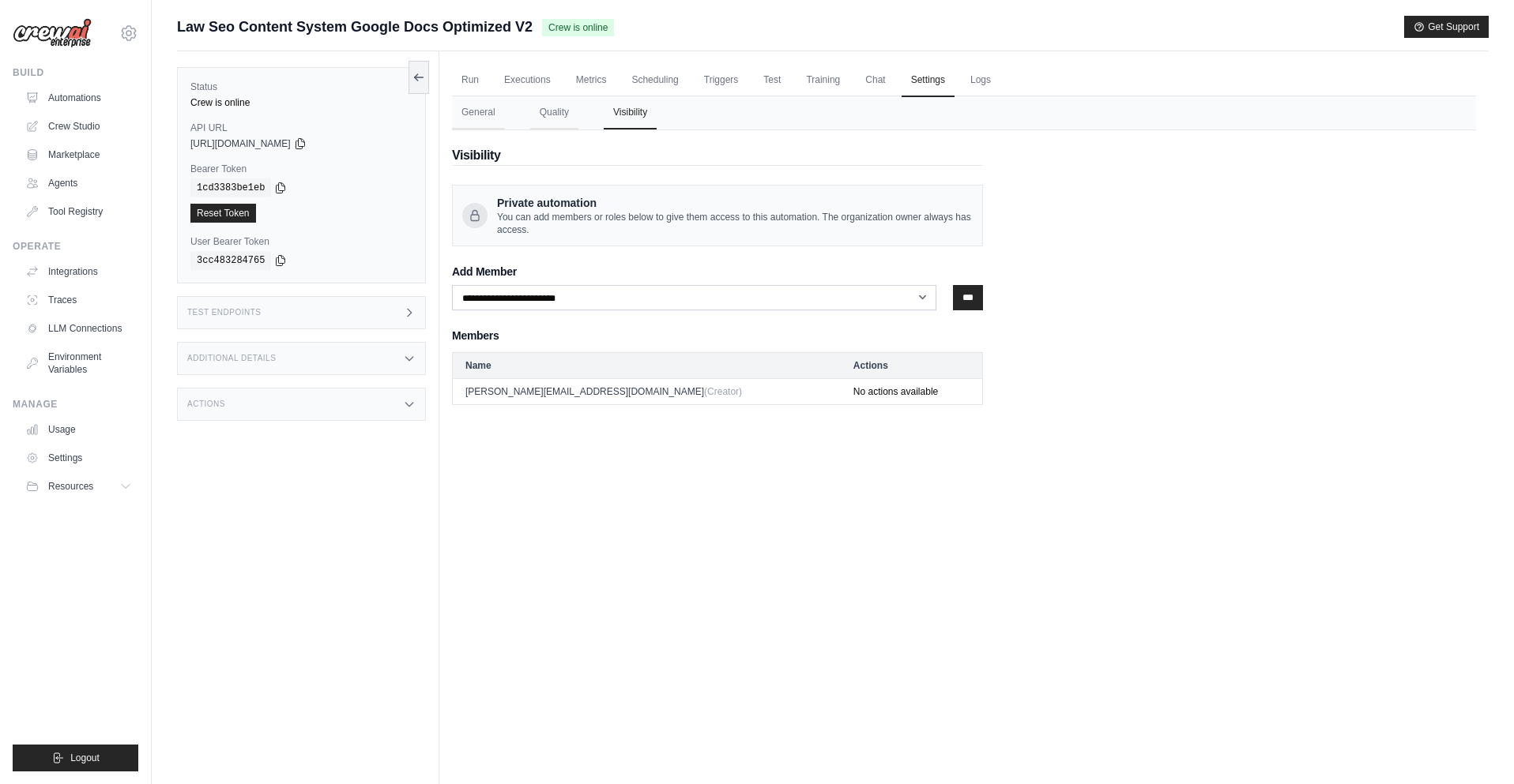
click at [344, 358] on div "Additional Details" at bounding box center [301, 358] width 249 height 33
click at [320, 514] on div "Actions" at bounding box center [301, 497] width 249 height 33
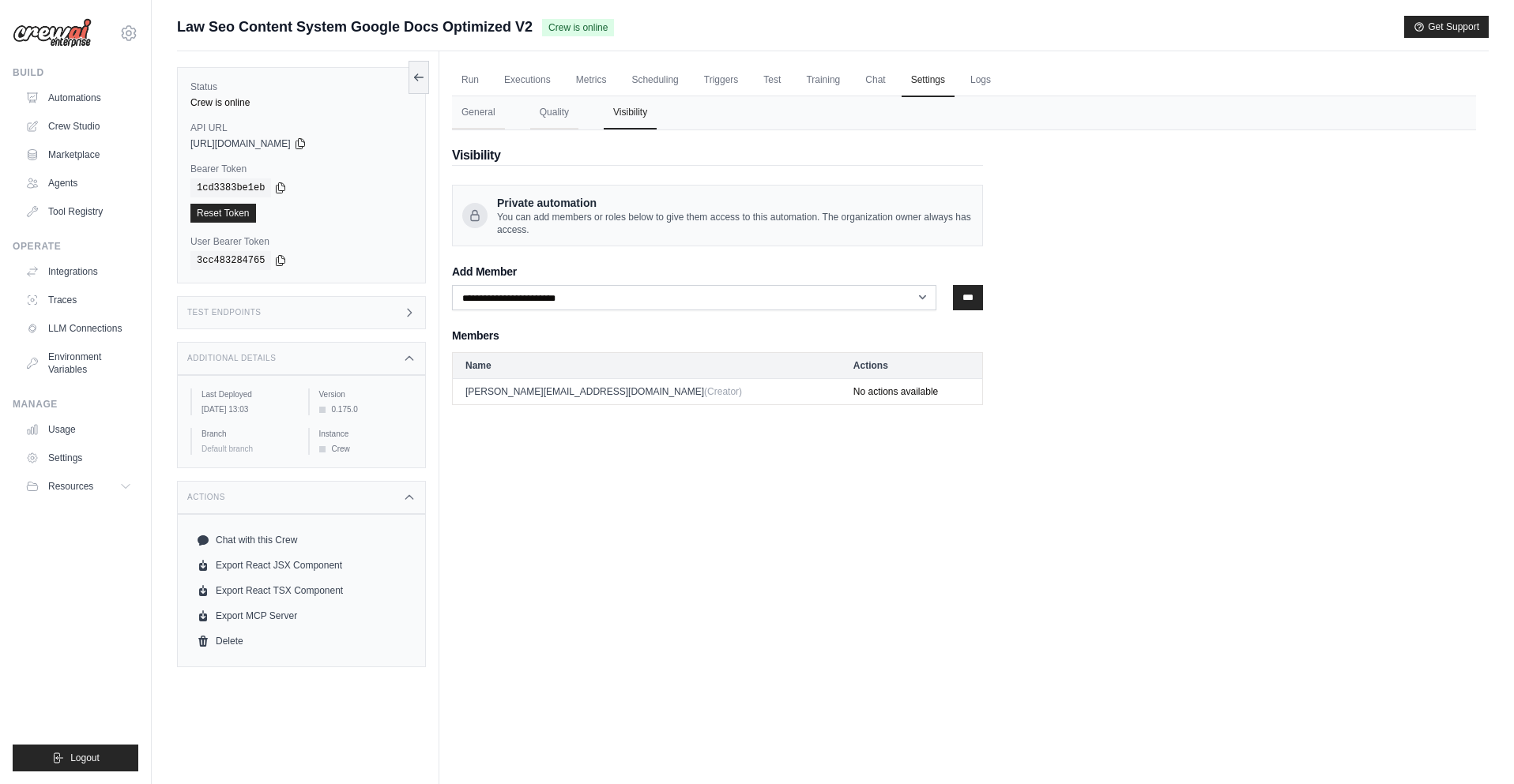
click at [340, 310] on div "Test Endpoints" at bounding box center [301, 312] width 249 height 33
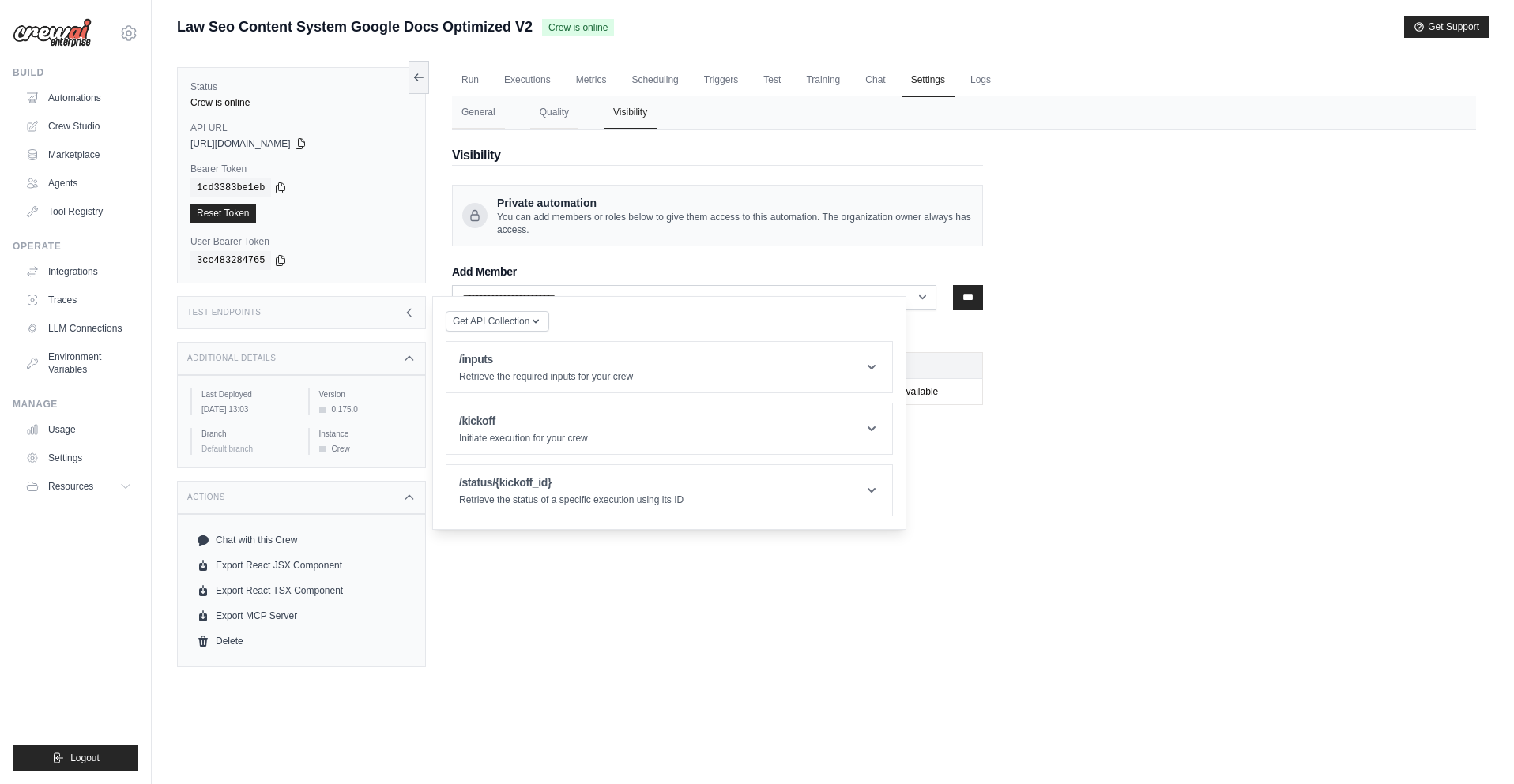
click at [551, 586] on div "Run Executions Metrics Scheduling Triggers Test Training Chat Settings Logs 2 R…" at bounding box center [963, 443] width 1049 height 784
click at [113, 30] on div "[PERSON_NAME][EMAIL_ADDRESS][DOMAIN_NAME] Settings" at bounding box center [76, 25] width 125 height 51
click at [130, 35] on icon at bounding box center [128, 33] width 5 height 5
click at [112, 101] on link "Settings" at bounding box center [129, 106] width 139 height 29
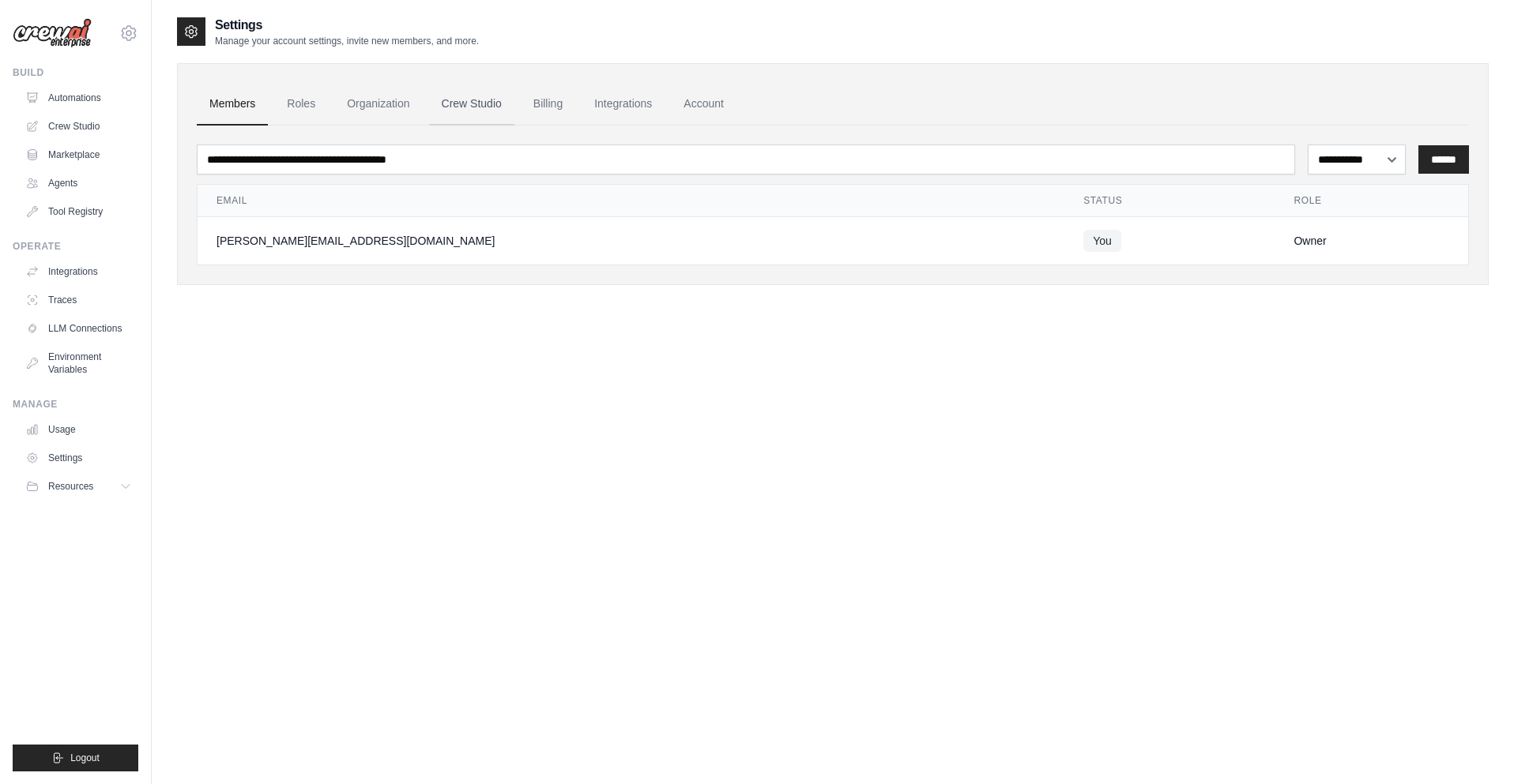
click at [506, 111] on link "Crew Studio" at bounding box center [471, 103] width 85 height 43
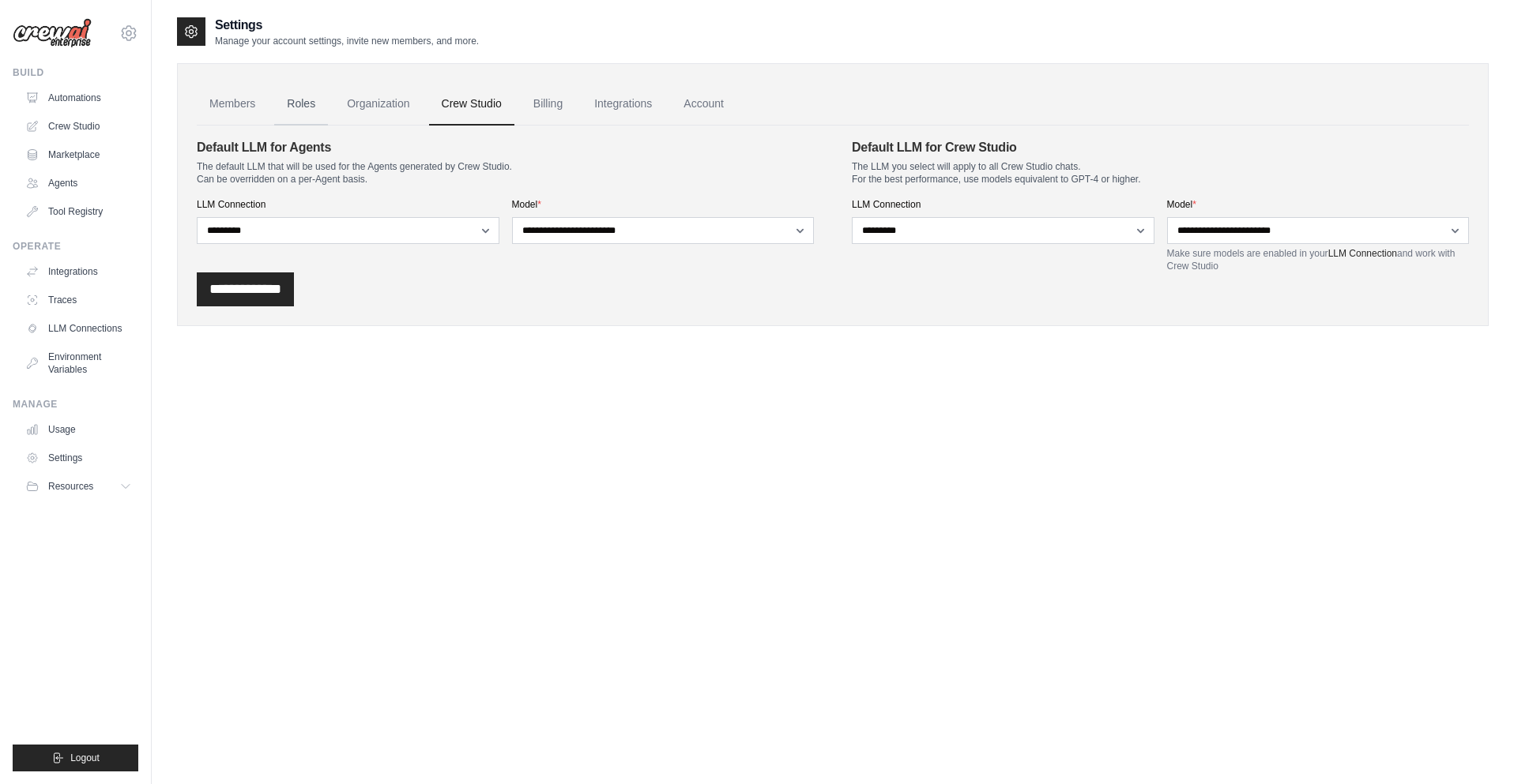
click at [314, 105] on link "Roles" at bounding box center [301, 103] width 54 height 43
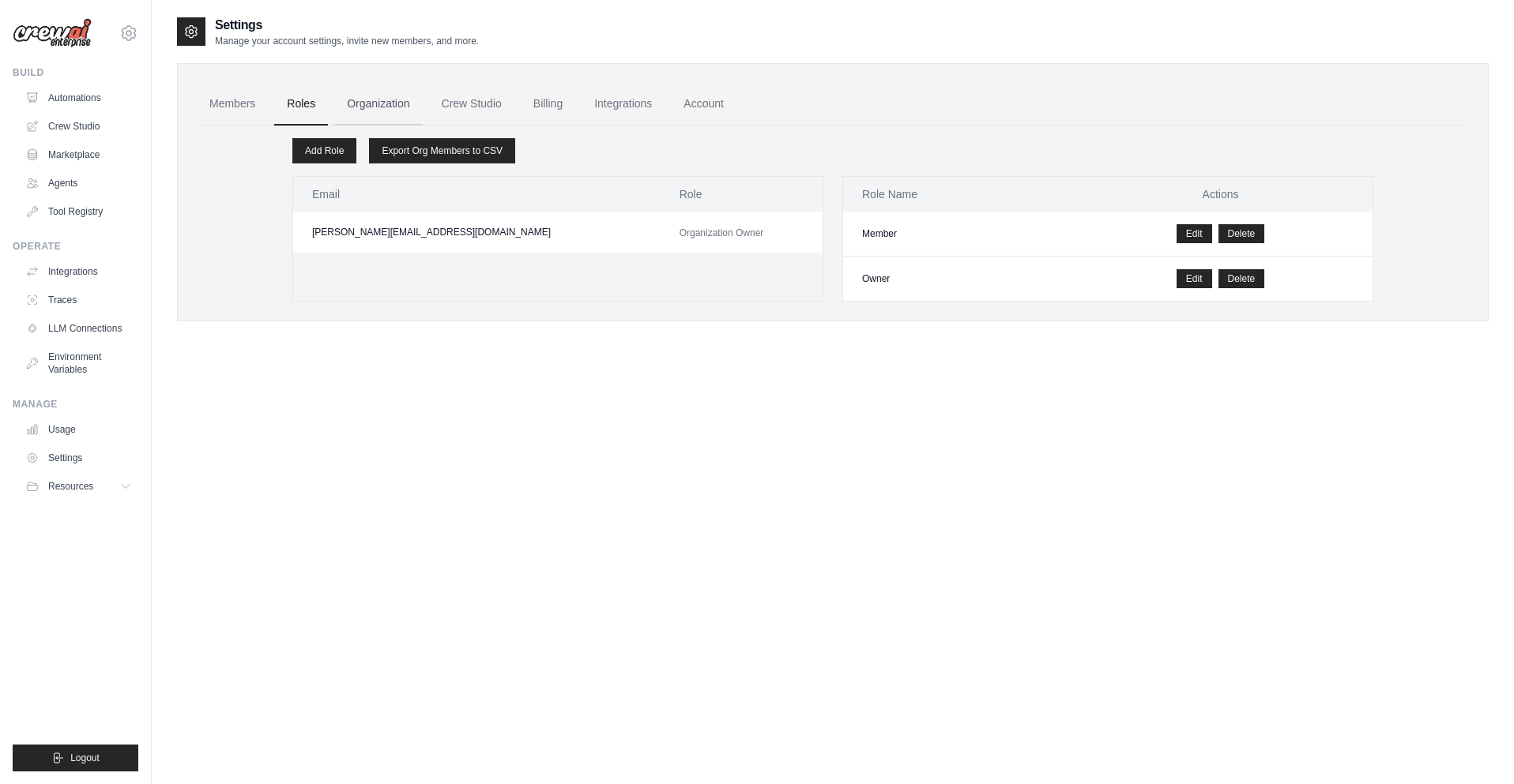
click at [348, 106] on link "Organization" at bounding box center [378, 103] width 87 height 43
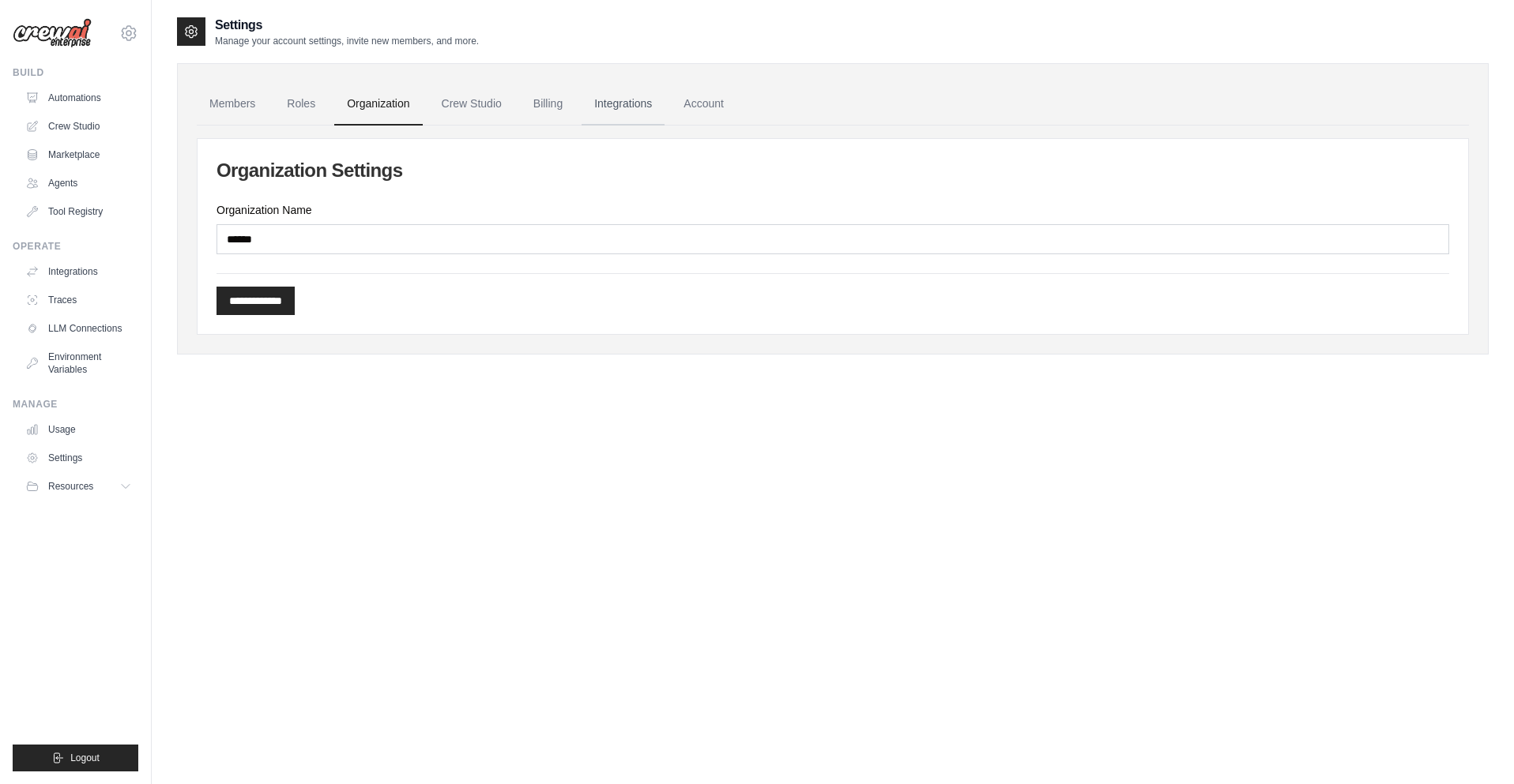
click at [652, 107] on link "Integrations" at bounding box center [622, 103] width 83 height 43
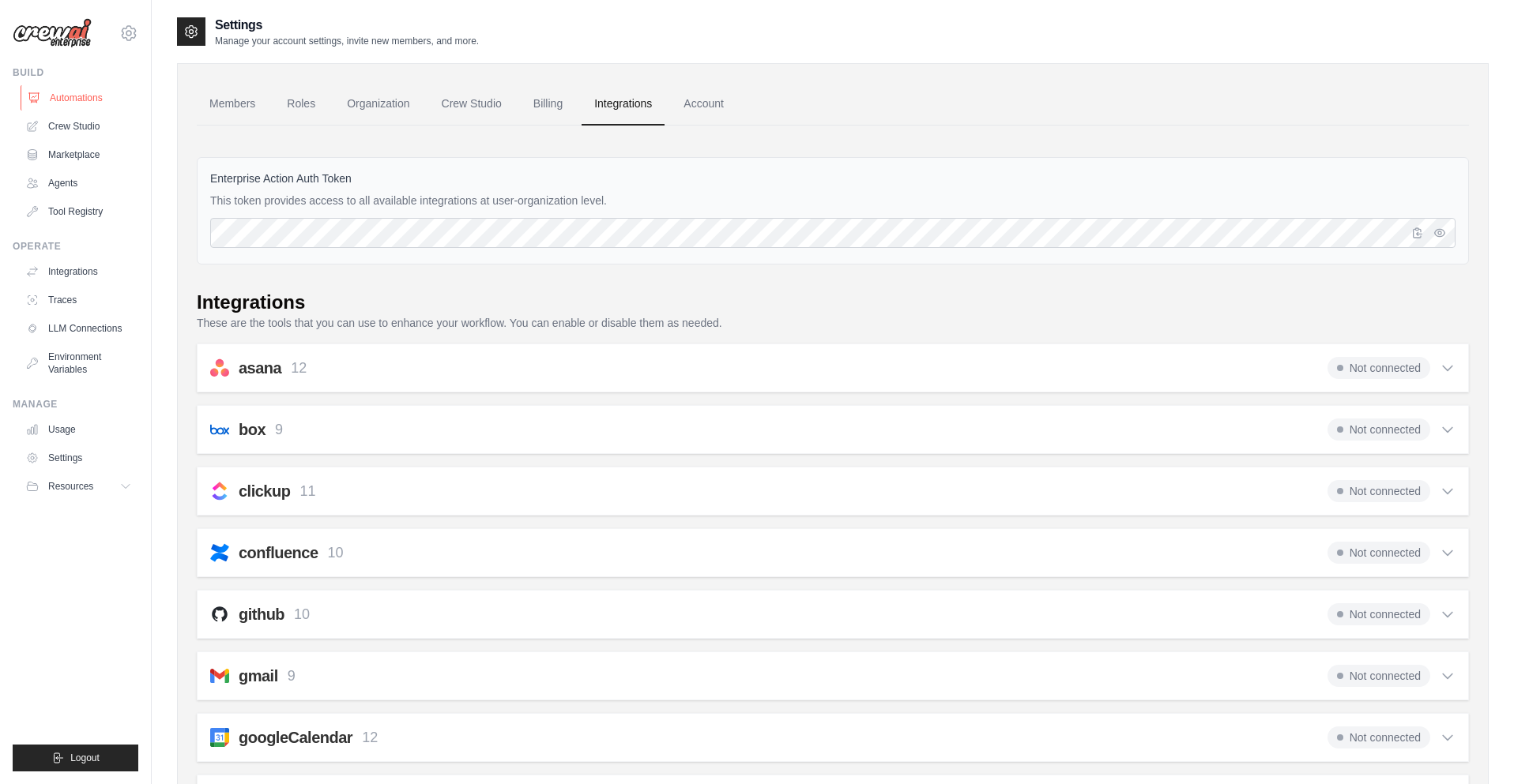
click at [114, 91] on link "Automations" at bounding box center [81, 97] width 119 height 25
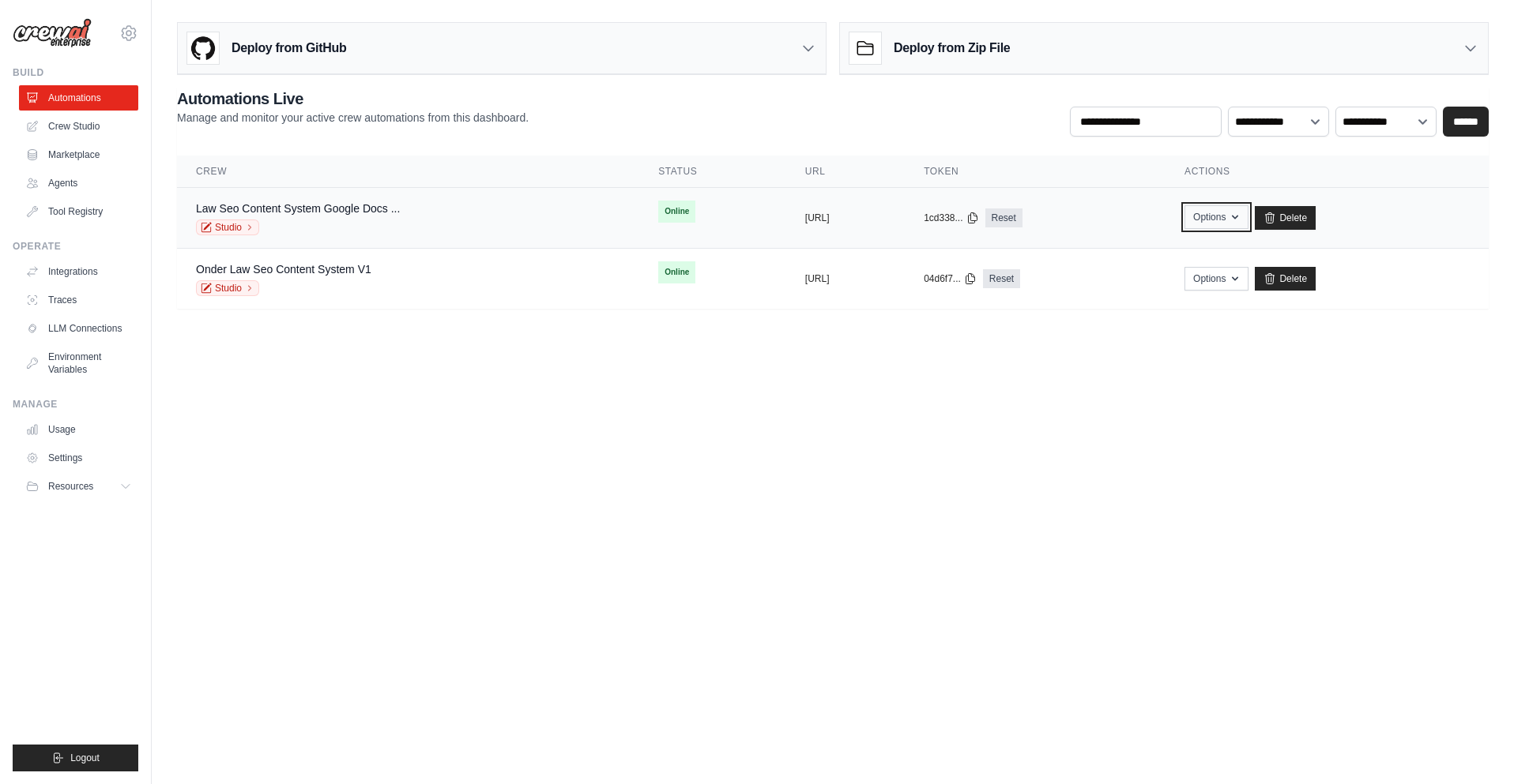
click at [1245, 211] on button "Options" at bounding box center [1216, 218] width 64 height 24
drag, startPoint x: 993, startPoint y: 190, endPoint x: 953, endPoint y: 201, distance: 41.5
click at [905, 190] on td "copied [URL]" at bounding box center [845, 218] width 118 height 61
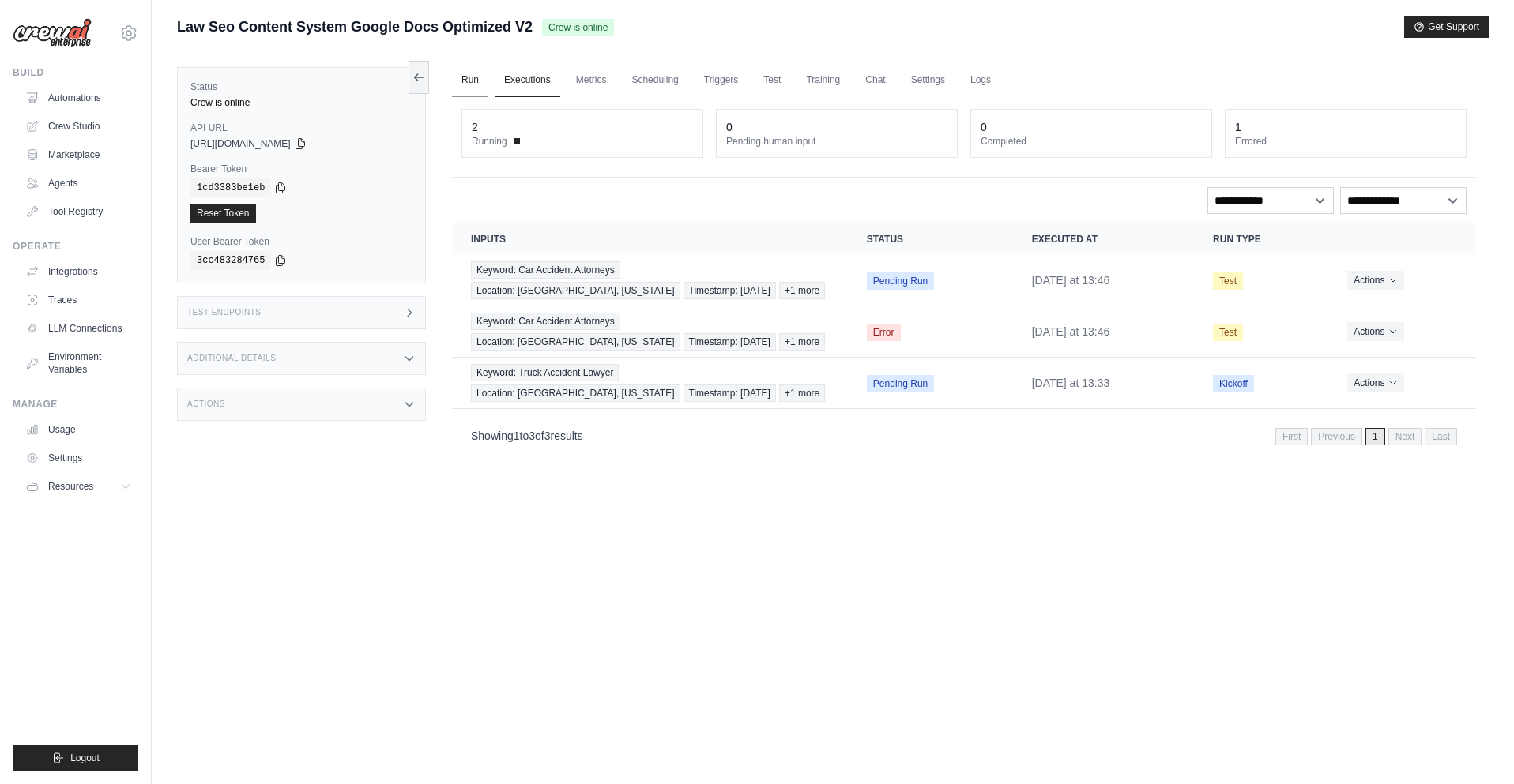
click at [479, 86] on link "Run" at bounding box center [470, 79] width 37 height 33
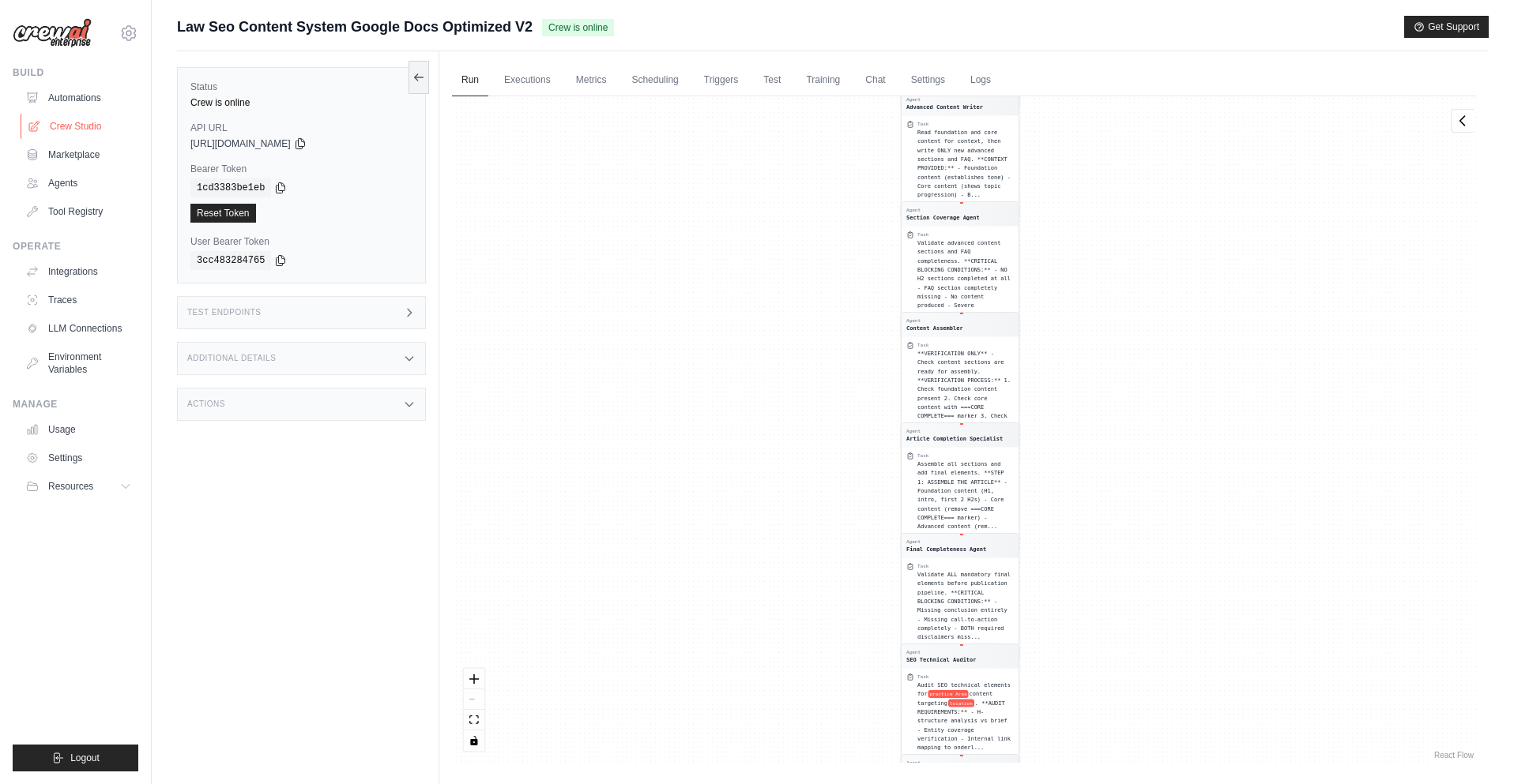
click at [78, 121] on link "Crew Studio" at bounding box center [81, 125] width 119 height 25
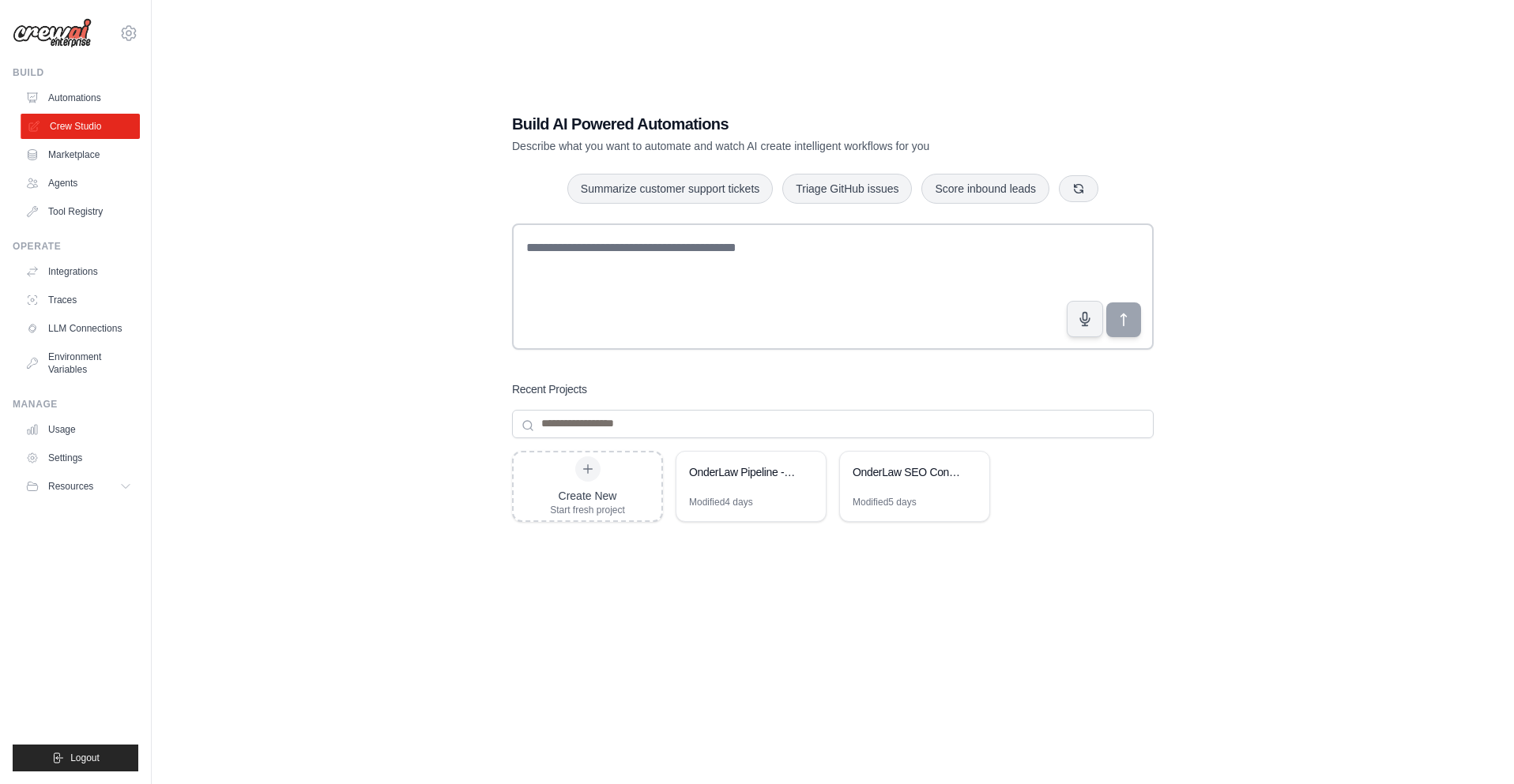
click at [59, 113] on link "Crew Studio" at bounding box center [81, 125] width 119 height 25
click at [64, 102] on link "Automations" at bounding box center [81, 97] width 119 height 25
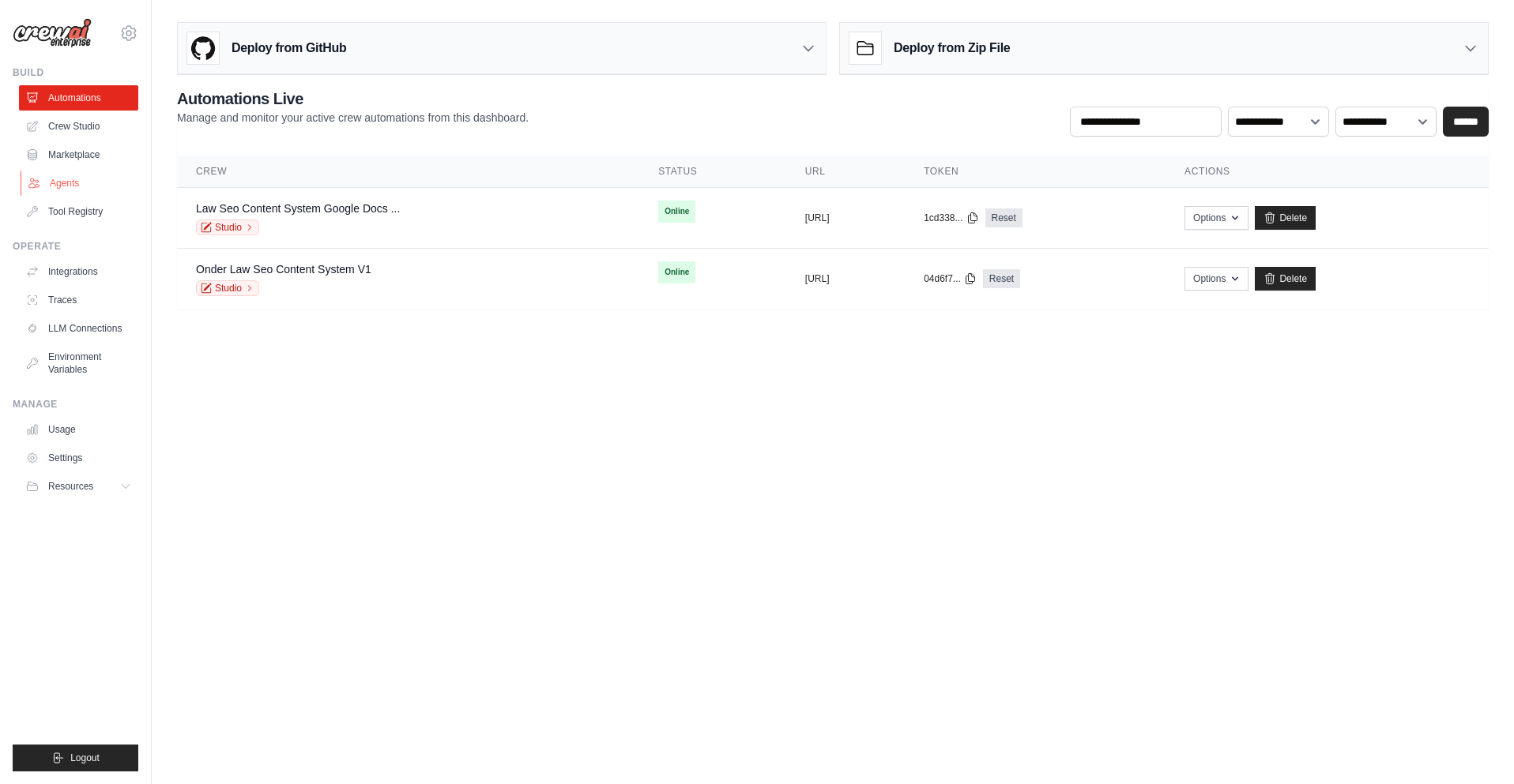
click at [58, 179] on link "Agents" at bounding box center [81, 183] width 119 height 25
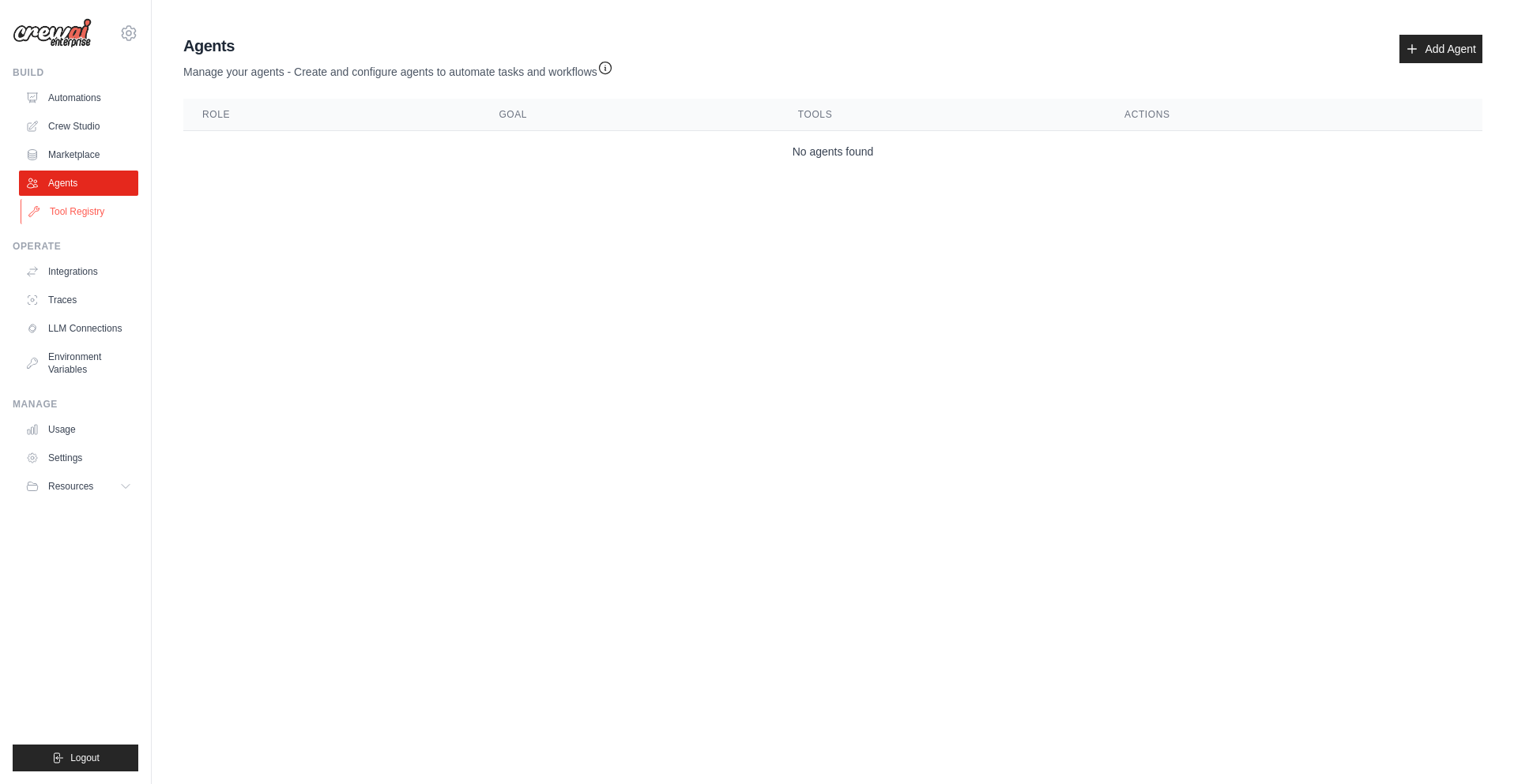
click at [68, 210] on link "Tool Registry" at bounding box center [81, 211] width 119 height 25
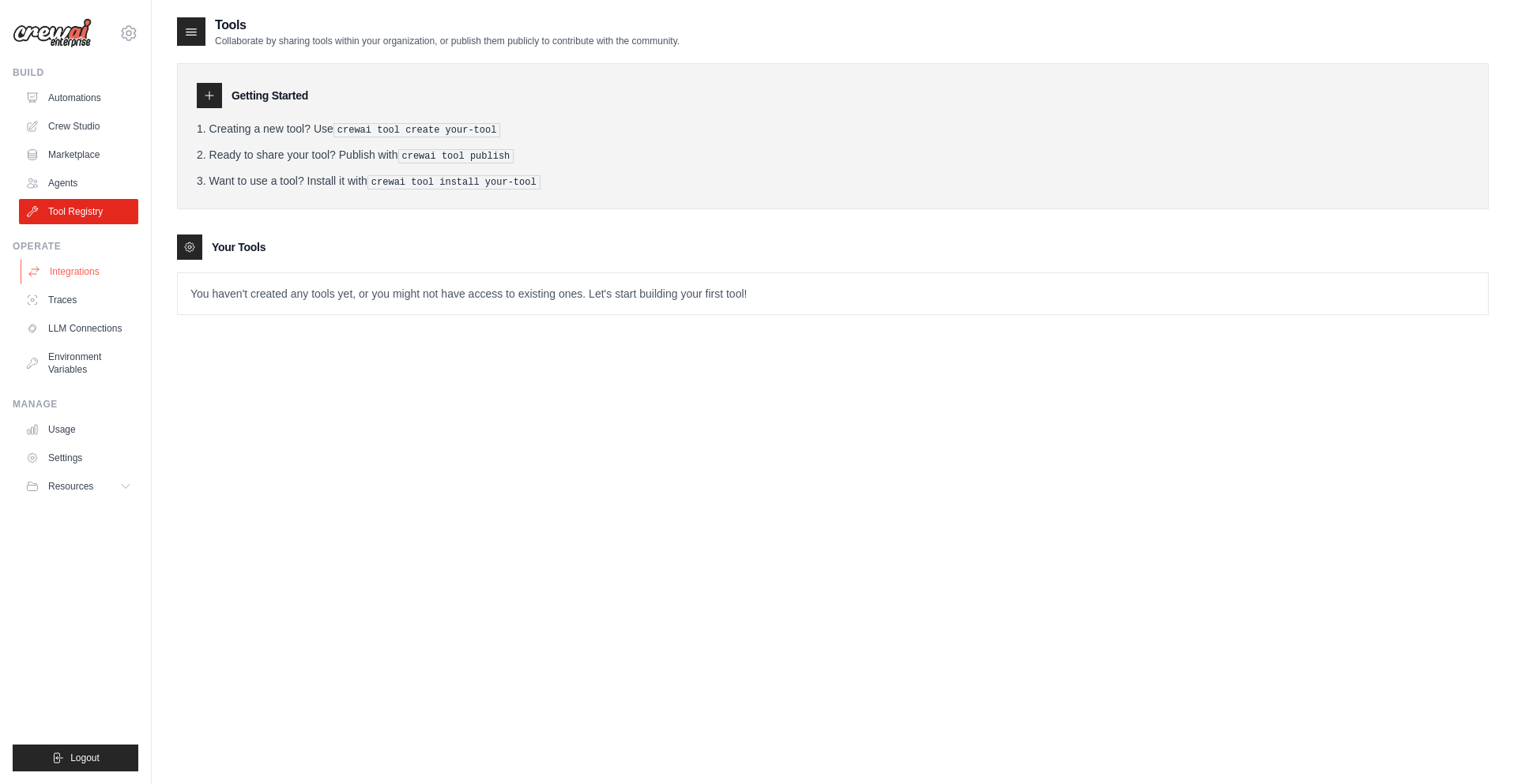
click at [75, 271] on link "Integrations" at bounding box center [81, 271] width 119 height 25
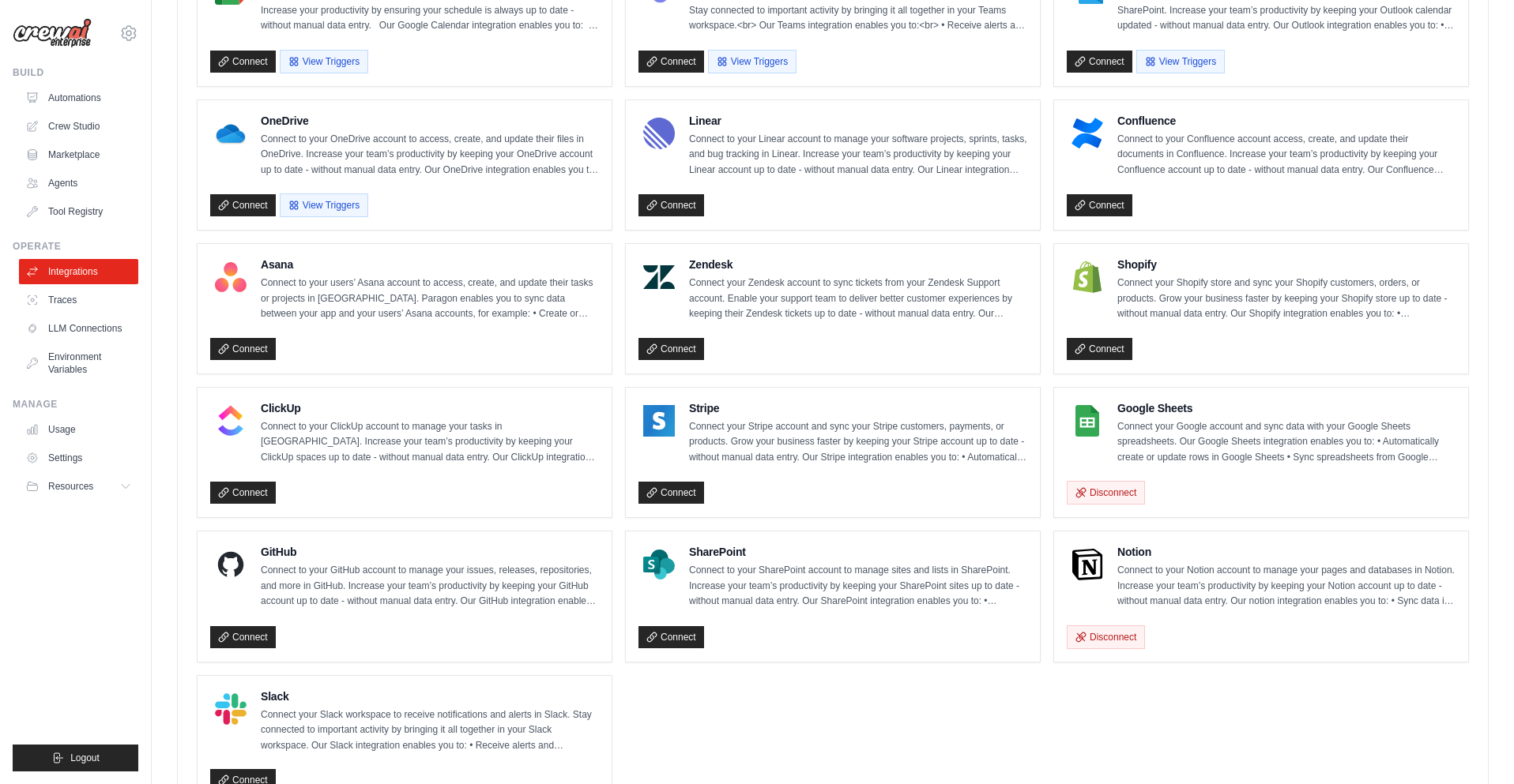
scroll to position [809, 0]
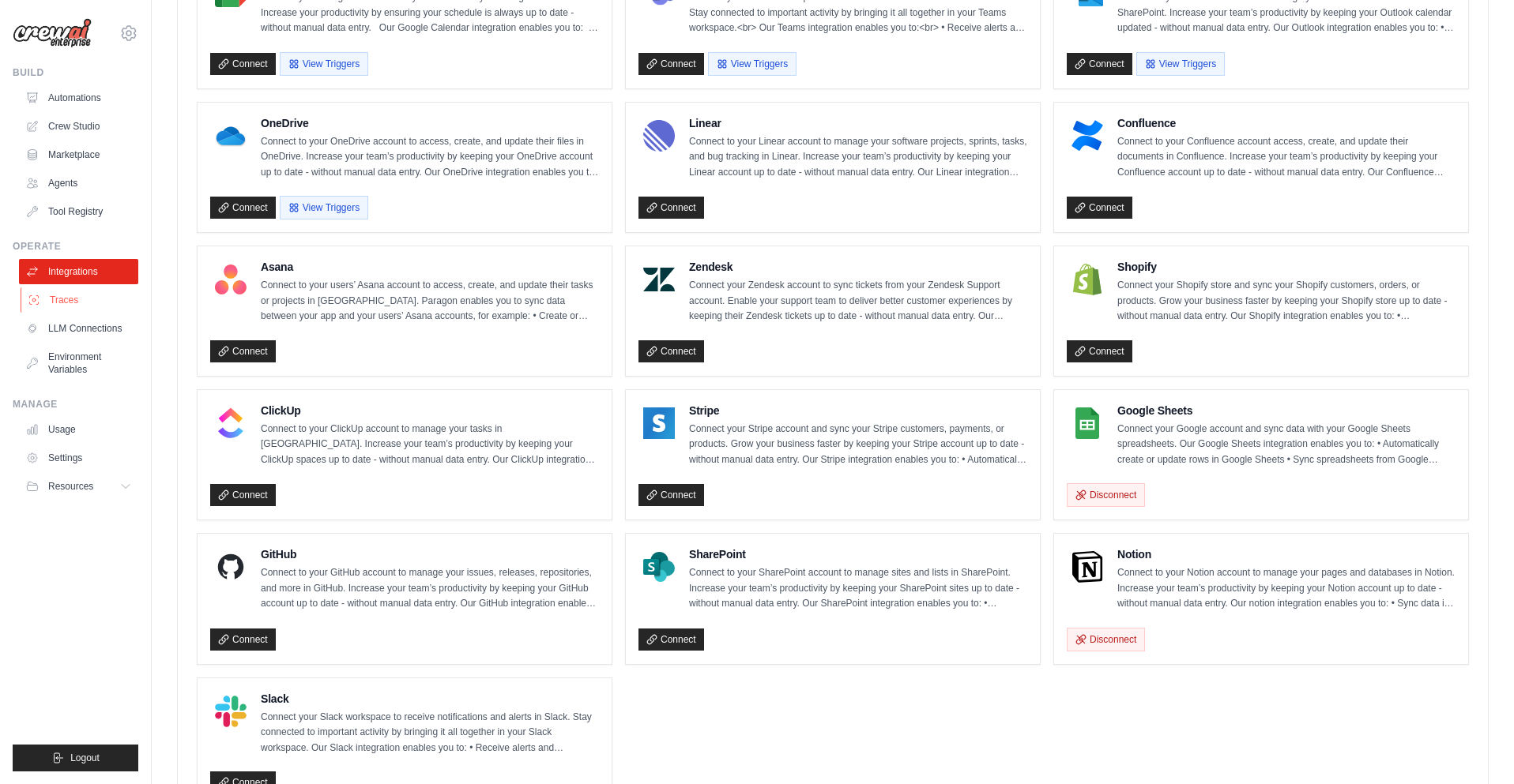
click at [98, 312] on link "Traces" at bounding box center [81, 299] width 119 height 25
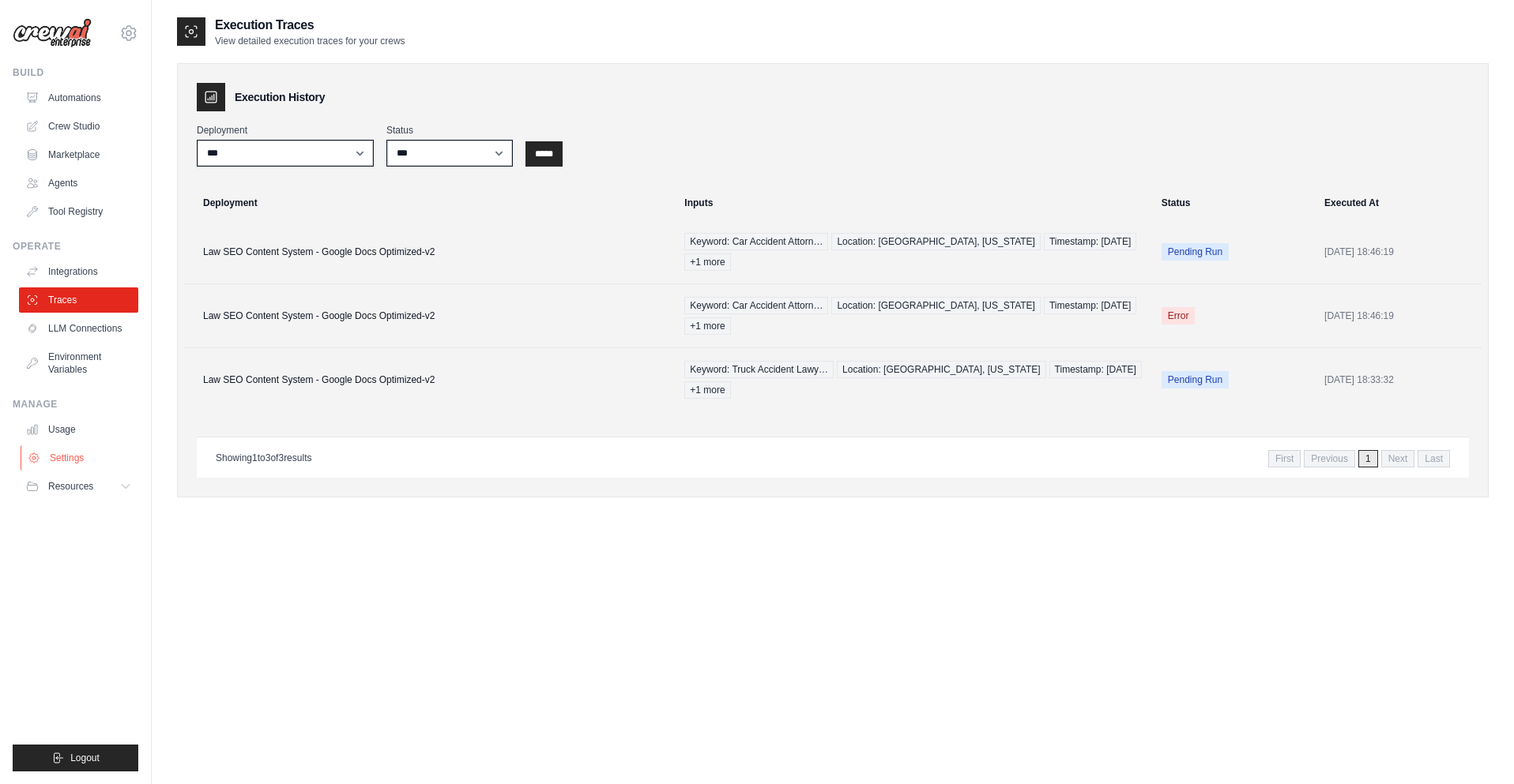
click at [79, 463] on link "Settings" at bounding box center [81, 457] width 119 height 25
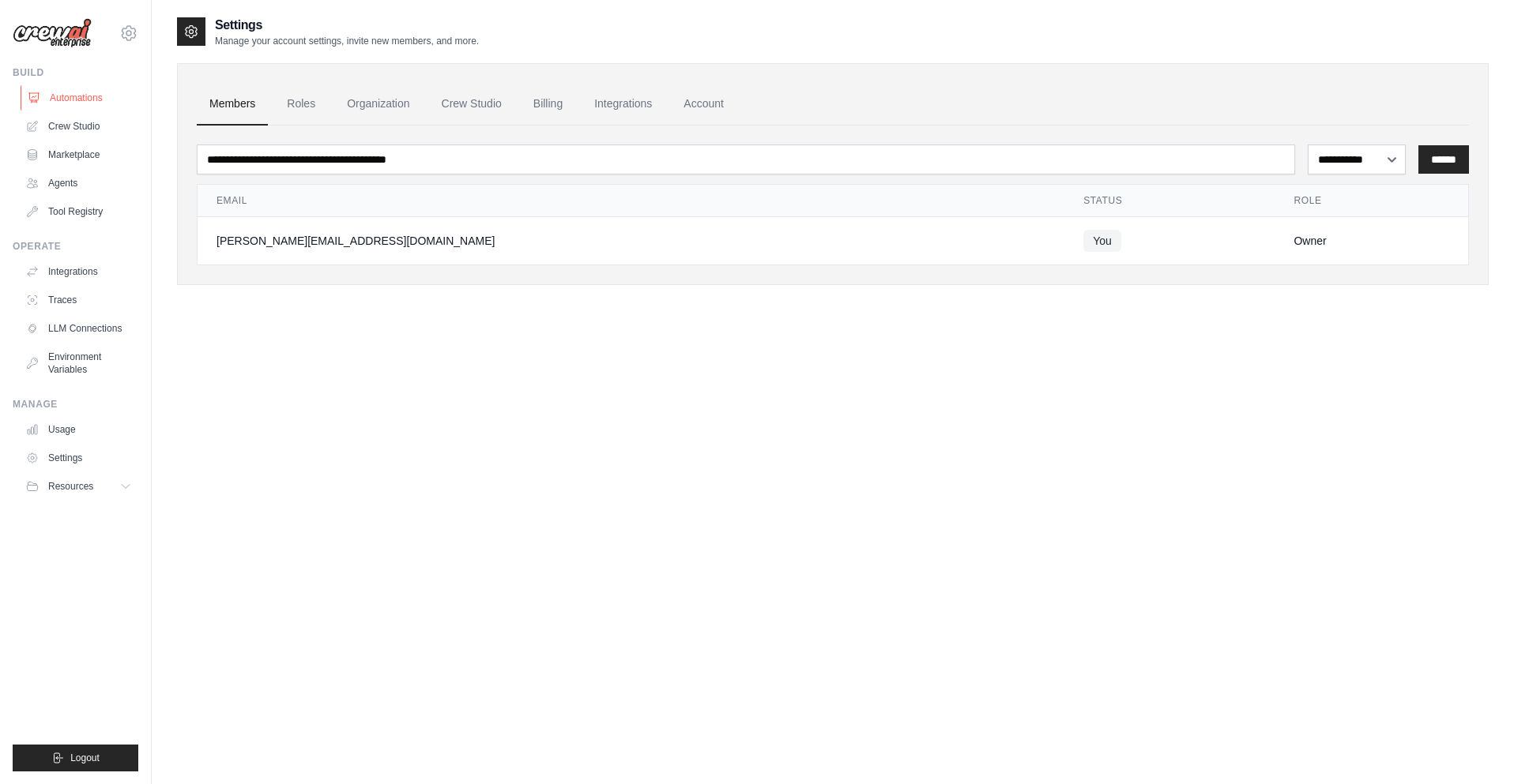
click at [60, 102] on link "Automations" at bounding box center [81, 97] width 119 height 25
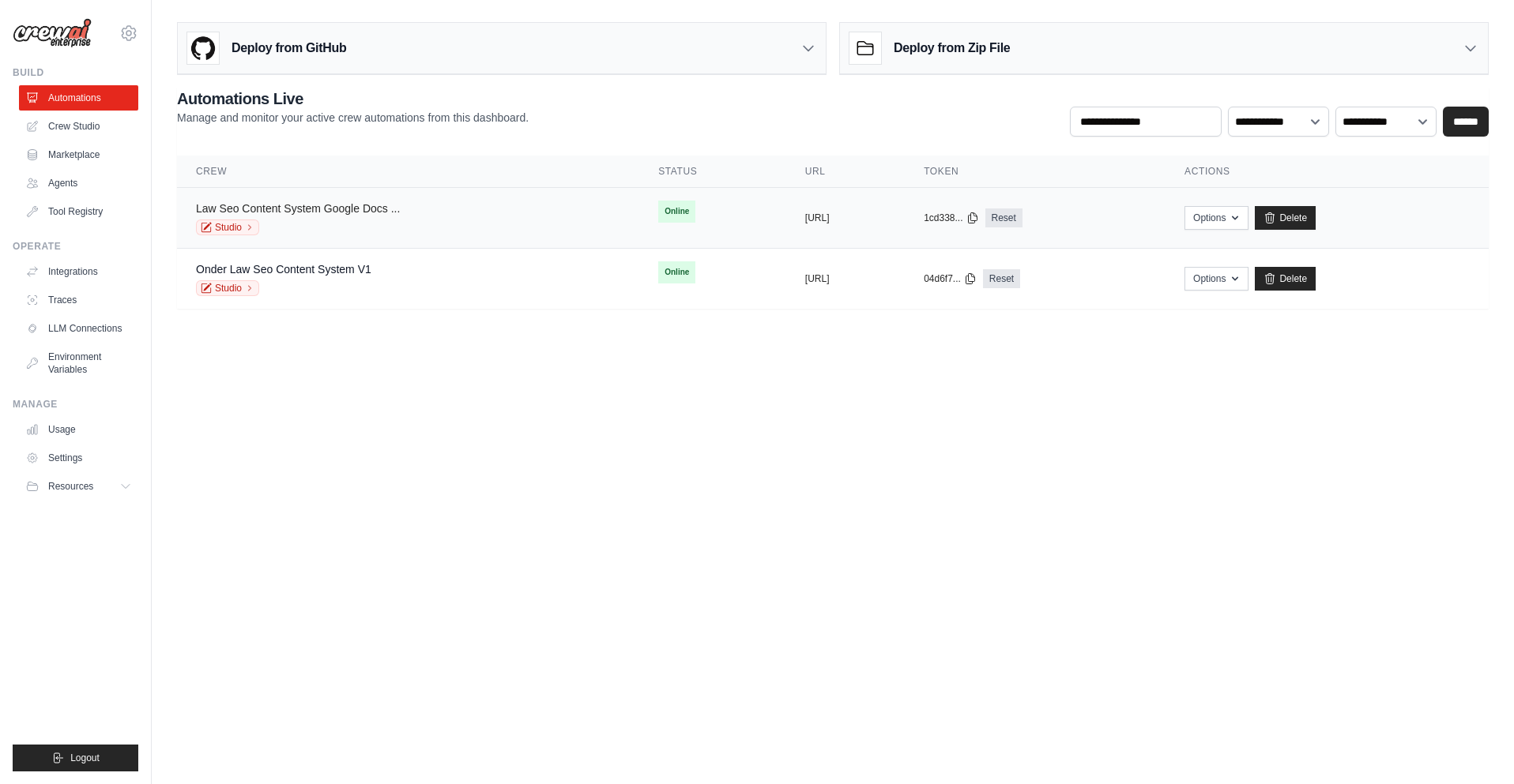
click at [400, 210] on link "Law Seo Content System Google Docs ..." at bounding box center [297, 208] width 204 height 13
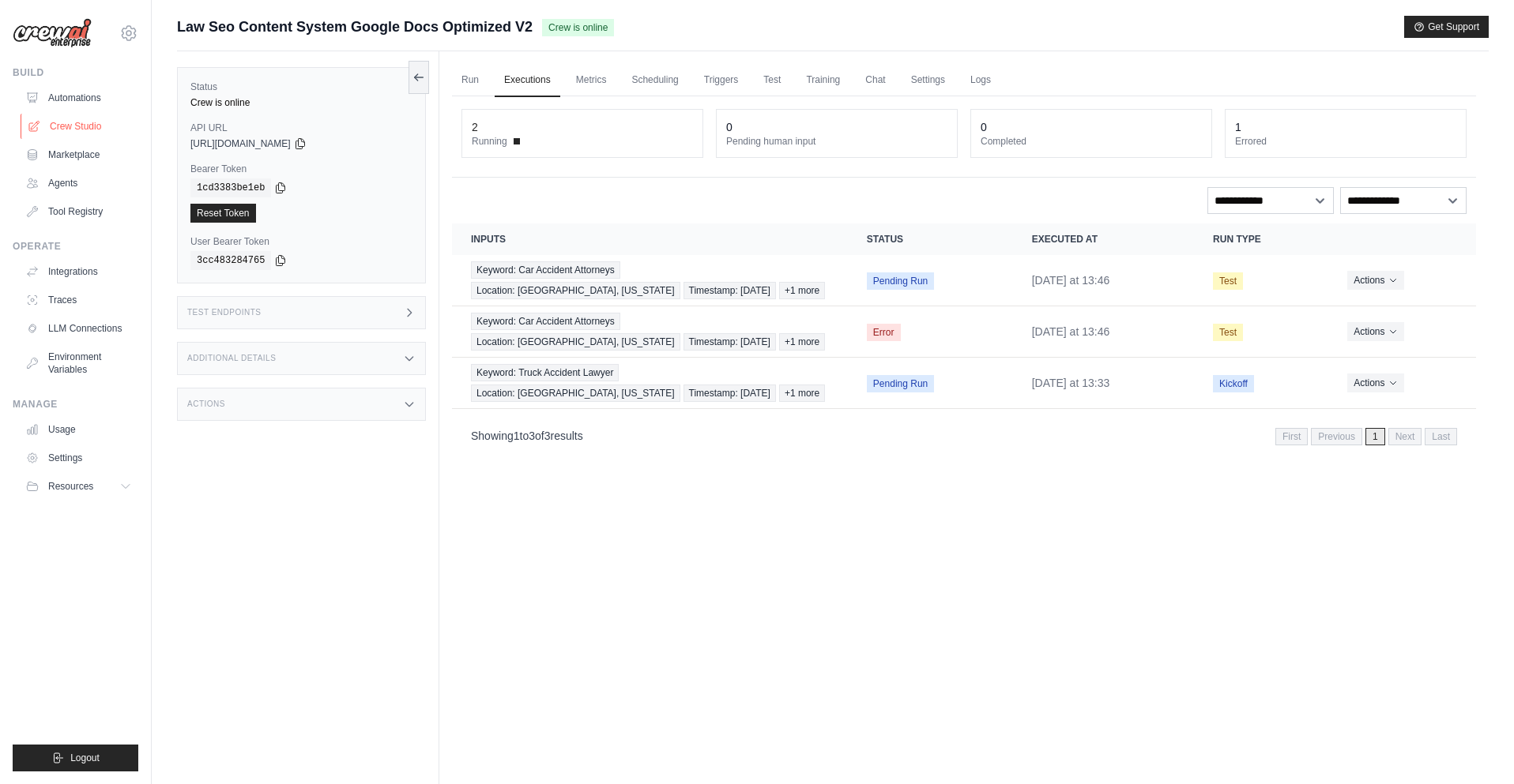
click at [87, 121] on link "Crew Studio" at bounding box center [81, 125] width 119 height 25
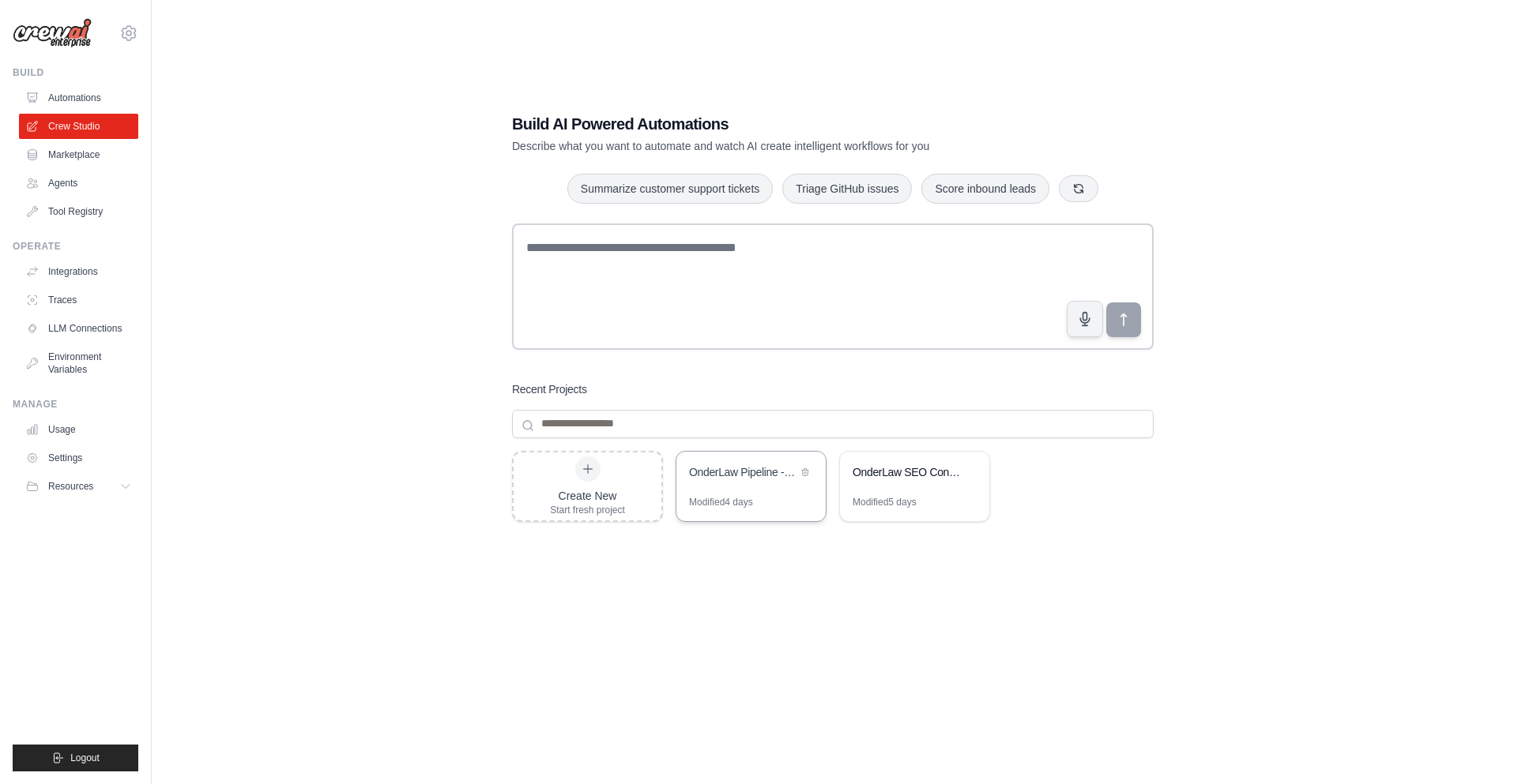
click at [753, 506] on div "Modified 4 days" at bounding box center [721, 502] width 64 height 13
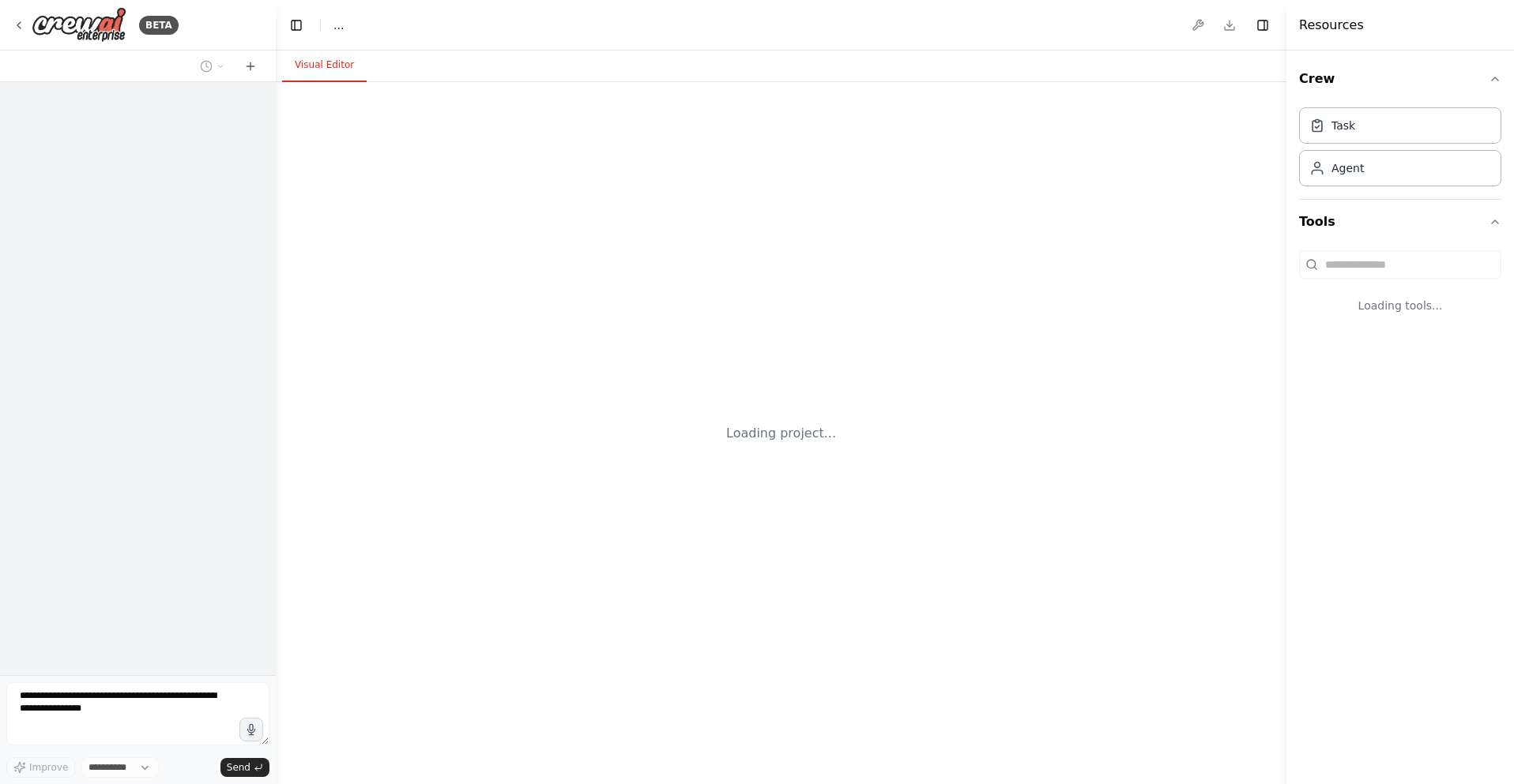
select select "****"
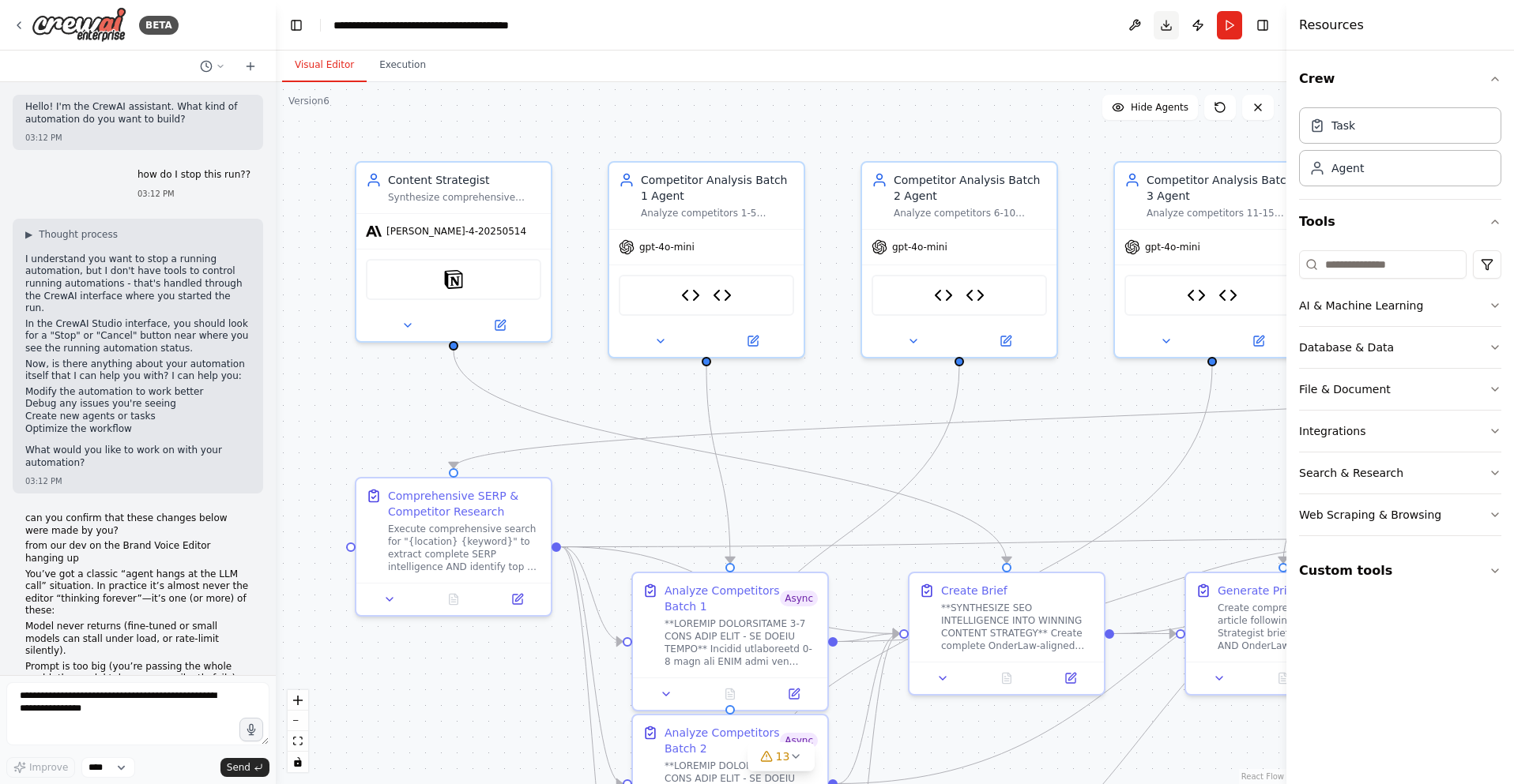
click at [1168, 29] on button "Download" at bounding box center [1165, 25] width 25 height 29
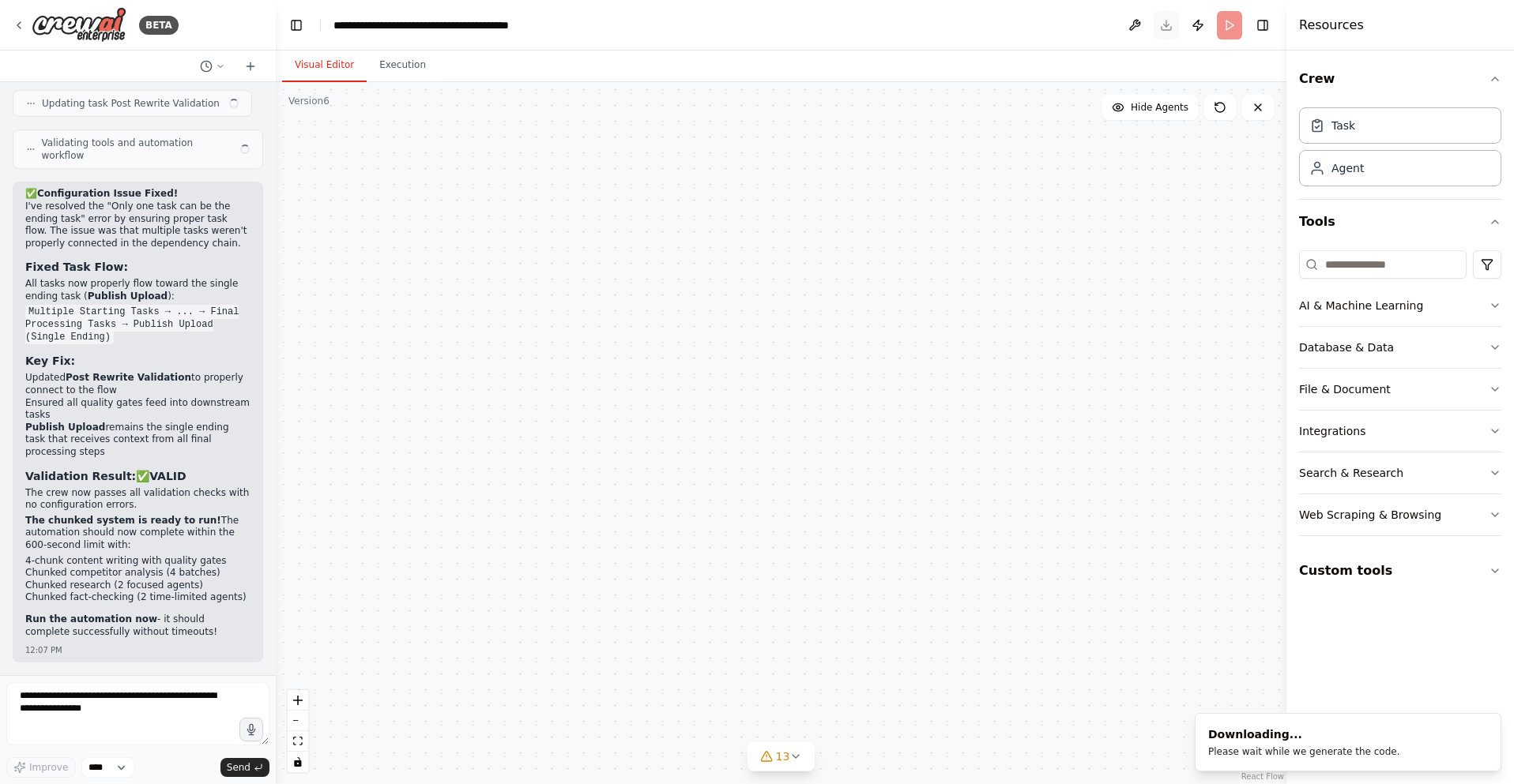
scroll to position [204881, 0]
